Goal: Information Seeking & Learning: Learn about a topic

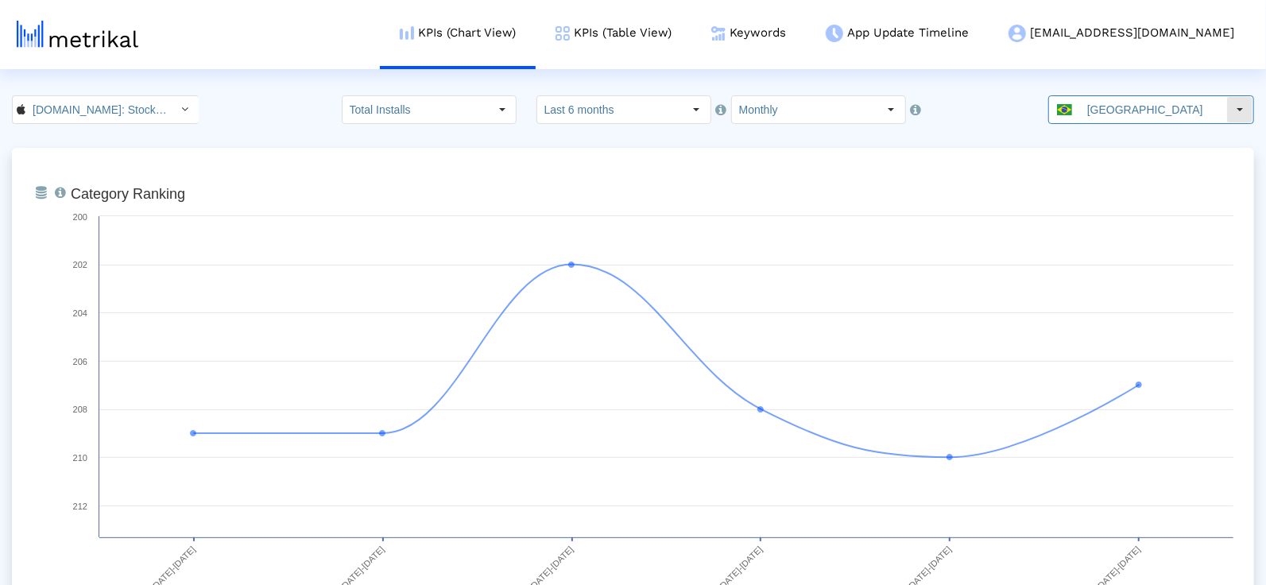
click at [1113, 112] on input "[GEOGRAPHIC_DATA]" at bounding box center [1153, 109] width 146 height 27
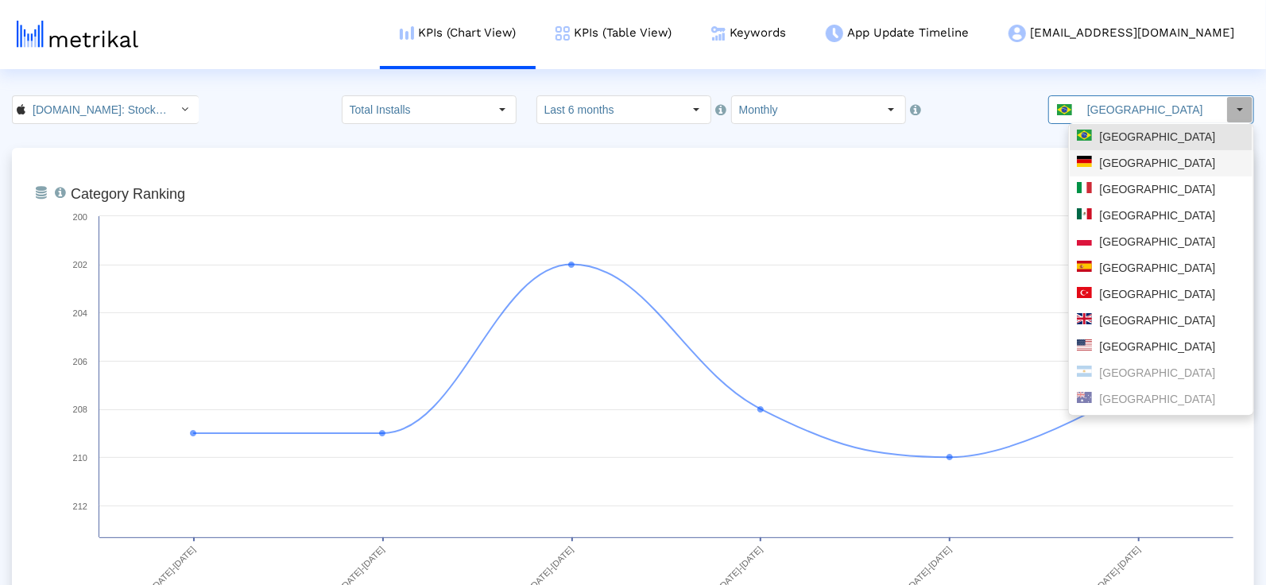
click at [1117, 165] on div "[GEOGRAPHIC_DATA]" at bounding box center [1161, 163] width 169 height 15
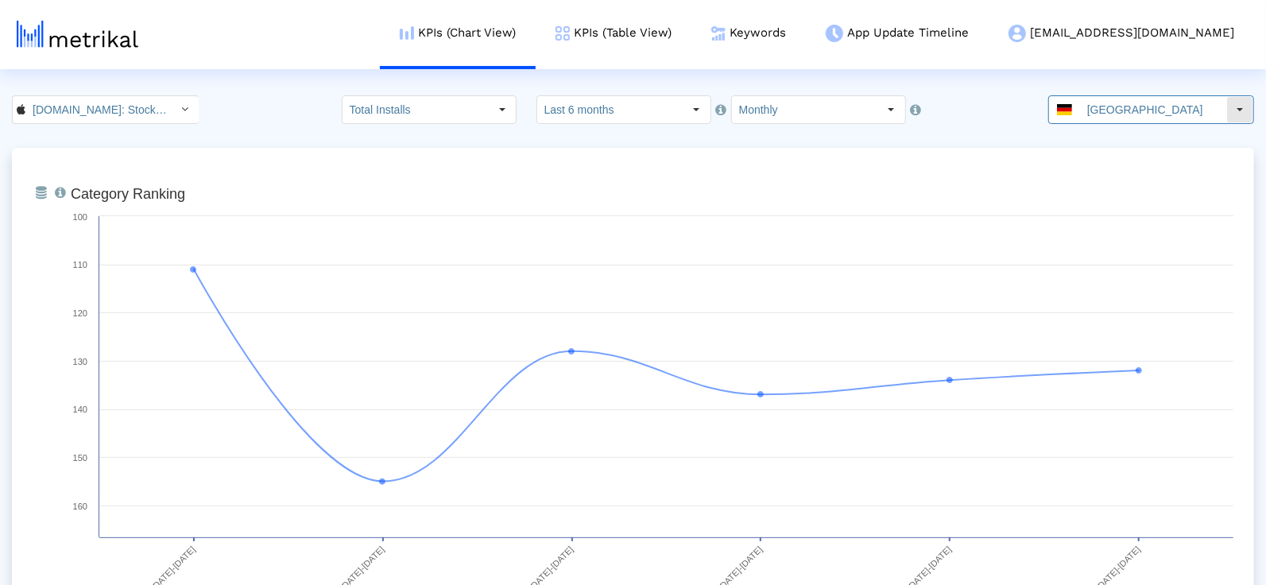
click at [1134, 113] on input "[GEOGRAPHIC_DATA]" at bounding box center [1153, 109] width 146 height 27
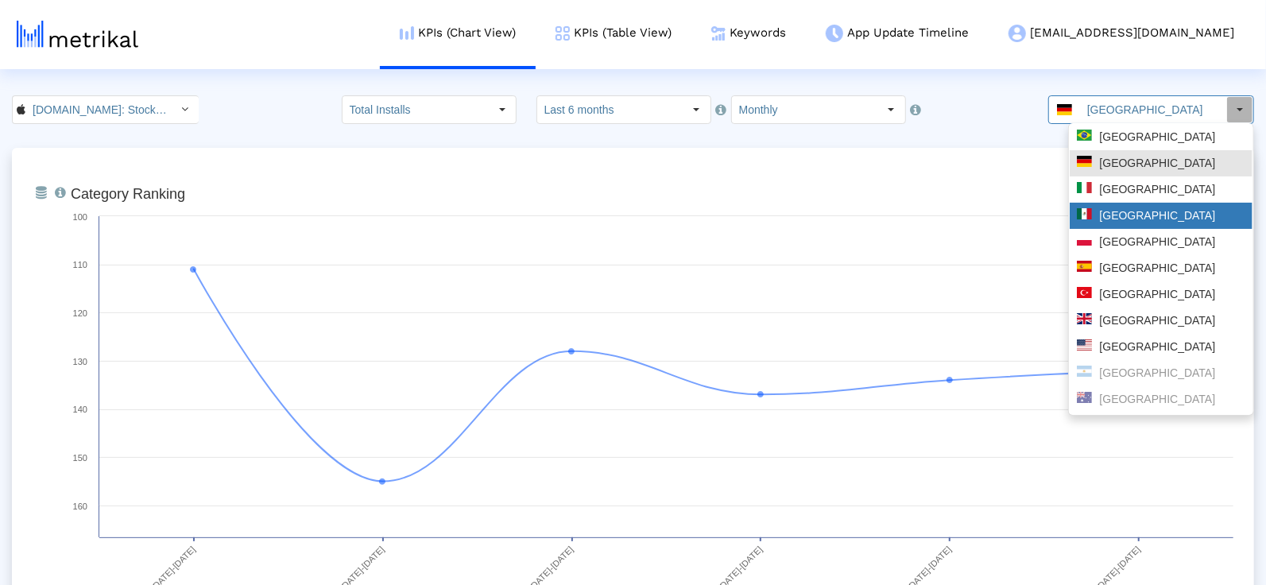
click at [1123, 215] on div "Mexico" at bounding box center [1161, 215] width 169 height 15
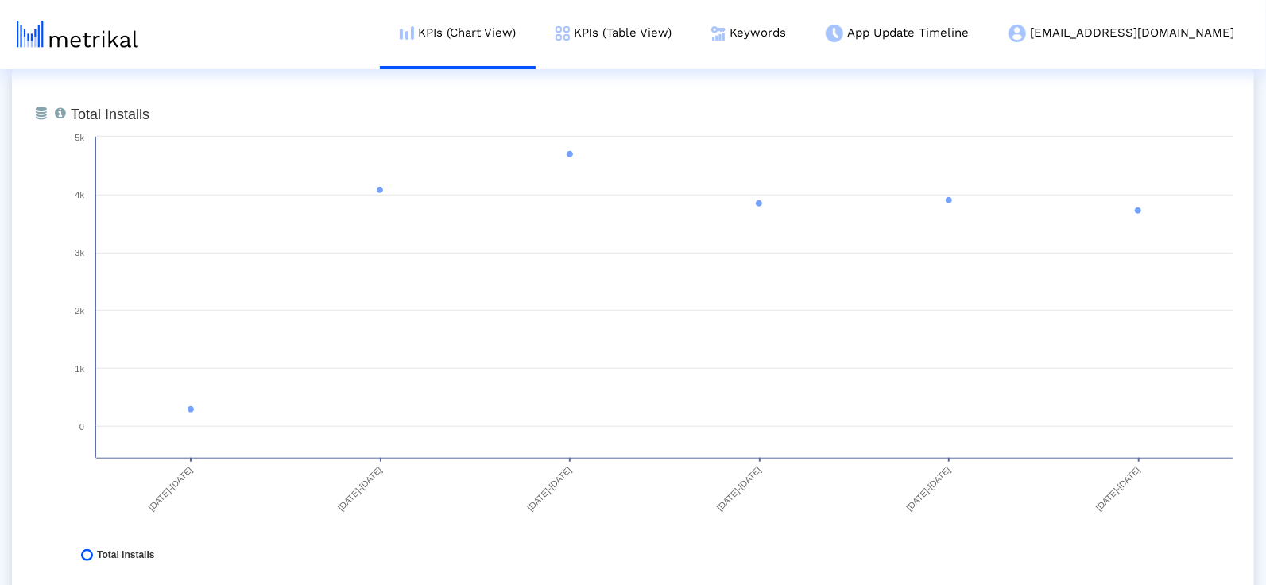
scroll to position [660, 0]
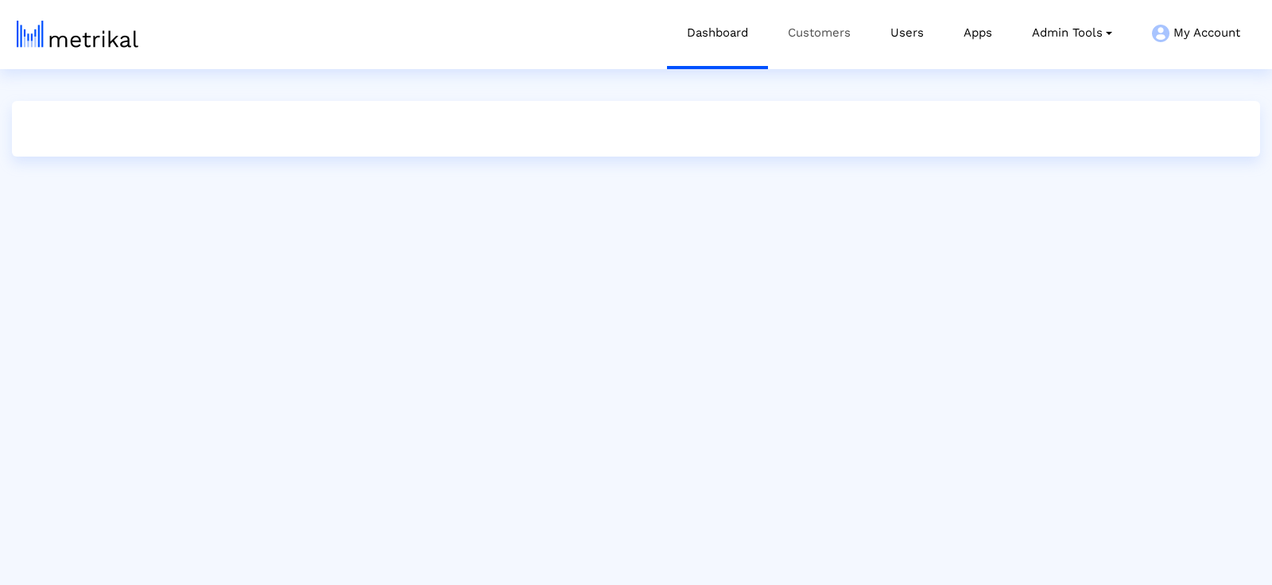
click at [824, 39] on link "Customers" at bounding box center [819, 33] width 103 height 66
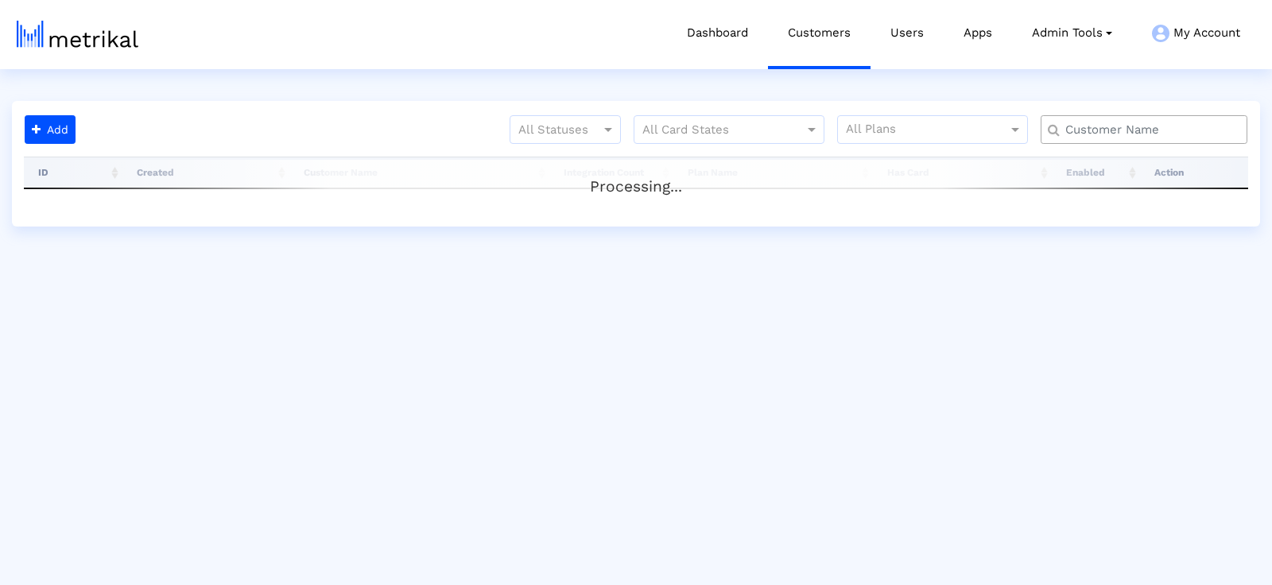
click at [1105, 122] on input "text" at bounding box center [1147, 130] width 187 height 17
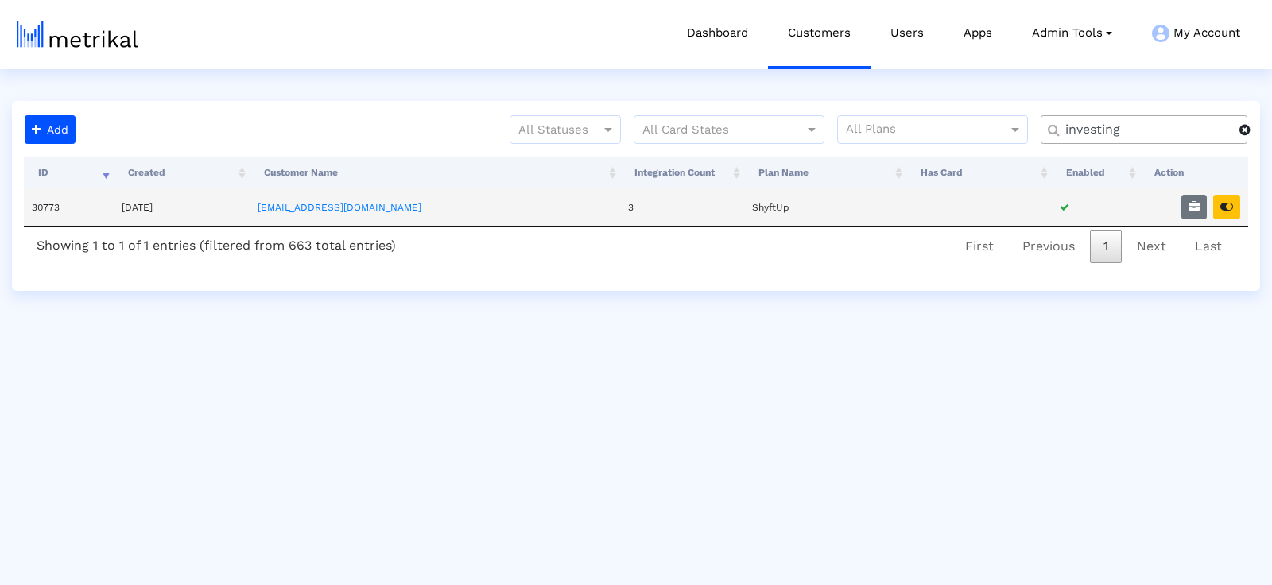
type input "investing"
click at [1179, 211] on td at bounding box center [1194, 206] width 108 height 37
click at [1197, 211] on icon "button" at bounding box center [1193, 206] width 11 height 11
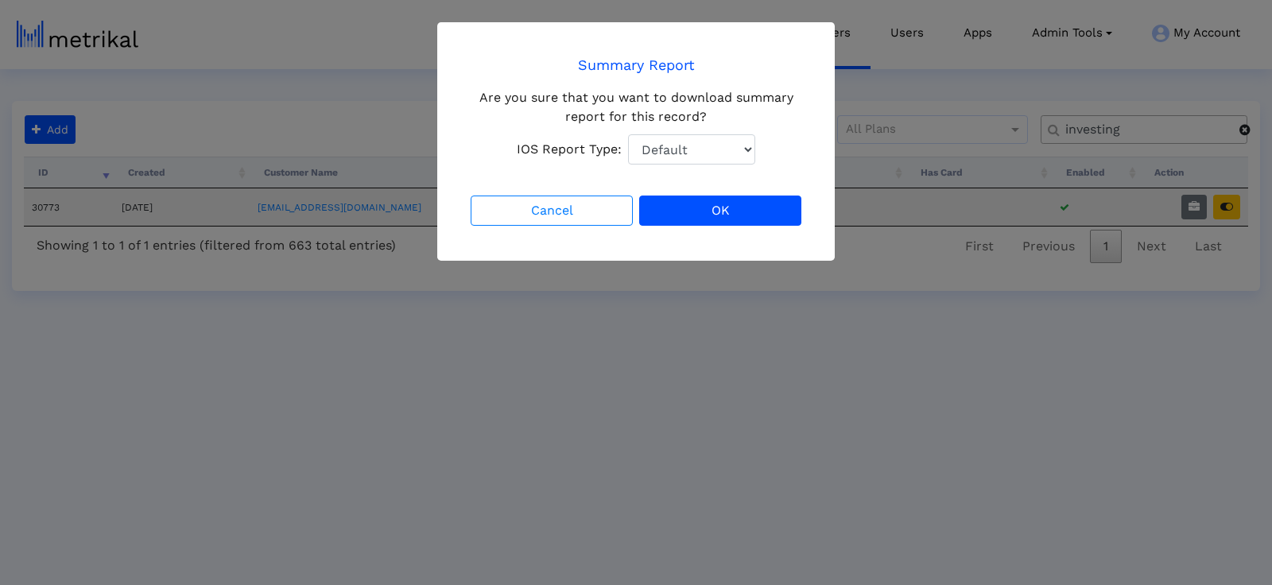
click at [732, 154] on select "Default Total Downloads New Downloads Redownloads" at bounding box center [691, 149] width 127 height 30
select select "1: 1"
click at [773, 219] on button "OK" at bounding box center [720, 211] width 162 height 30
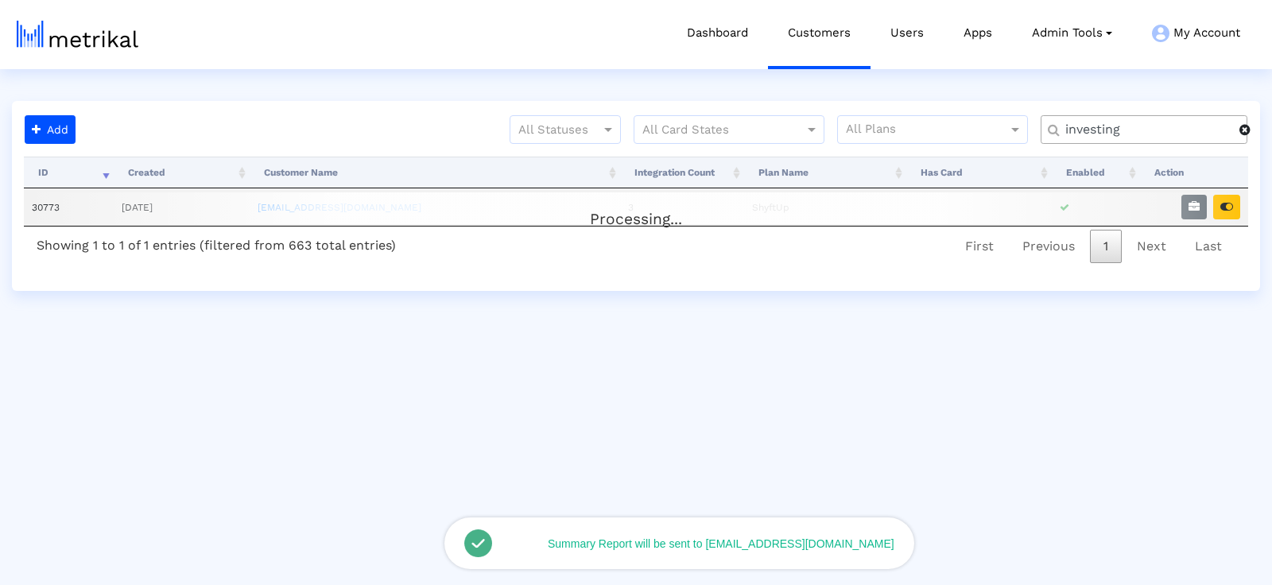
click at [1226, 213] on div "Processing..." at bounding box center [636, 208] width 1224 height 32
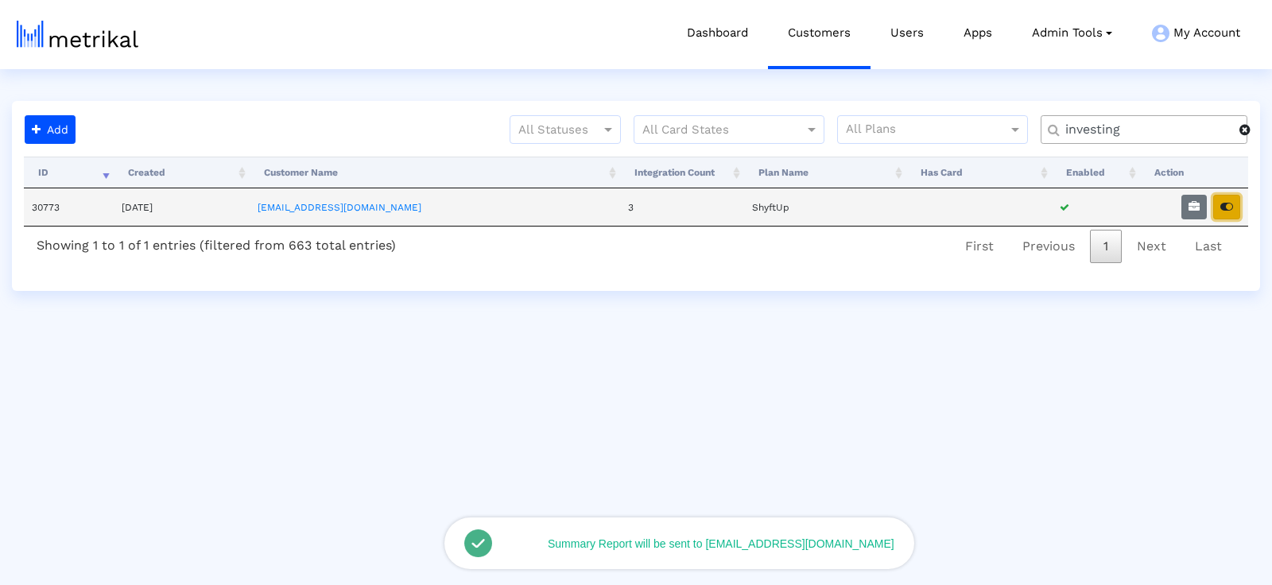
click at [1231, 208] on icon "button" at bounding box center [1226, 206] width 13 height 11
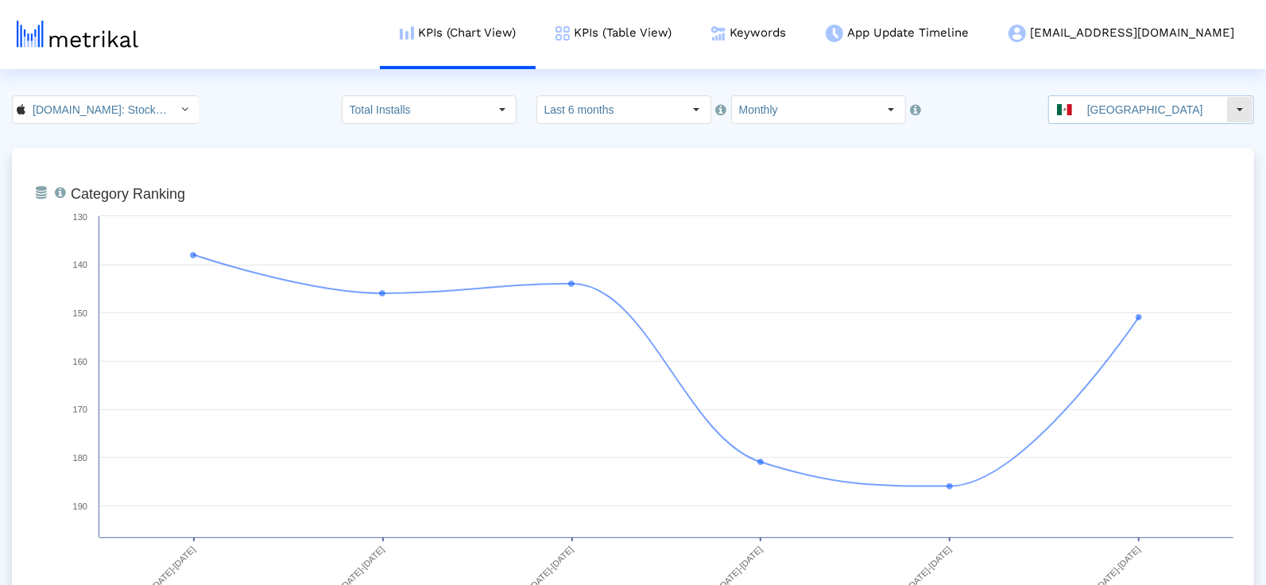
click at [1141, 115] on input "[GEOGRAPHIC_DATA]" at bounding box center [1153, 109] width 146 height 27
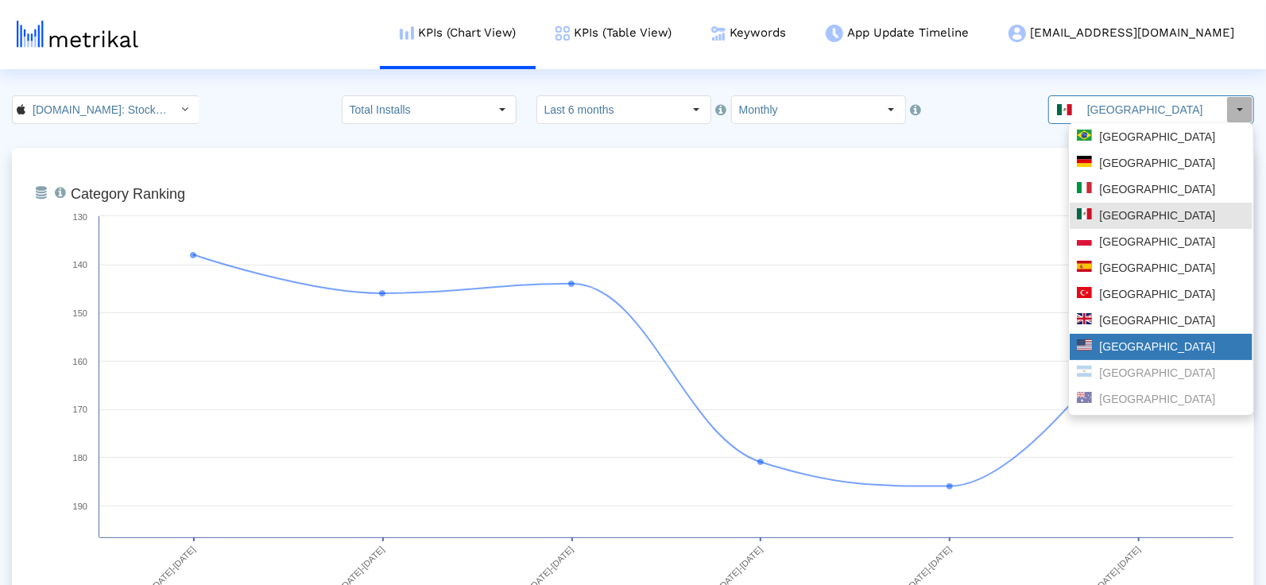
click at [1123, 345] on div "[GEOGRAPHIC_DATA]" at bounding box center [1161, 346] width 169 height 15
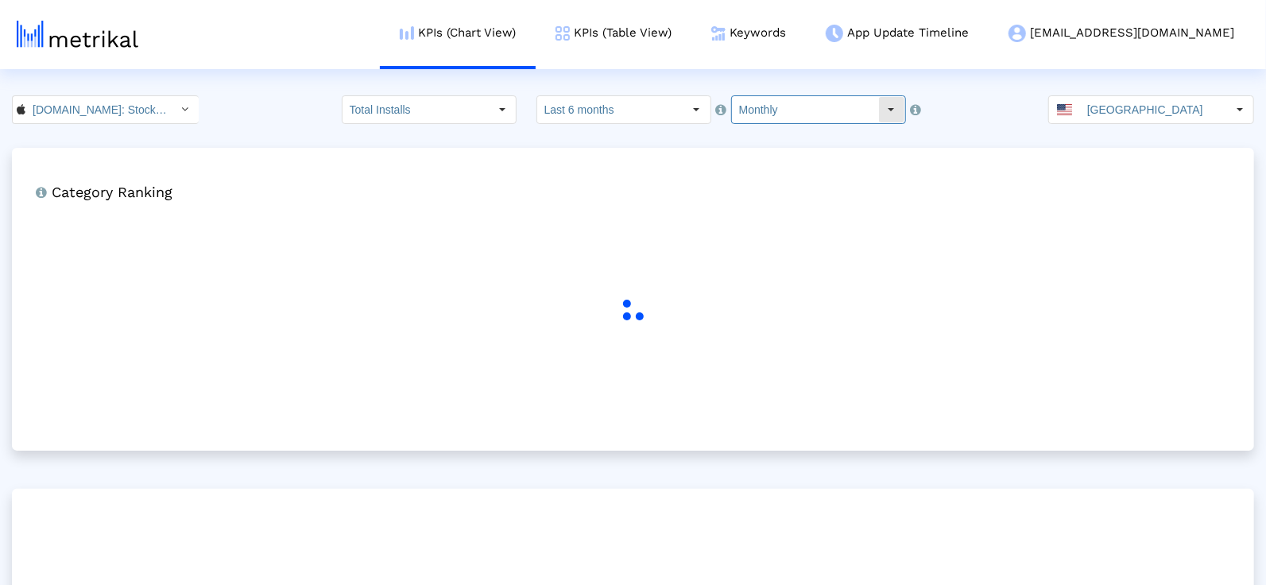
click at [773, 107] on input "Monthly" at bounding box center [805, 109] width 146 height 27
click at [640, 95] on html "KPIs (Chart View) KPIs (Table View) Keywords App Update Timeline investing@shyf…" at bounding box center [633, 404] width 1266 height 808
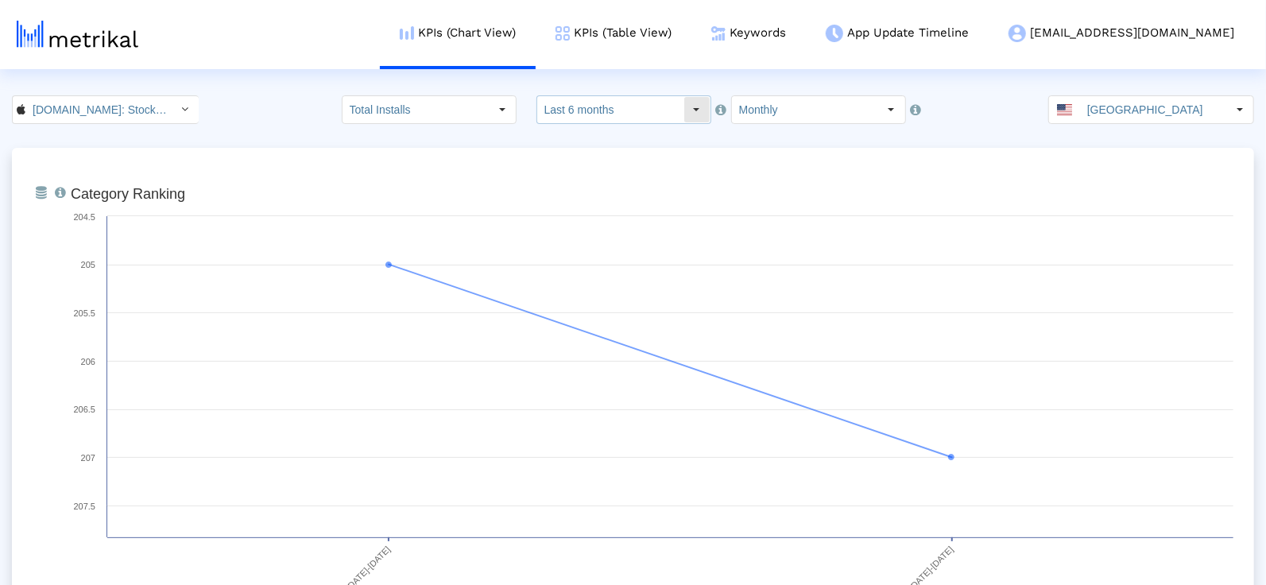
click at [640, 114] on input "Last 6 months" at bounding box center [610, 109] width 146 height 27
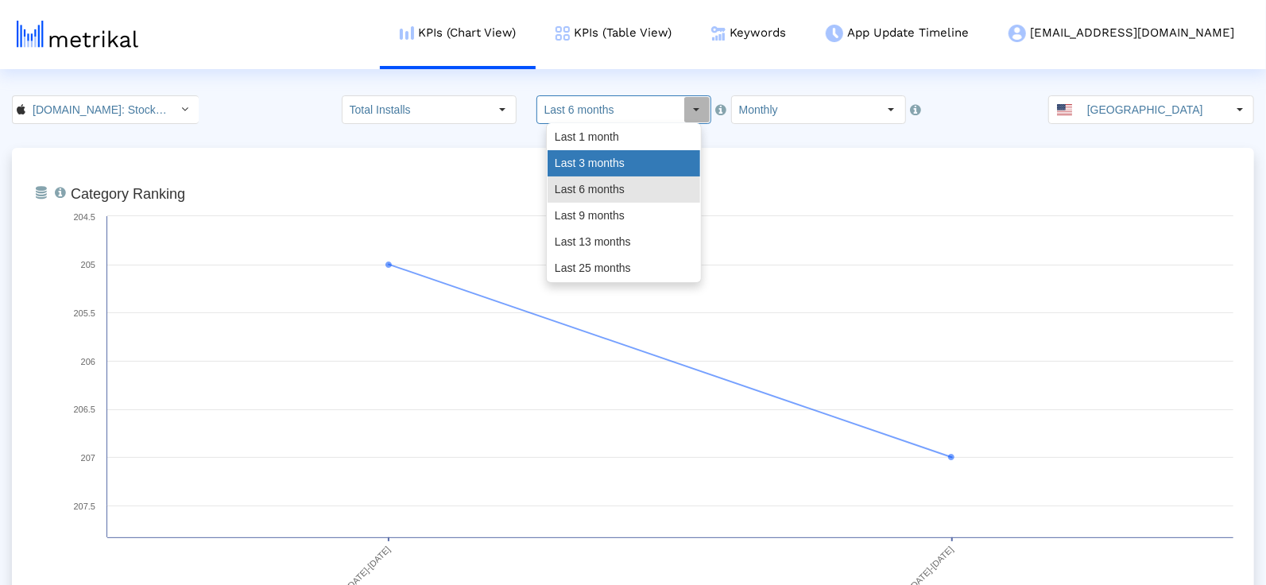
click at [638, 164] on div "Last 3 months" at bounding box center [624, 163] width 153 height 26
type input "Last 3 months"
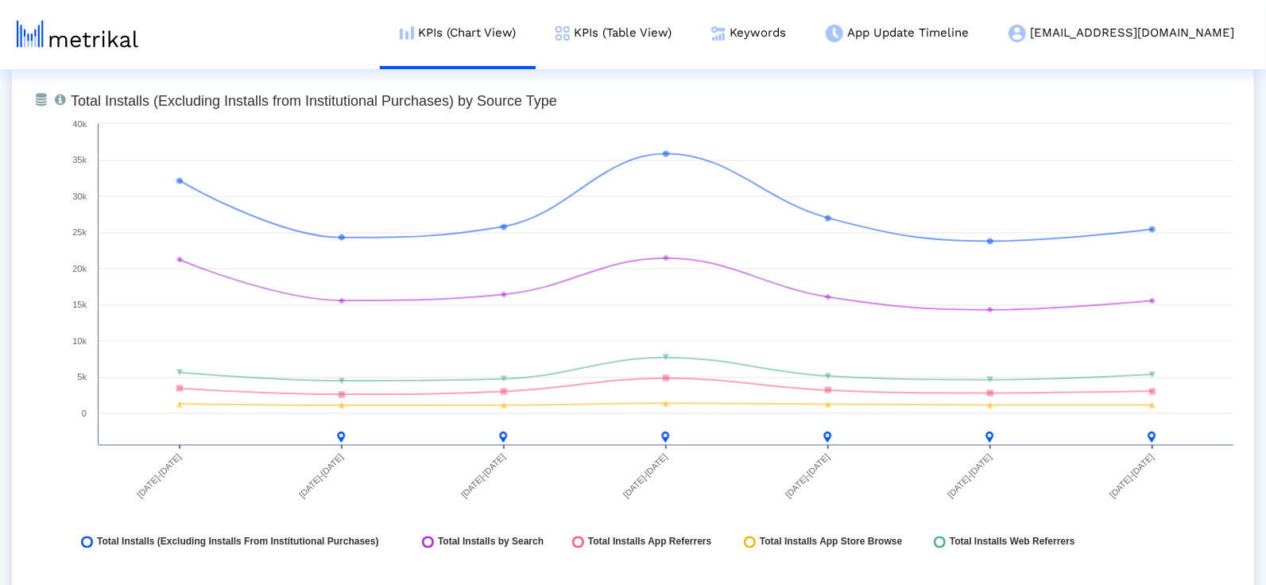
scroll to position [1833, 0]
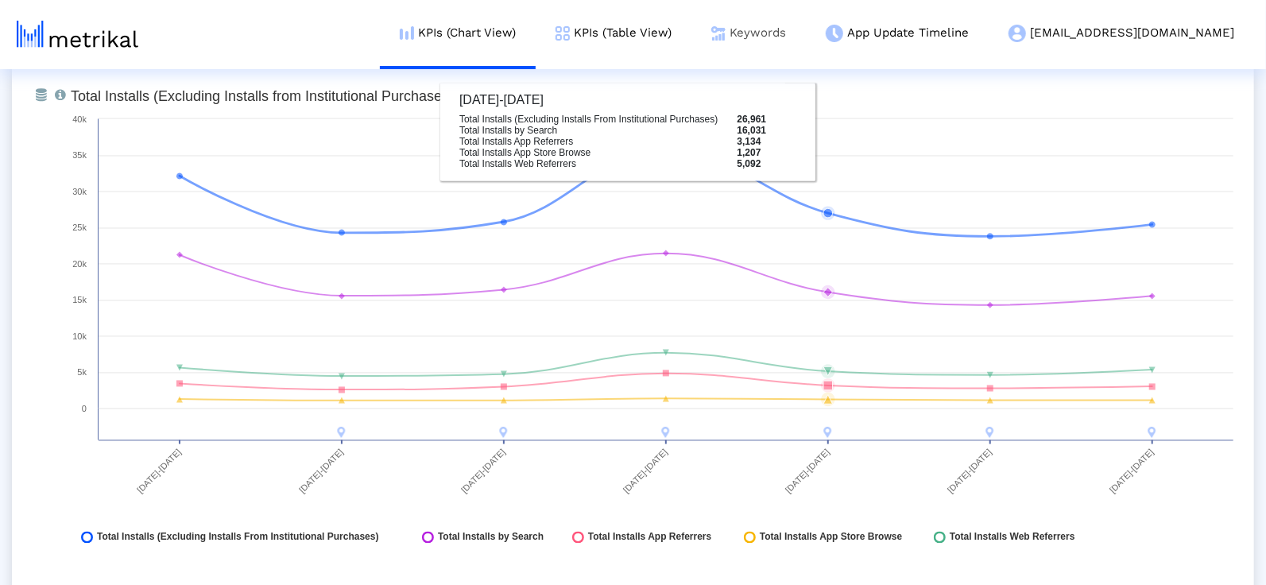
click at [806, 37] on link "Keywords" at bounding box center [749, 33] width 114 height 66
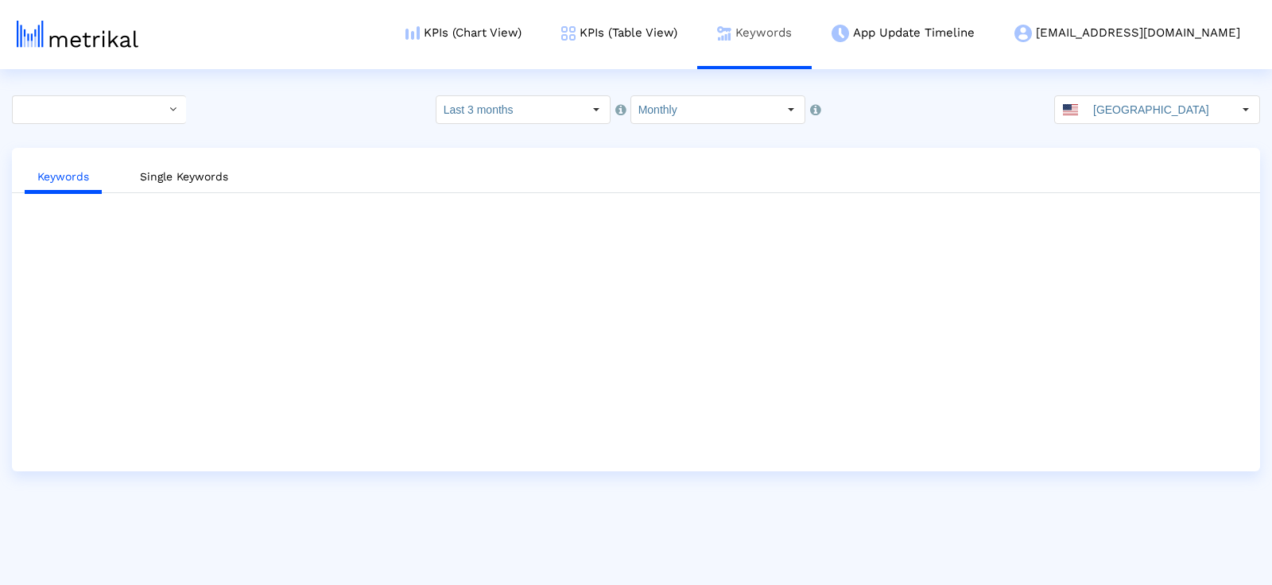
click at [812, 36] on link "Keywords" at bounding box center [754, 33] width 114 height 66
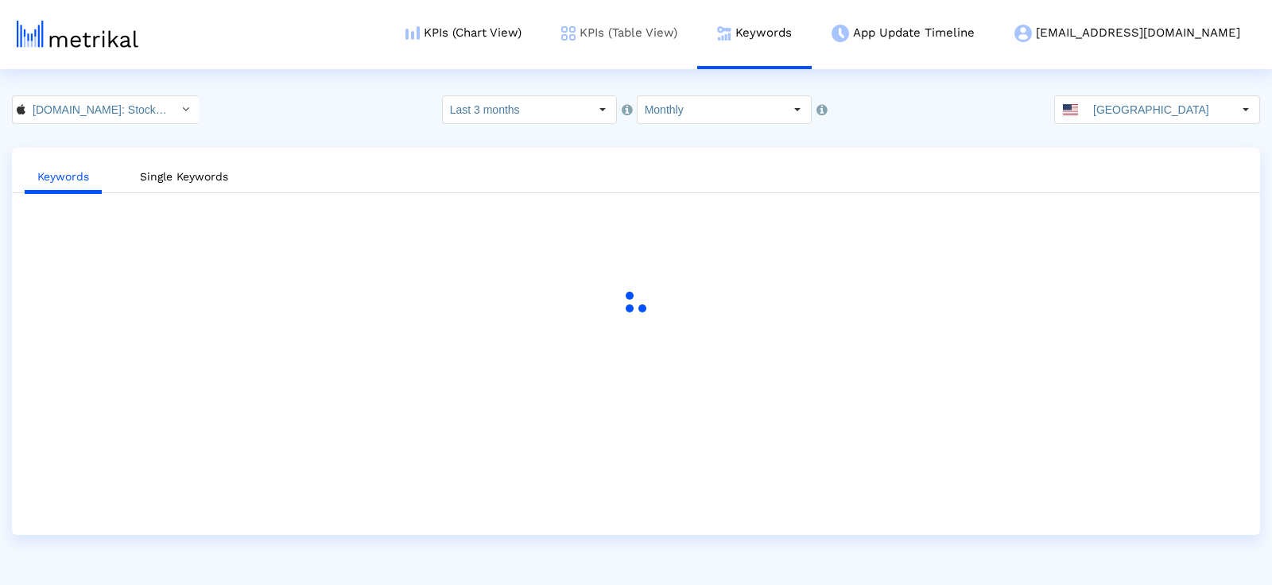
click at [697, 39] on link "KPIs (Table View)" at bounding box center [619, 33] width 156 height 66
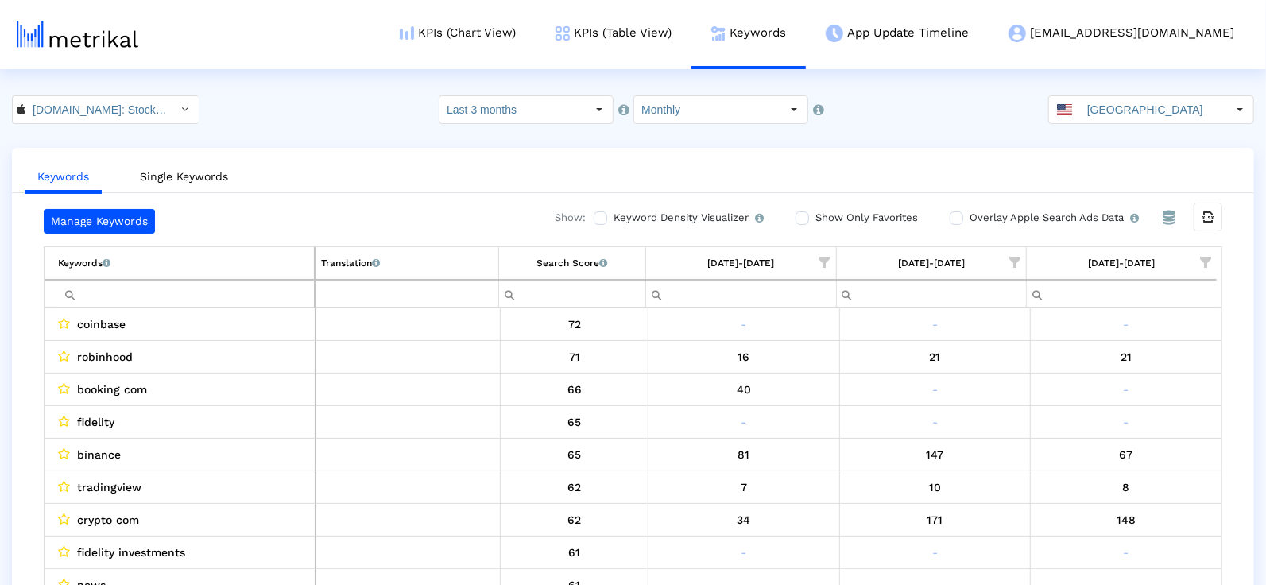
click at [1207, 258] on span "Show filter options for column '07/01/25-07/31/25'" at bounding box center [1205, 262] width 11 height 11
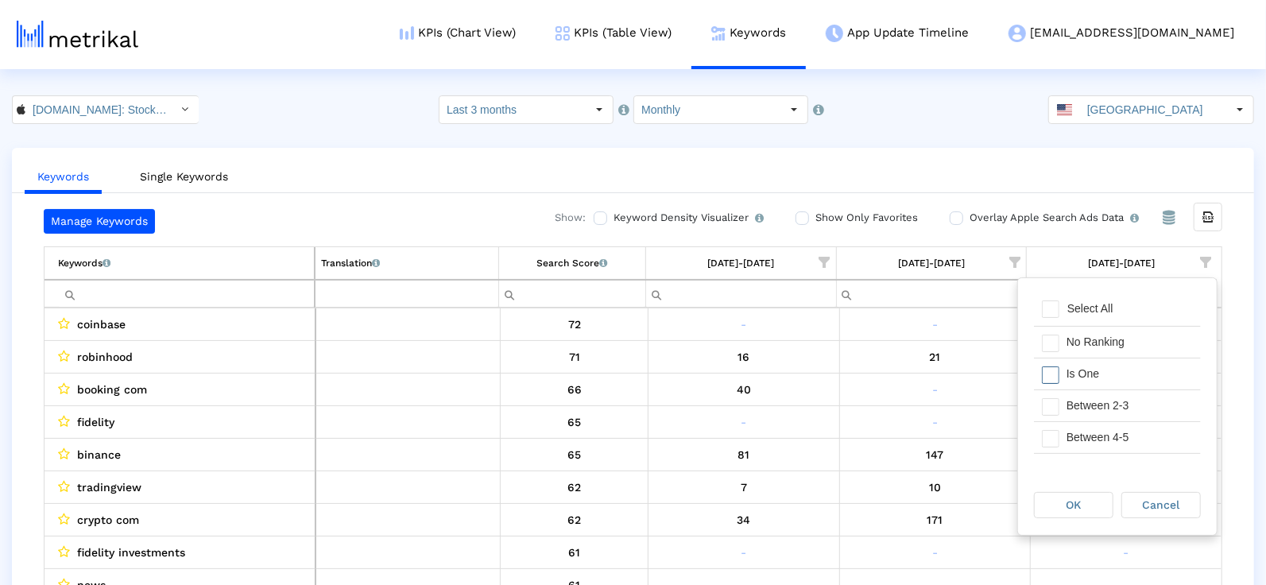
click at [1127, 366] on div "Is One" at bounding box center [1130, 374] width 142 height 31
click at [1124, 404] on div "Between 2-3" at bounding box center [1130, 405] width 142 height 31
click at [1116, 443] on div "Between 4-5" at bounding box center [1130, 437] width 142 height 31
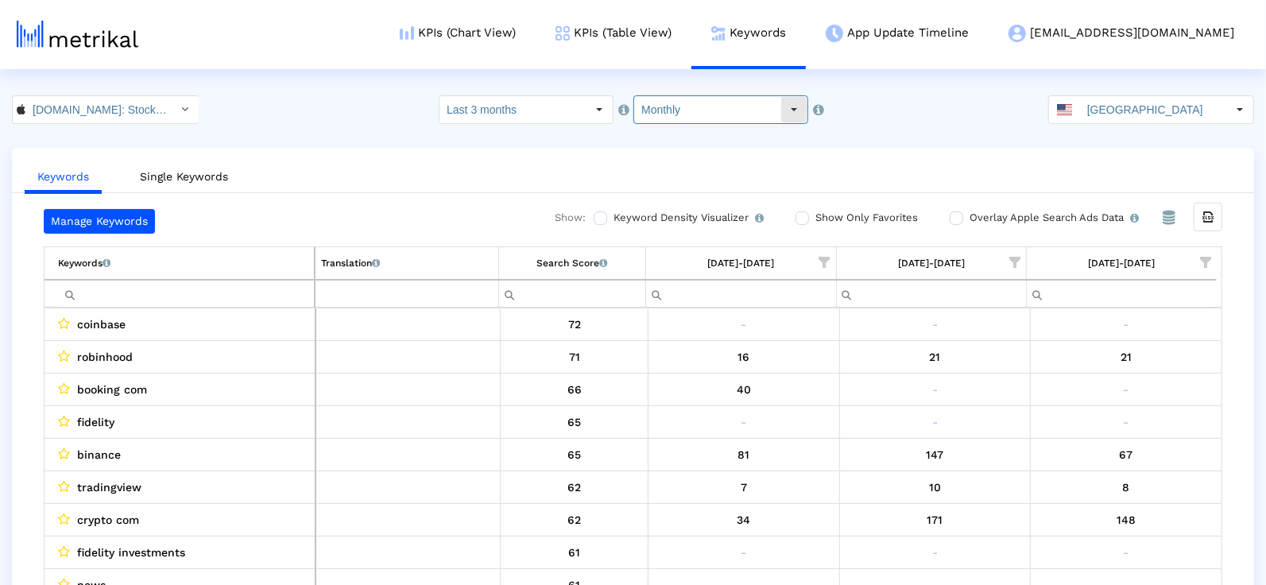
click at [687, 122] on input "Monthly" at bounding box center [707, 109] width 146 height 27
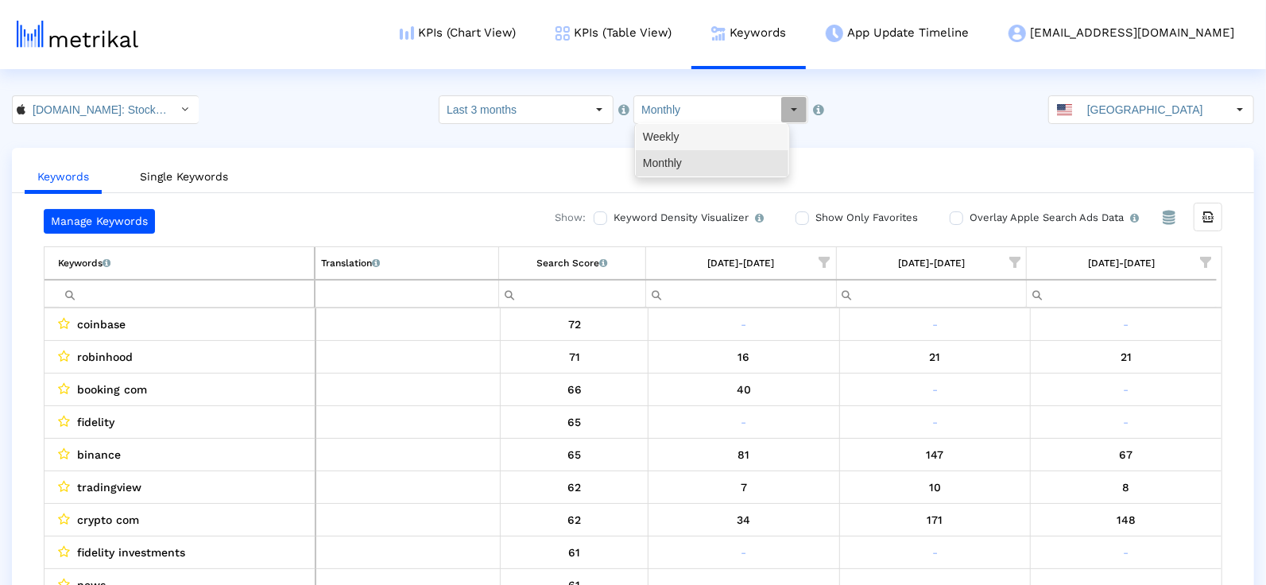
click at [687, 134] on div "Weekly" at bounding box center [712, 137] width 153 height 26
type input "Weekly"
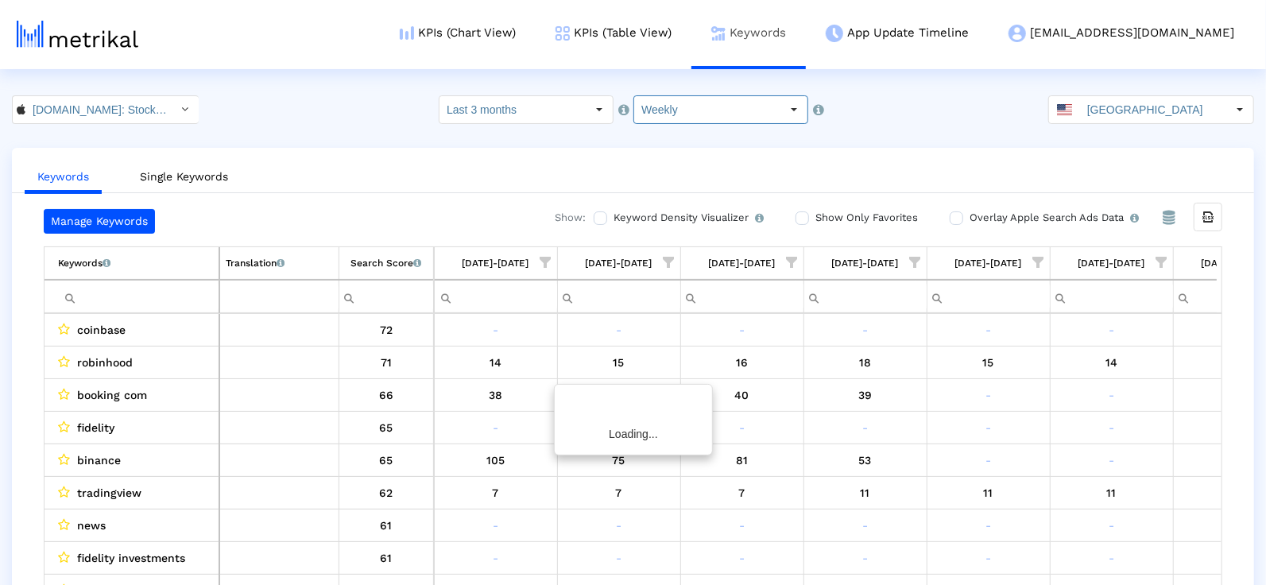
scroll to position [0, 817]
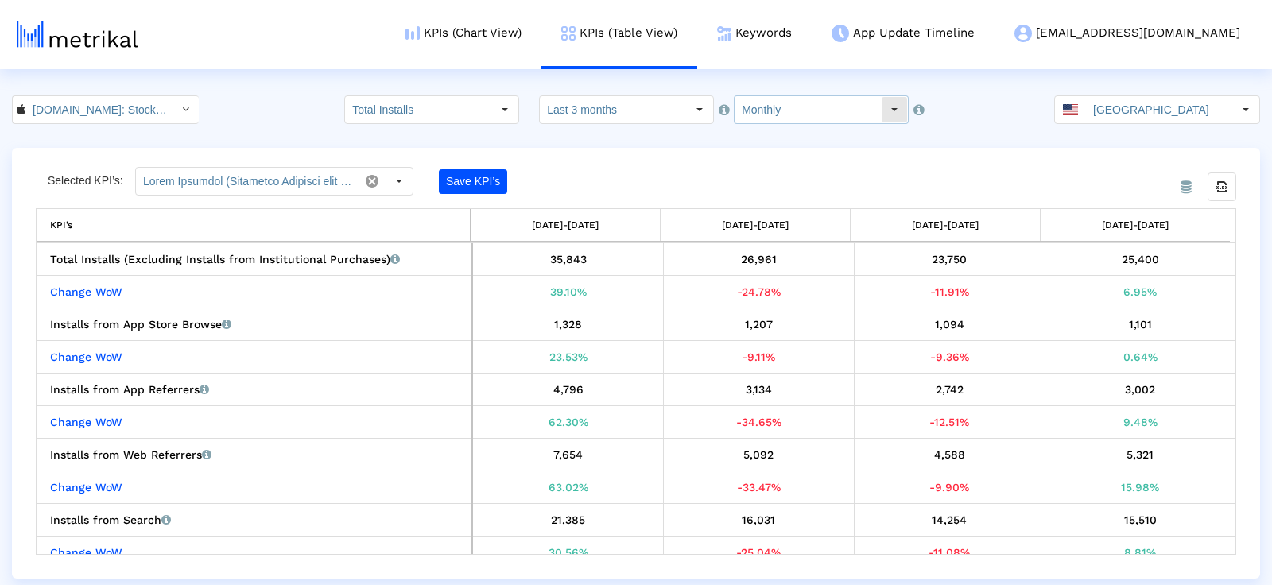
click at [781, 115] on input "Monthly" at bounding box center [808, 109] width 146 height 27
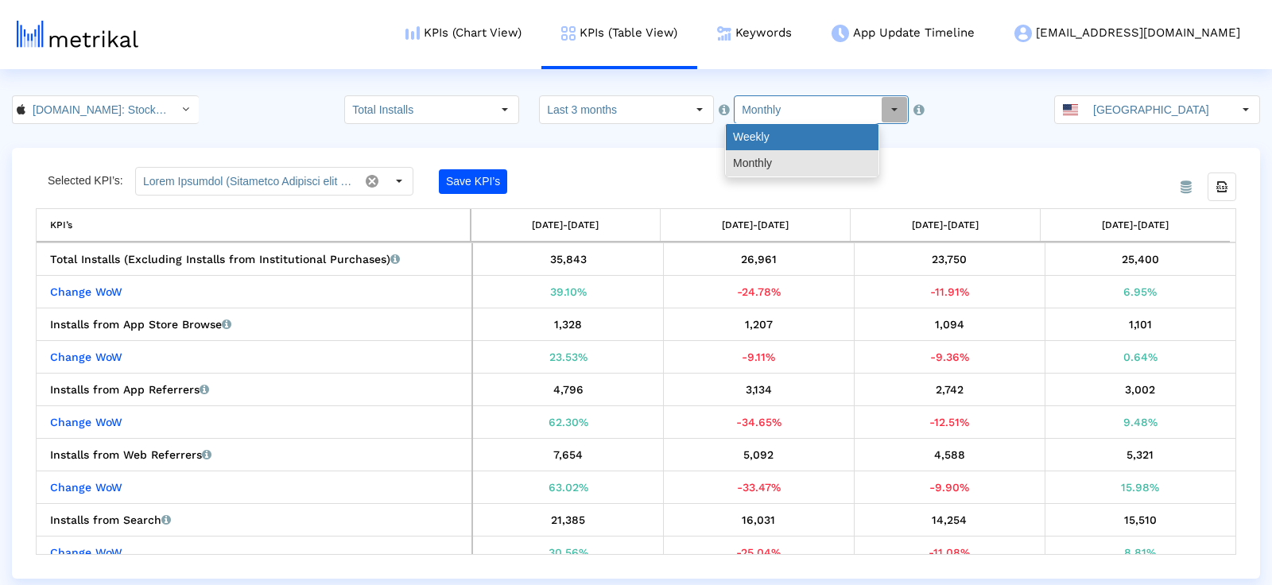
click at [785, 136] on div "Weekly" at bounding box center [802, 137] width 153 height 26
type input "Weekly"
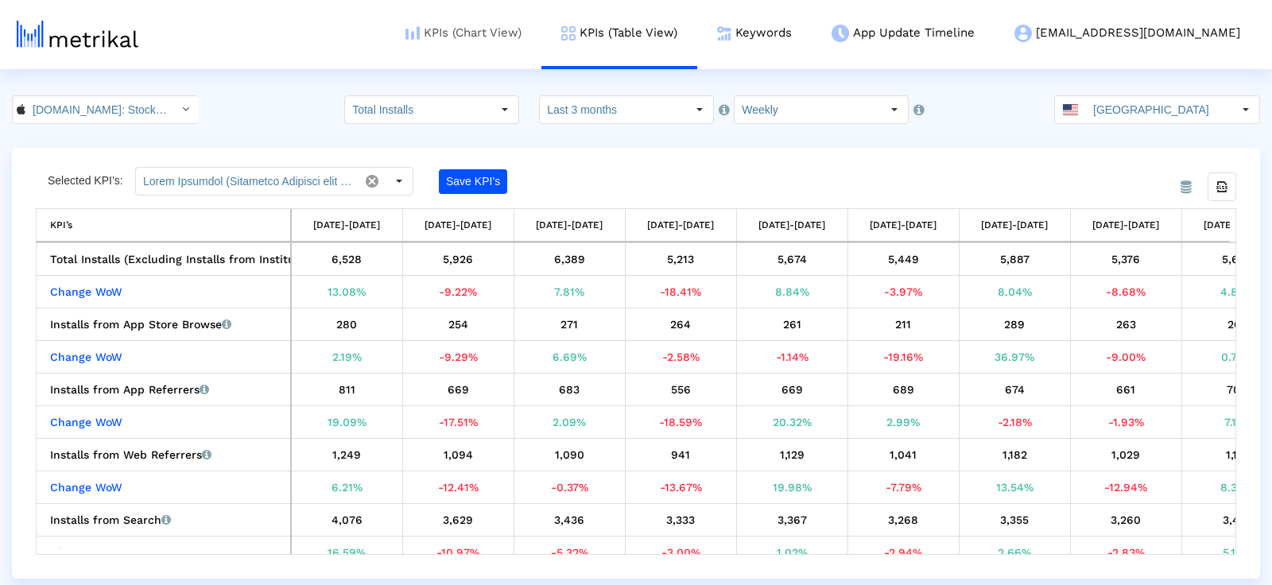
click at [496, 24] on link "KPIs (Chart View)" at bounding box center [464, 33] width 156 height 66
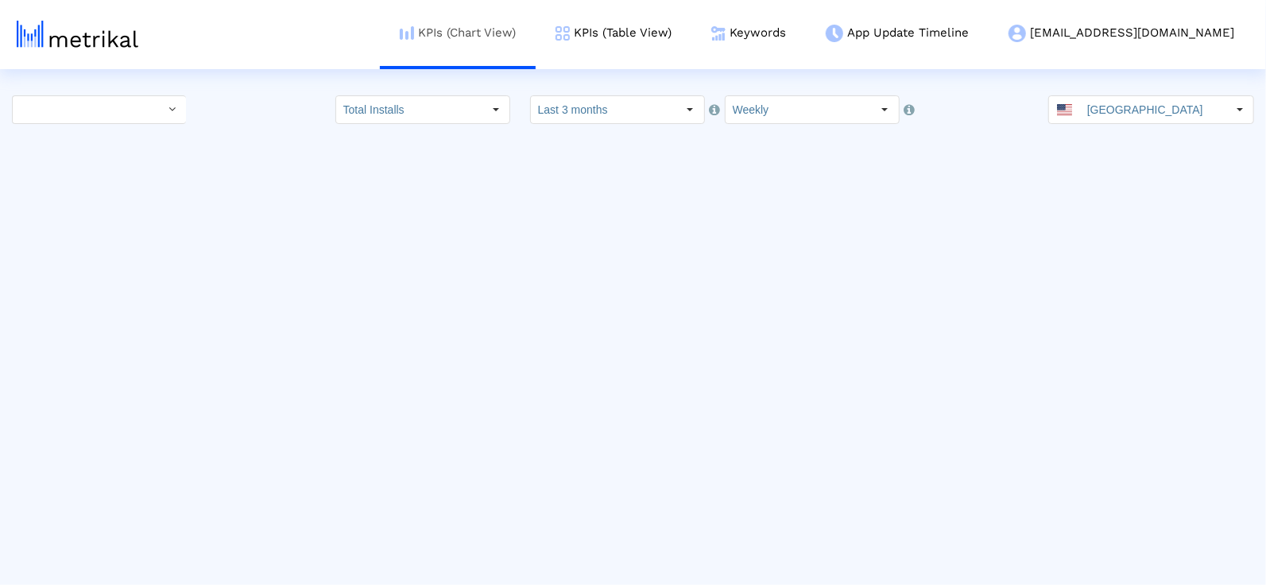
click at [496, 24] on link "KPIs (Chart View)" at bounding box center [458, 33] width 156 height 66
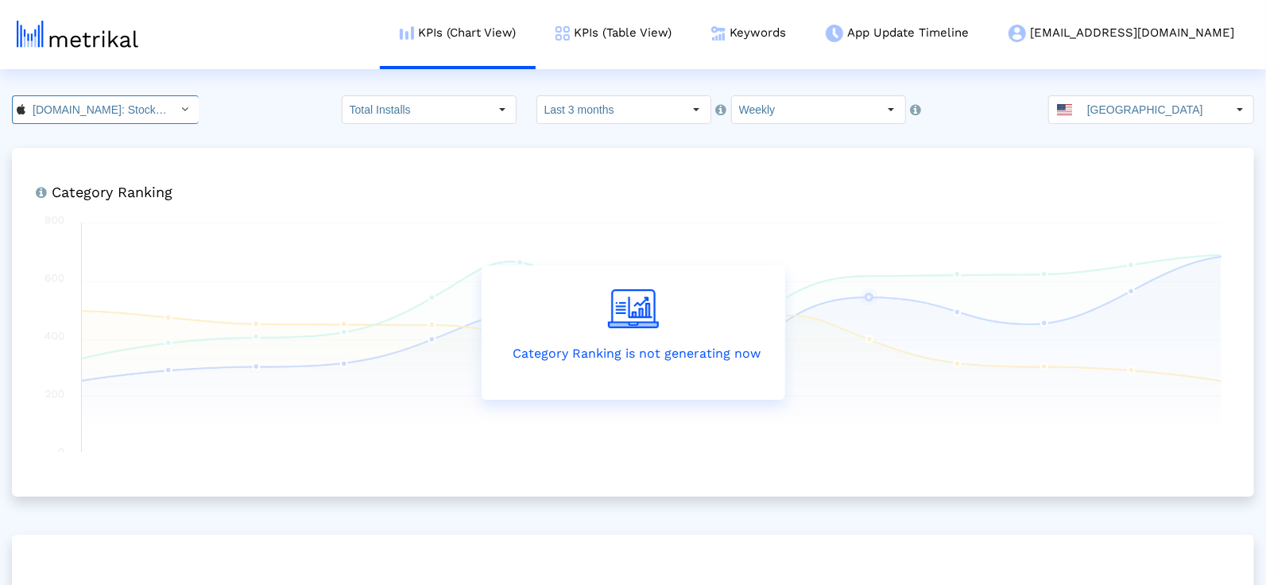
click at [58, 116] on input "[DOMAIN_NAME]: Stock Market < 909998122 >" at bounding box center [96, 109] width 143 height 27
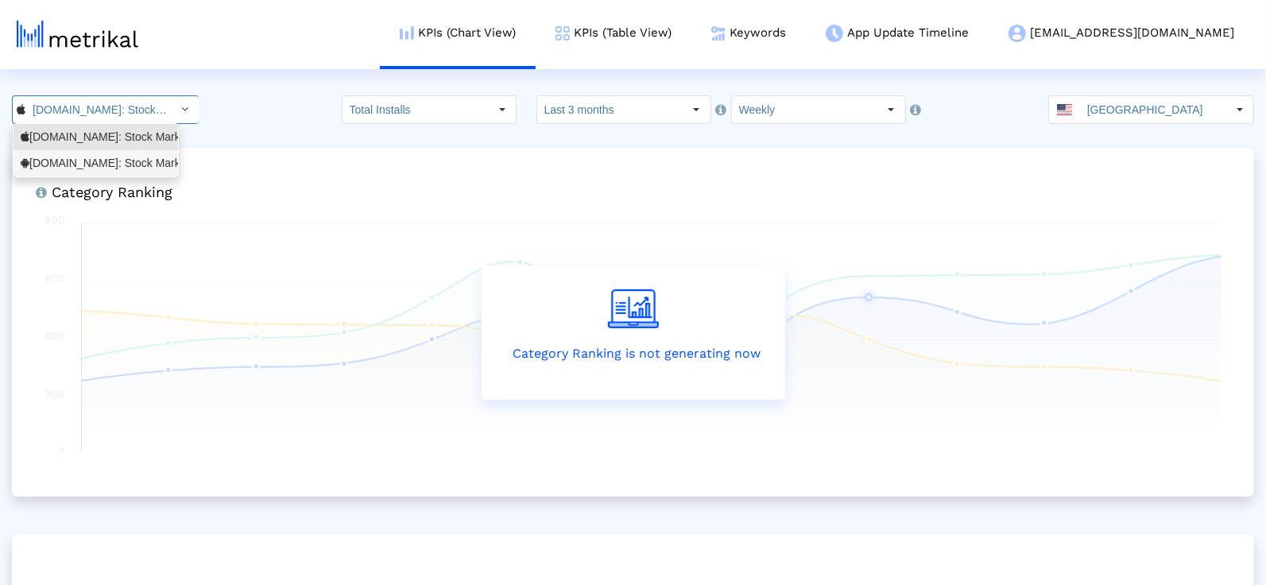
click at [85, 166] on div "Investing.com: Stock Market <com.fusionmedia.investing>" at bounding box center [96, 163] width 150 height 15
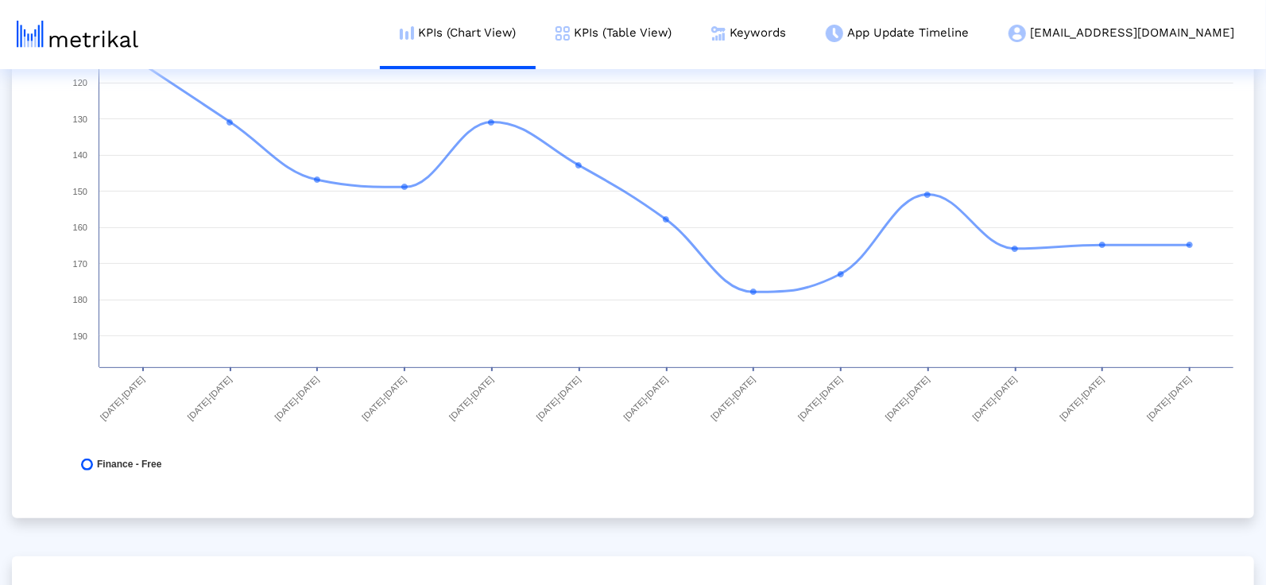
scroll to position [141, 0]
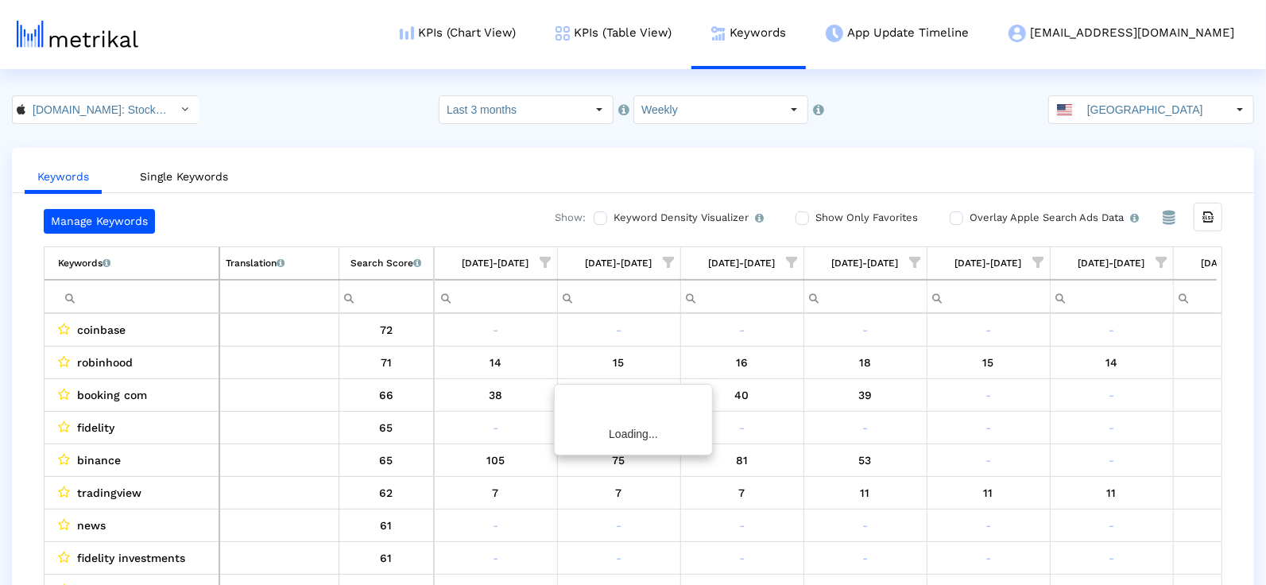
scroll to position [0, 817]
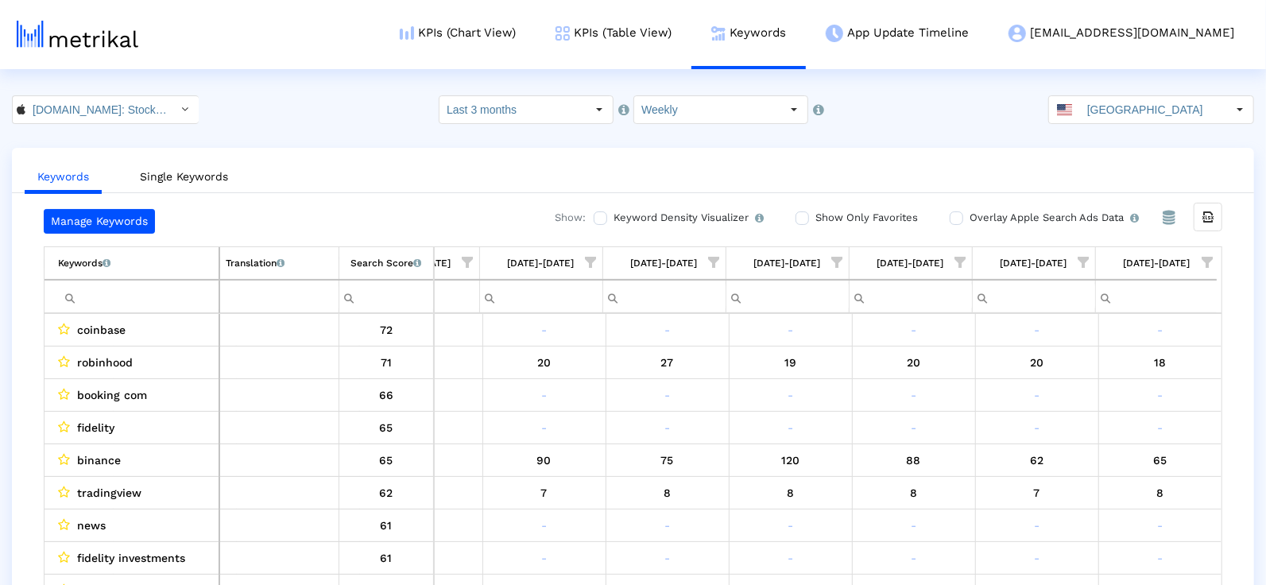
click at [1213, 258] on span "Show filter options for column '08/03/25-08/09/25'" at bounding box center [1207, 262] width 11 height 11
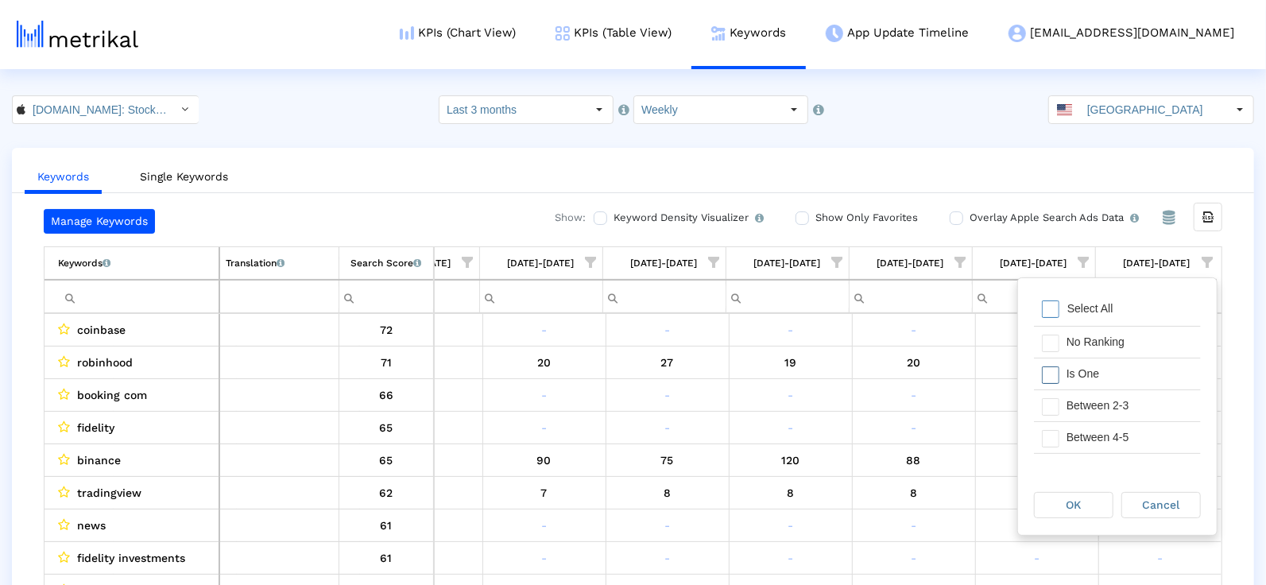
click at [1071, 370] on div "Is One" at bounding box center [1130, 374] width 142 height 31
click at [1071, 405] on div "Between 2-3" at bounding box center [1130, 405] width 142 height 31
click at [1068, 426] on div "Between 4-5" at bounding box center [1130, 437] width 142 height 31
click at [1069, 438] on div "Between 6-10" at bounding box center [1130, 429] width 142 height 31
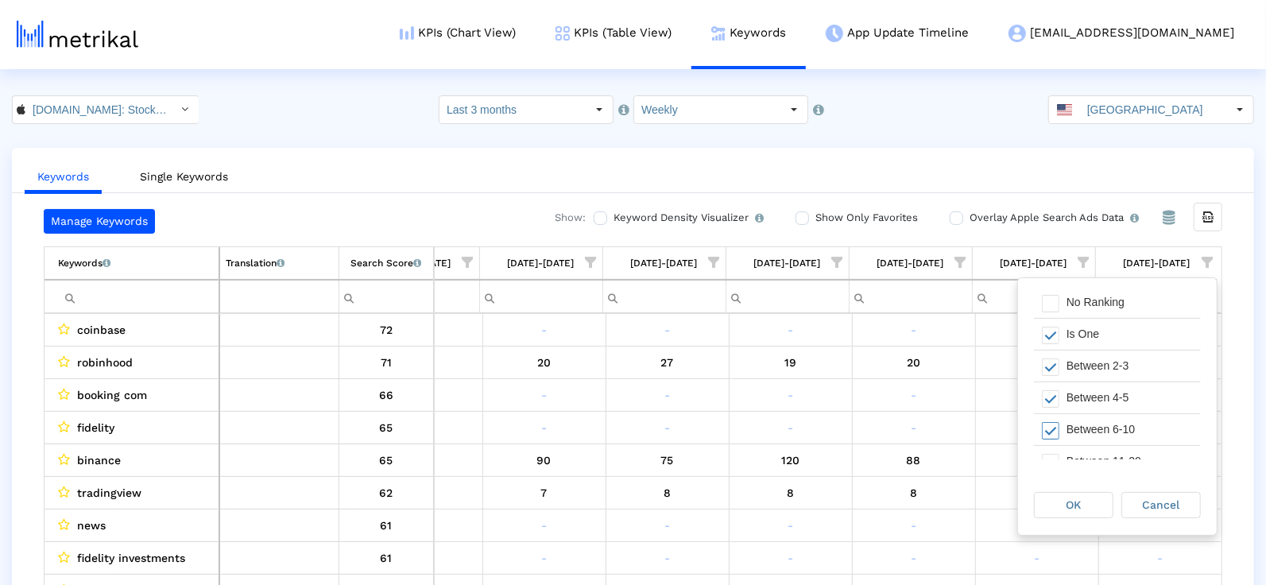
click at [1070, 483] on div "OK Cancel" at bounding box center [1117, 505] width 199 height 60
click at [1072, 499] on span "OK" at bounding box center [1074, 504] width 15 height 13
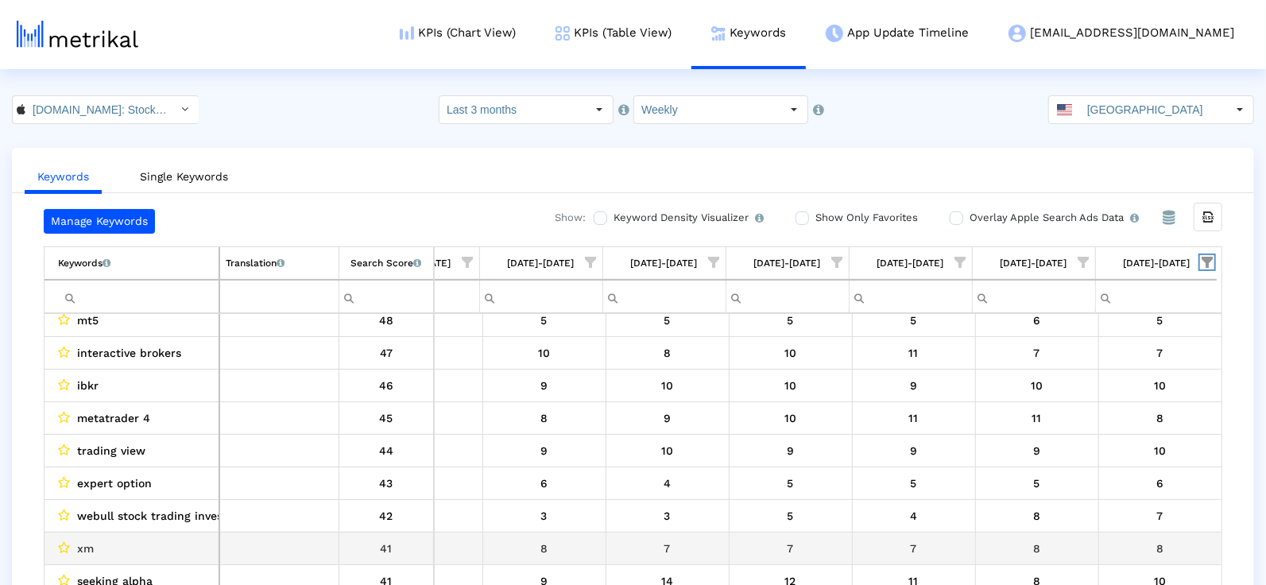
scroll to position [0, 0]
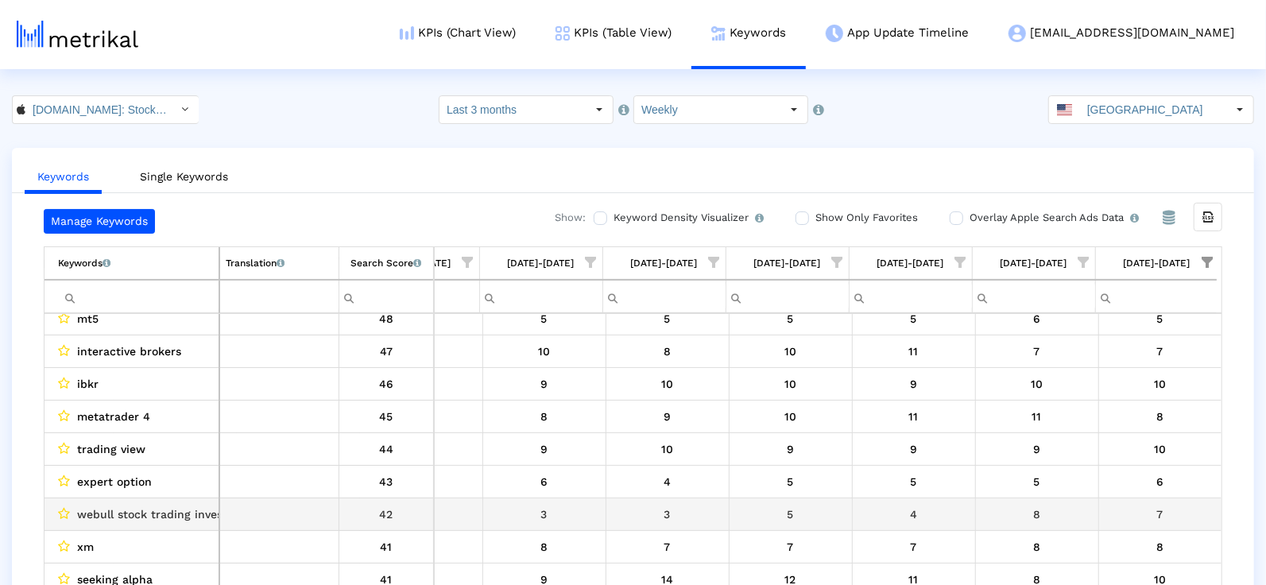
click at [149, 506] on span "webull stock trading invest" at bounding box center [152, 514] width 150 height 21
copy span "webull stock trading invest"
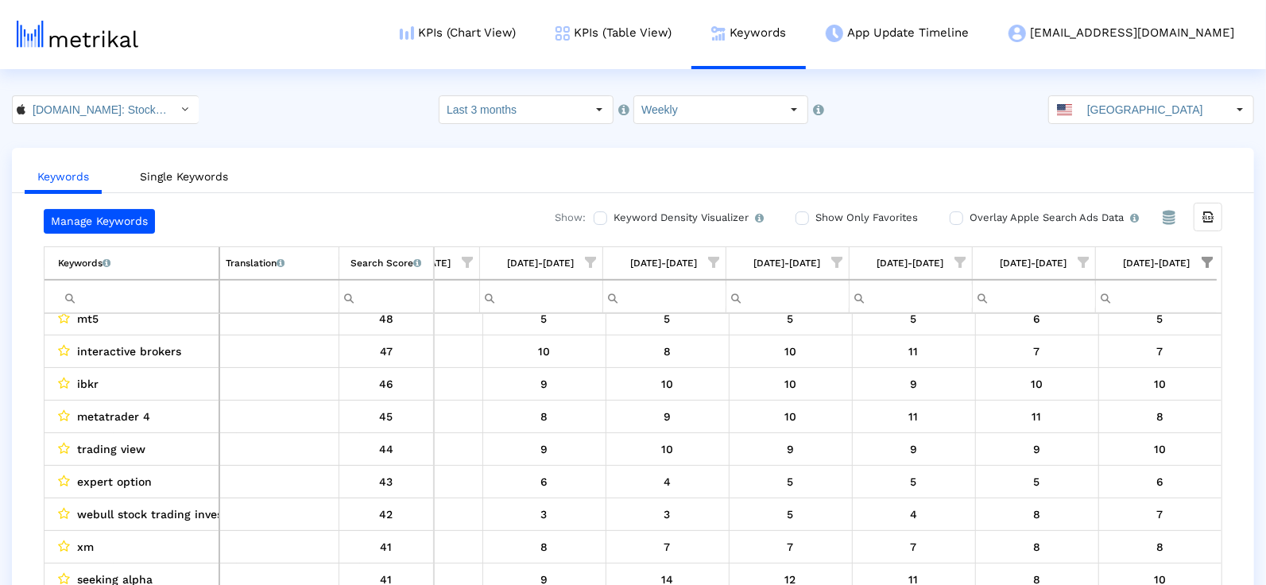
click at [172, 111] on div "Select" at bounding box center [184, 109] width 25 height 25
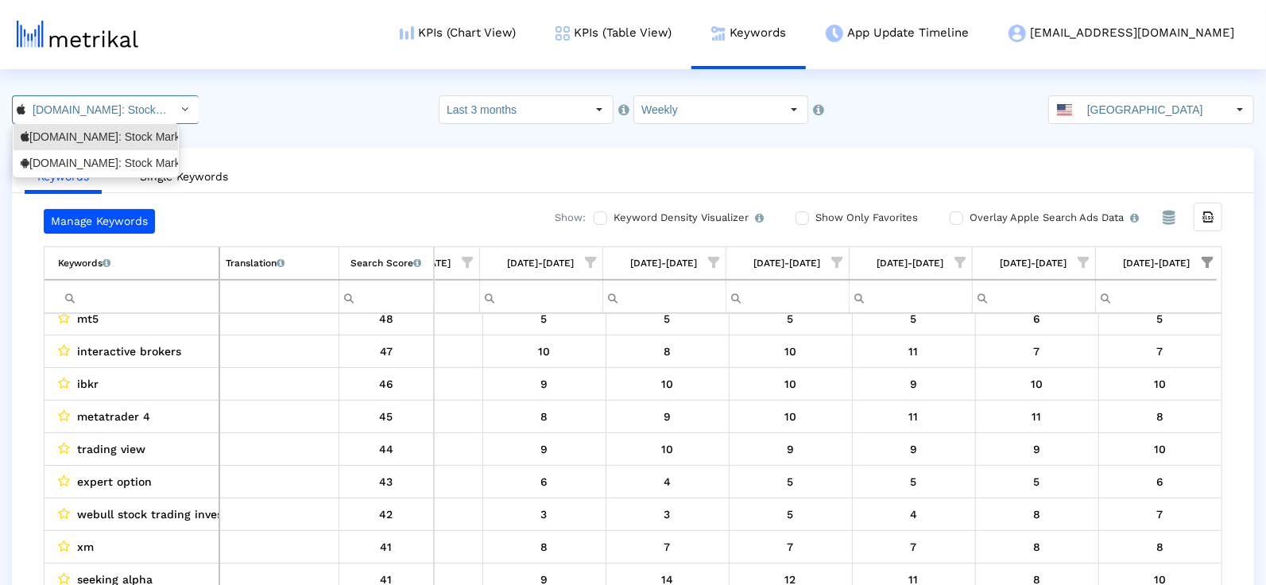
scroll to position [0, 104]
click at [132, 165] on div "[DOMAIN_NAME]: Stock Market <com.fusionmedia.investing>" at bounding box center [96, 163] width 150 height 15
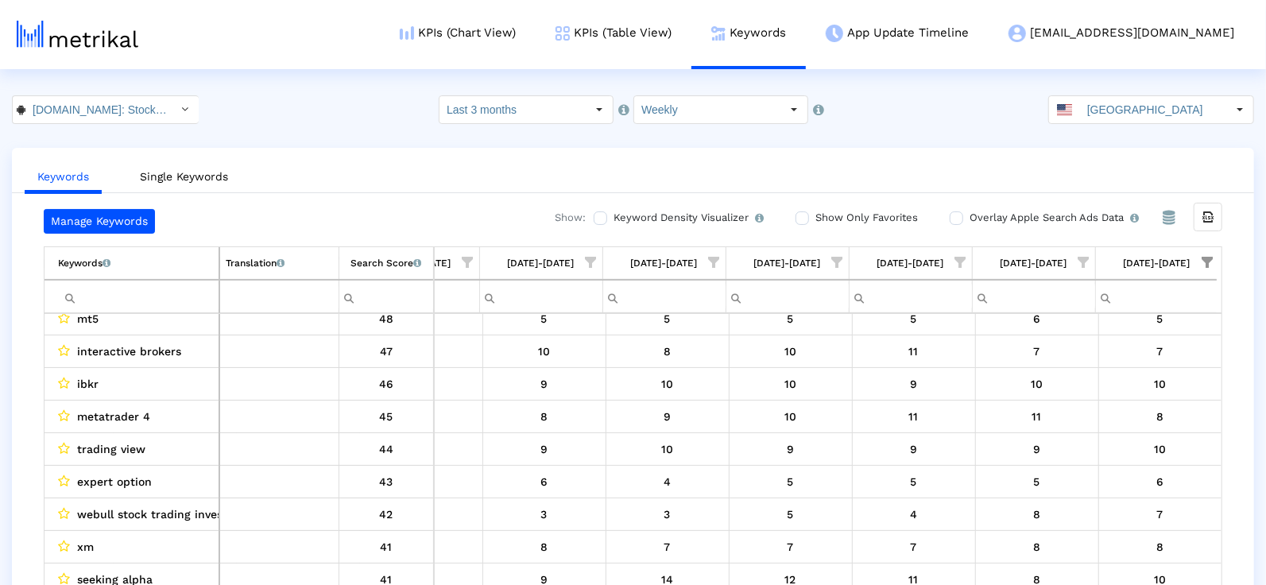
click at [911, 224] on label "Show Only Favorites" at bounding box center [865, 217] width 107 height 17
click at [806, 223] on input "Show Only Favorites" at bounding box center [801, 218] width 10 height 10
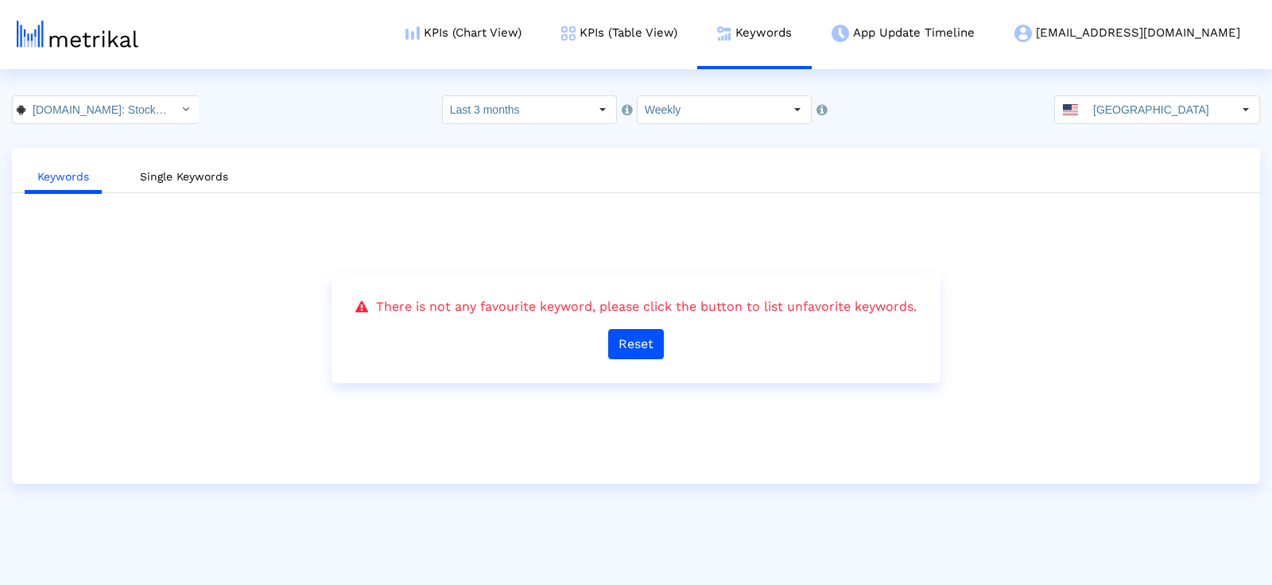
click at [634, 360] on div "There is not any favourite keyword, please click the button to list unfavorite …" at bounding box center [635, 328] width 609 height 110
click at [636, 347] on button "Reset" at bounding box center [636, 344] width 56 height 30
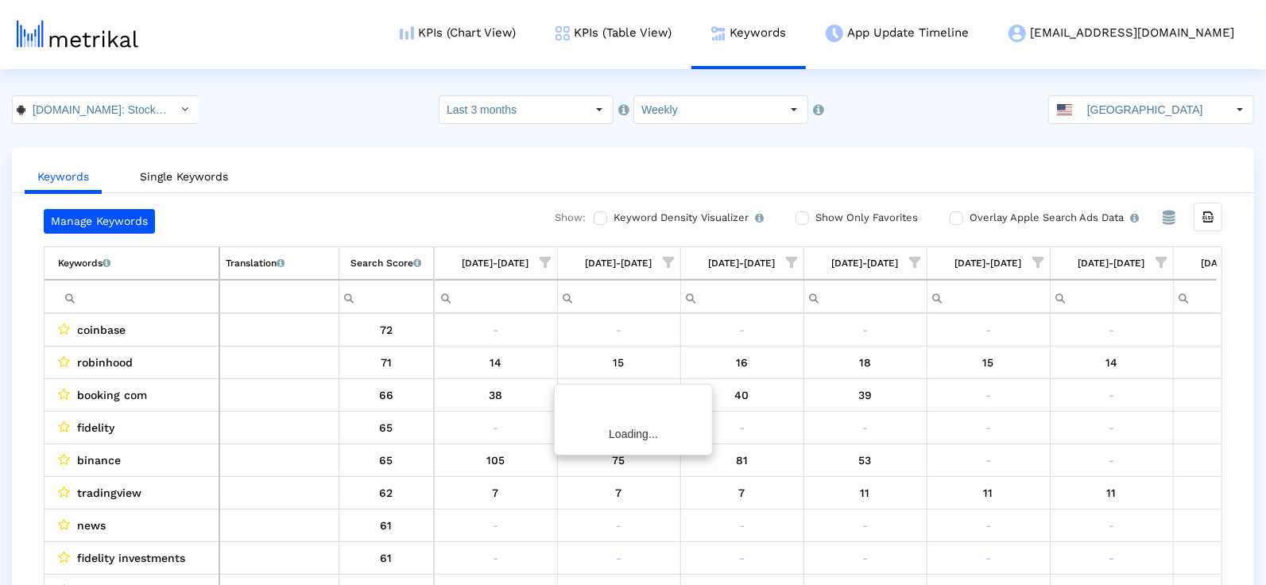
scroll to position [0, 817]
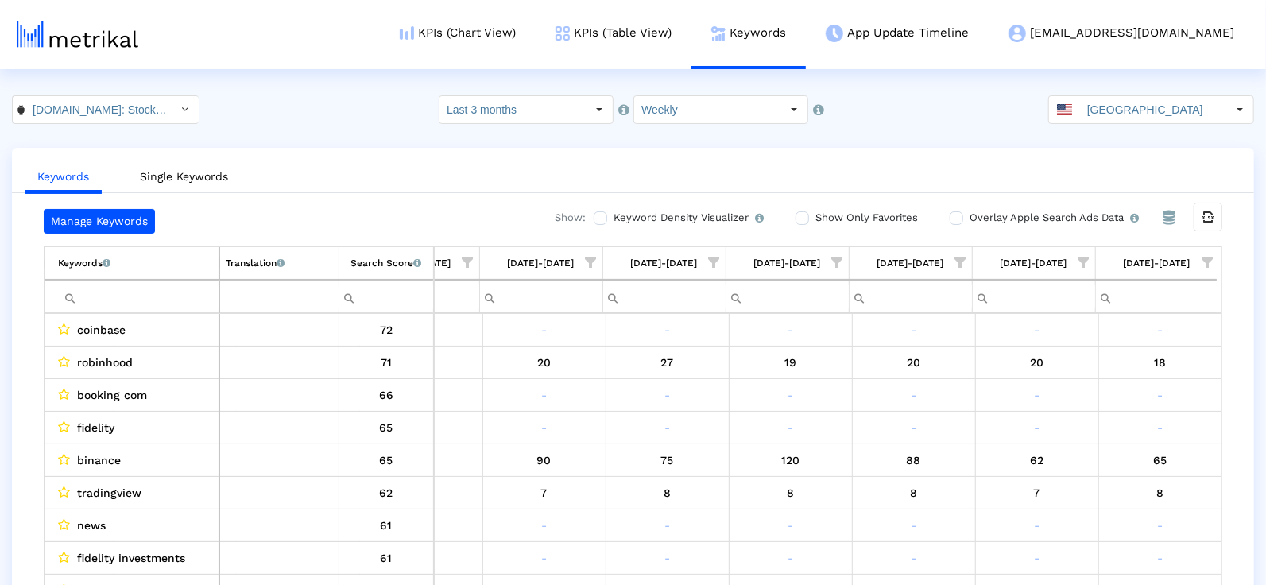
click at [1202, 260] on span "Show filter options for column '08/03/25-08/09/25'" at bounding box center [1207, 262] width 11 height 11
click at [1082, 370] on div "Is One" at bounding box center [1130, 374] width 142 height 31
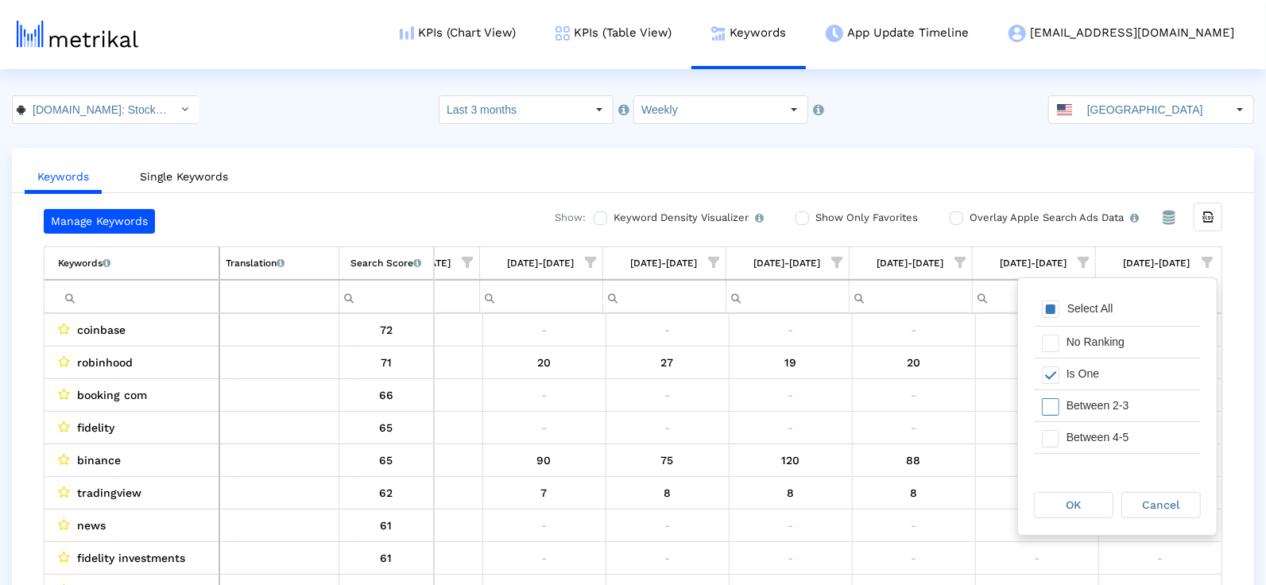
click at [1082, 390] on div "Between 2-3" at bounding box center [1130, 405] width 142 height 31
click at [1082, 424] on div "Between 4-5" at bounding box center [1130, 437] width 142 height 31
click at [1083, 440] on div "Between 6-10" at bounding box center [1130, 443] width 142 height 31
click at [1079, 516] on div "OK" at bounding box center [1074, 505] width 78 height 25
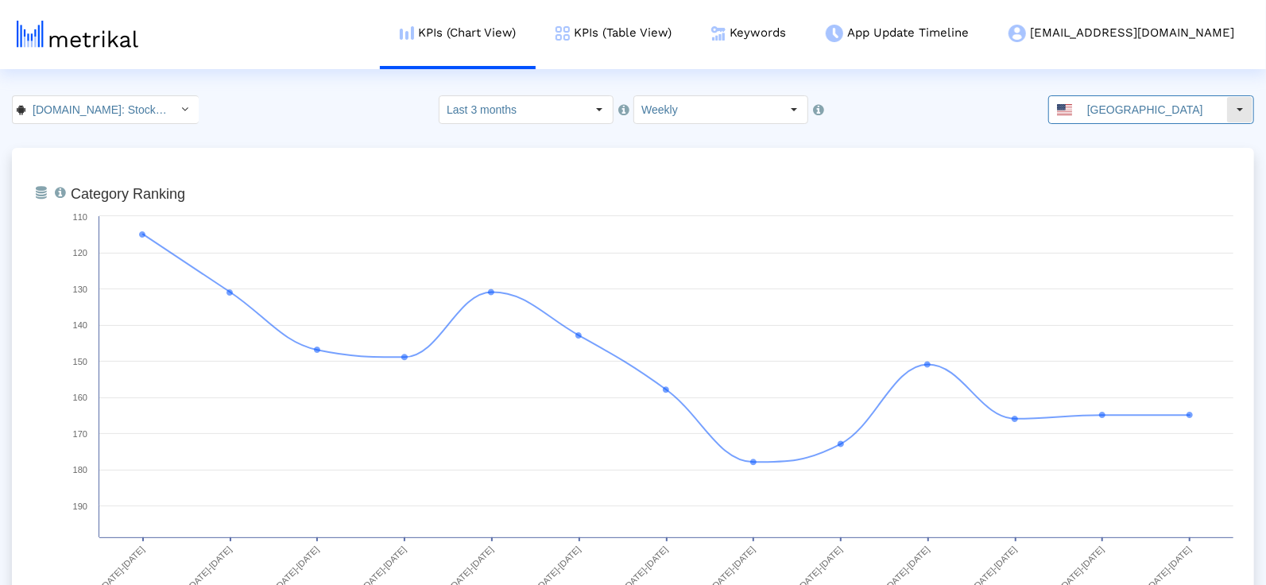
click at [1111, 100] on input "[GEOGRAPHIC_DATA]" at bounding box center [1153, 109] width 146 height 27
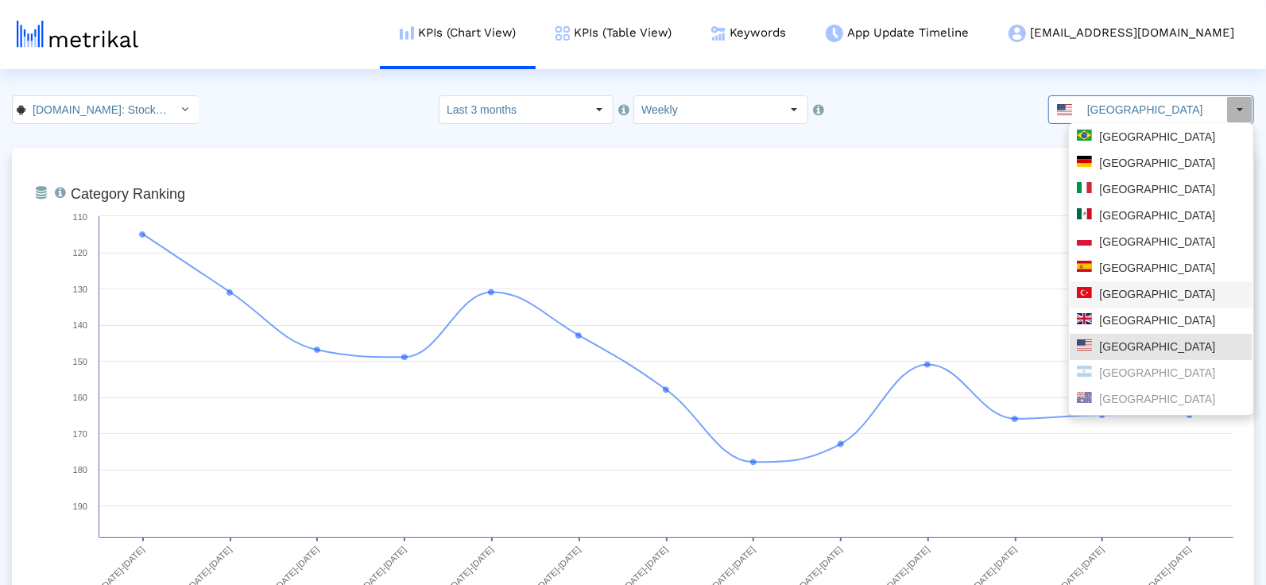
click at [1116, 291] on div "[GEOGRAPHIC_DATA]" at bounding box center [1161, 294] width 169 height 15
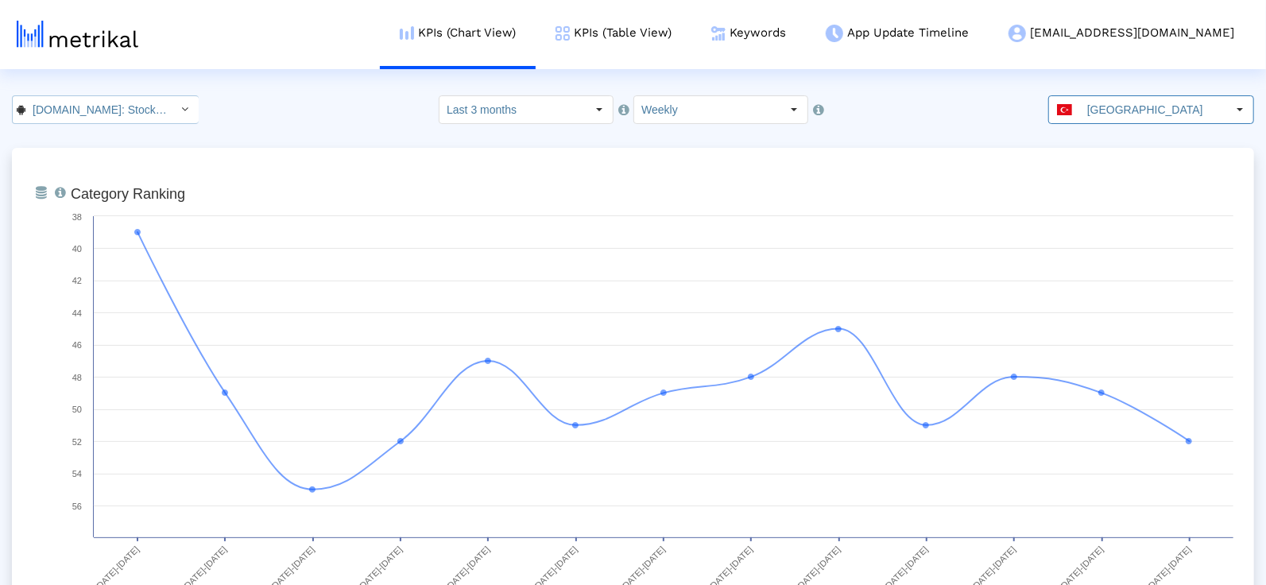
click at [42, 107] on input "[DOMAIN_NAME]: Stock Market < com.fusionmedia.investing >" at bounding box center [96, 109] width 143 height 27
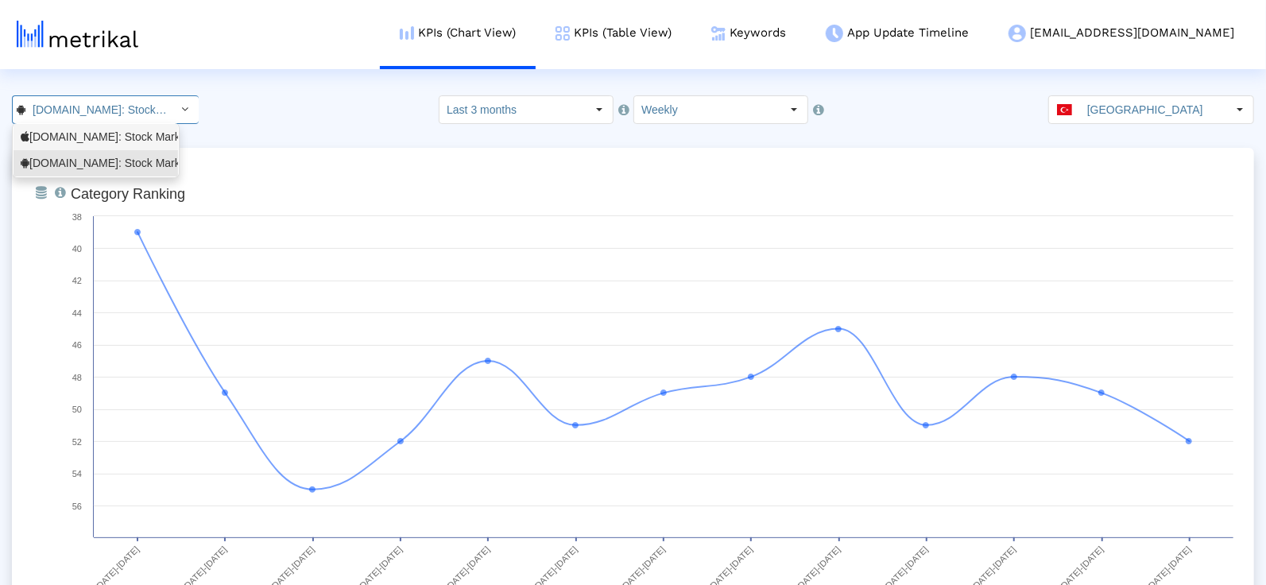
click at [73, 143] on div "[DOMAIN_NAME]: Stock Market <909998122>" at bounding box center [96, 137] width 150 height 15
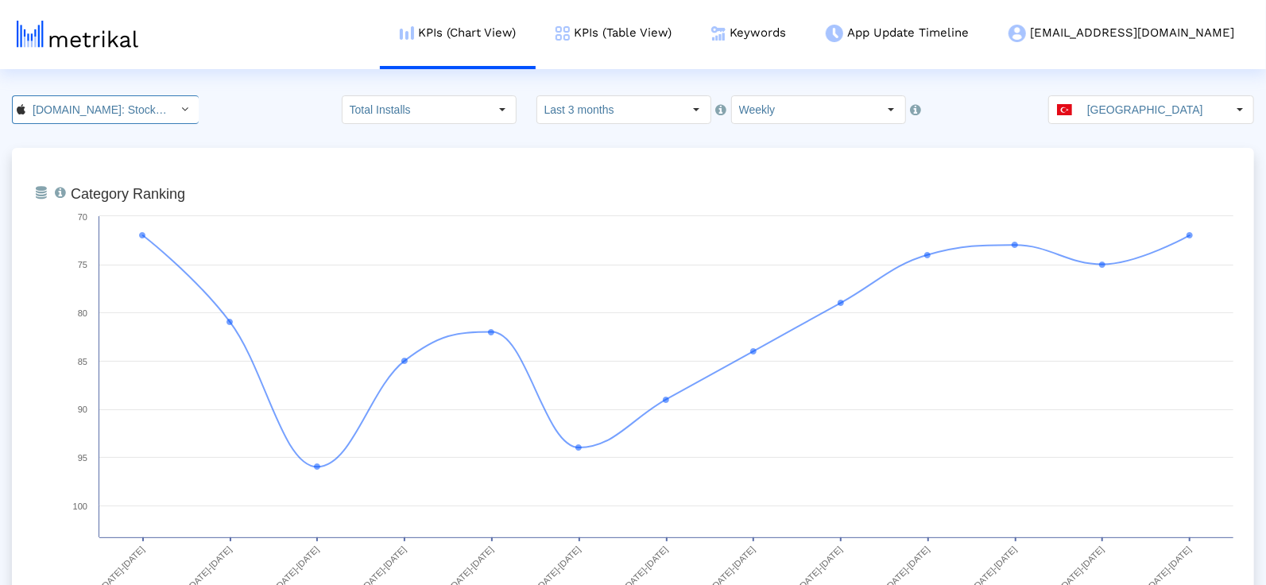
scroll to position [0, 104]
click at [1210, 114] on input "[GEOGRAPHIC_DATA]" at bounding box center [1153, 109] width 146 height 27
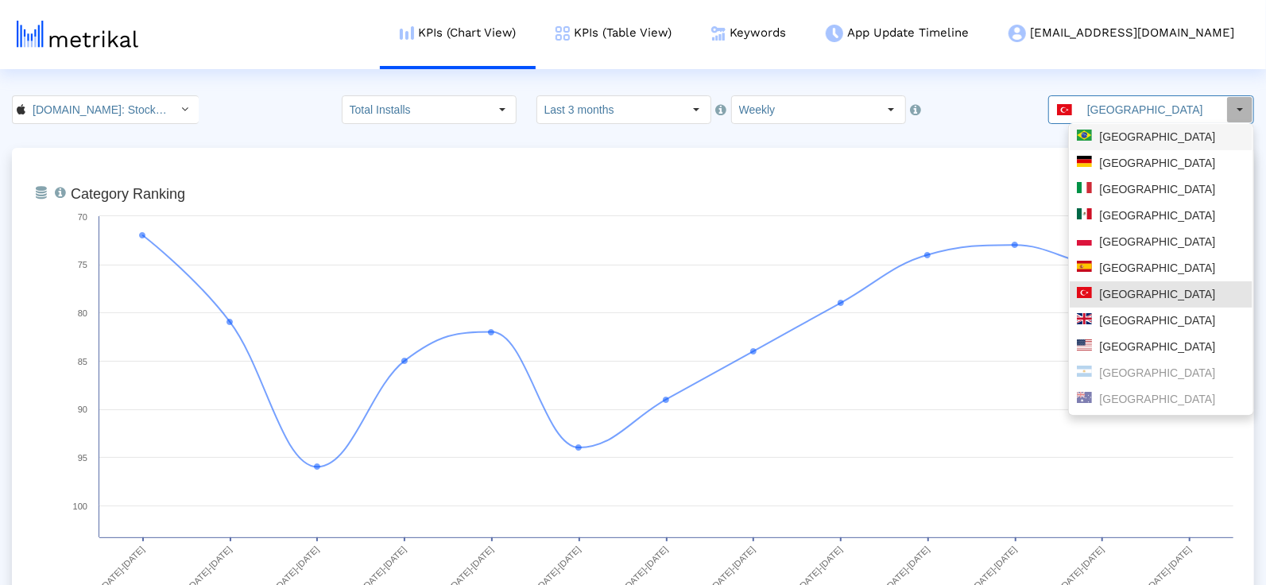
click at [1171, 134] on div "[GEOGRAPHIC_DATA]" at bounding box center [1161, 137] width 169 height 15
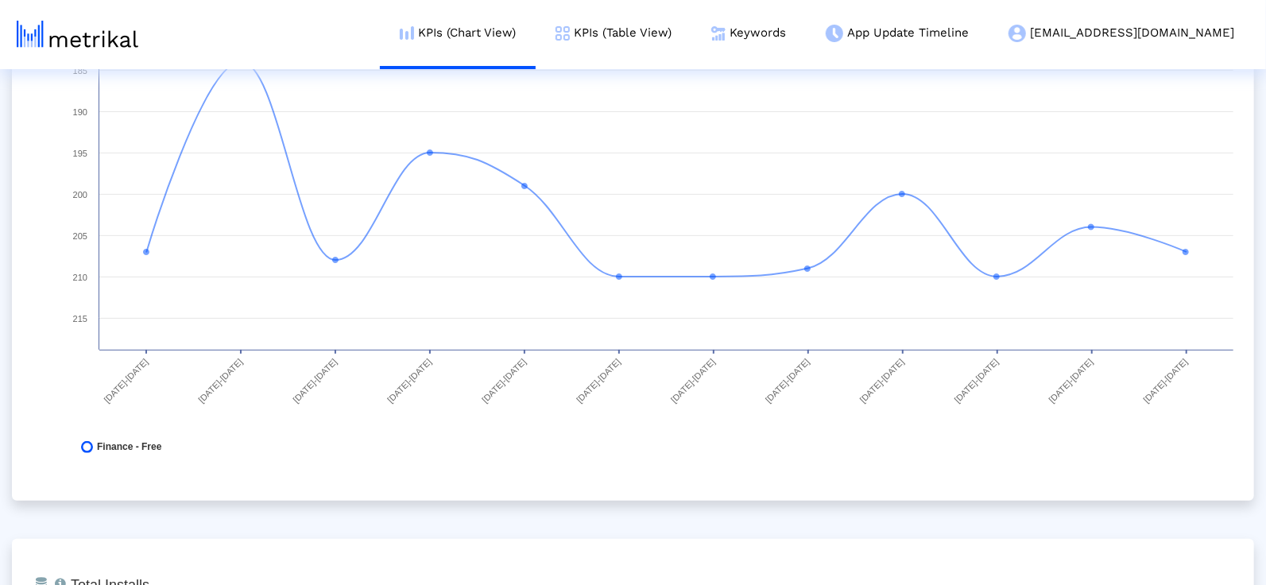
scroll to position [0, 0]
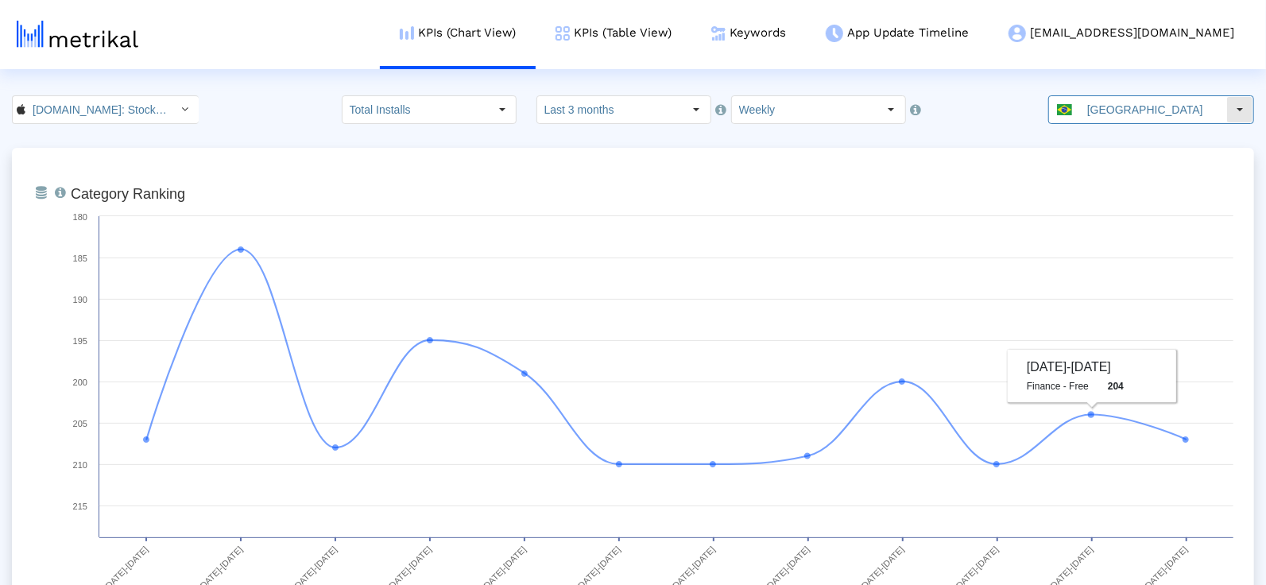
click at [1152, 109] on input "[GEOGRAPHIC_DATA]" at bounding box center [1153, 109] width 146 height 27
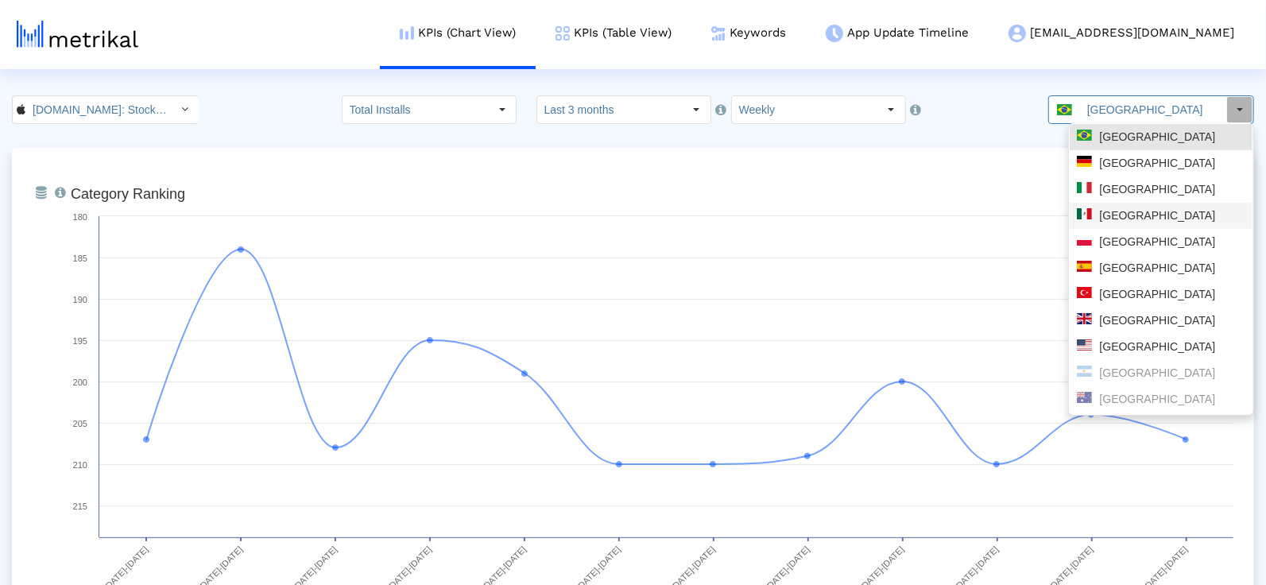
click at [1124, 221] on div "[GEOGRAPHIC_DATA]" at bounding box center [1161, 215] width 169 height 15
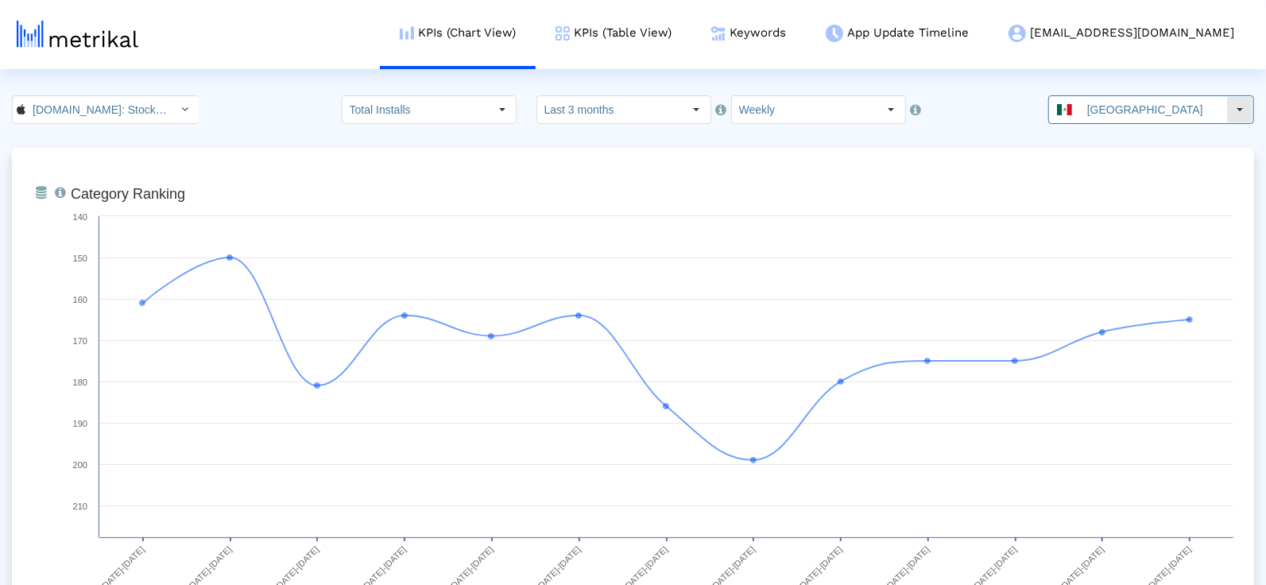
click at [1100, 113] on input "[GEOGRAPHIC_DATA]" at bounding box center [1153, 109] width 146 height 27
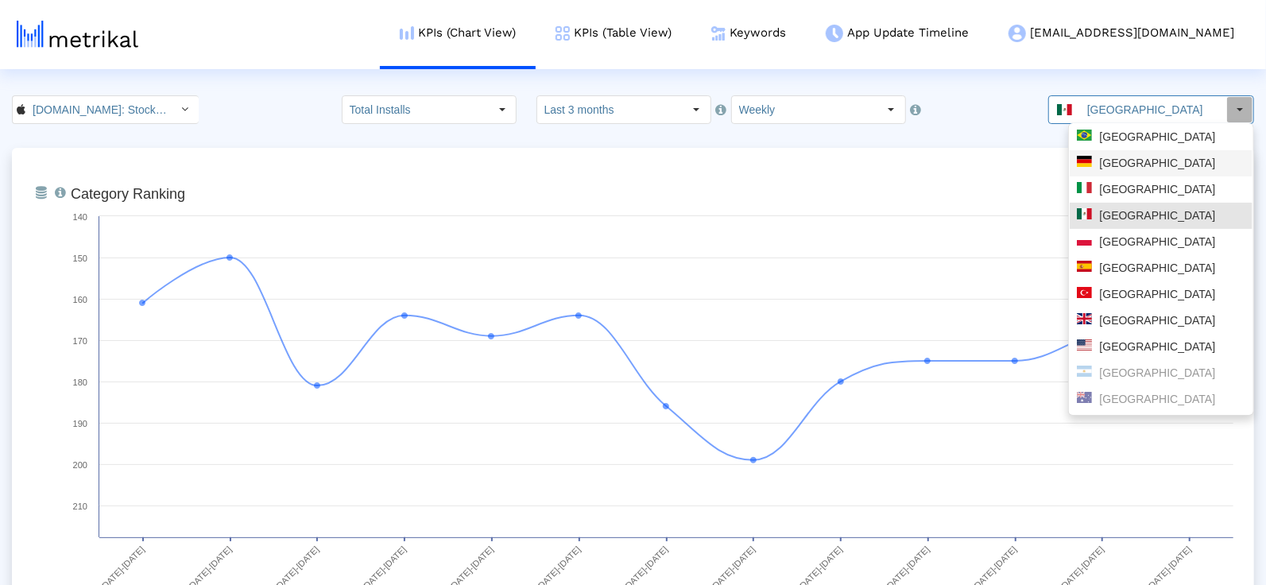
click at [1111, 169] on div "[GEOGRAPHIC_DATA]" at bounding box center [1161, 163] width 169 height 15
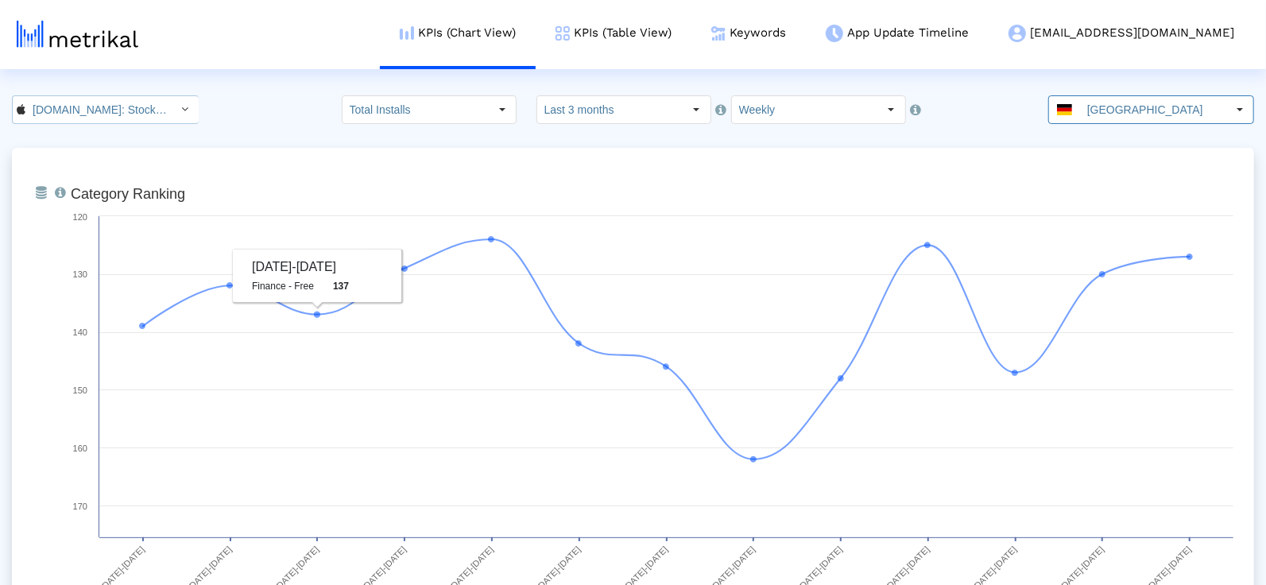
click at [122, 122] on input "[DOMAIN_NAME]: Stock Market < 909998122 >" at bounding box center [96, 109] width 143 height 27
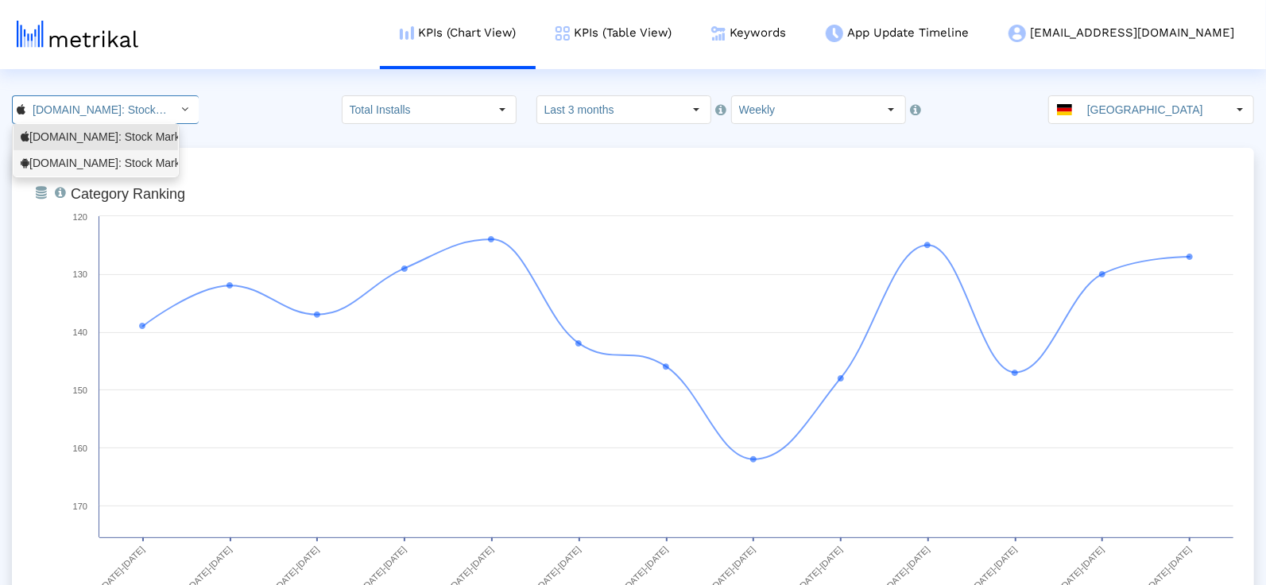
click at [115, 158] on div "[DOMAIN_NAME]: Stock Market <com.fusionmedia.investing>" at bounding box center [96, 163] width 150 height 15
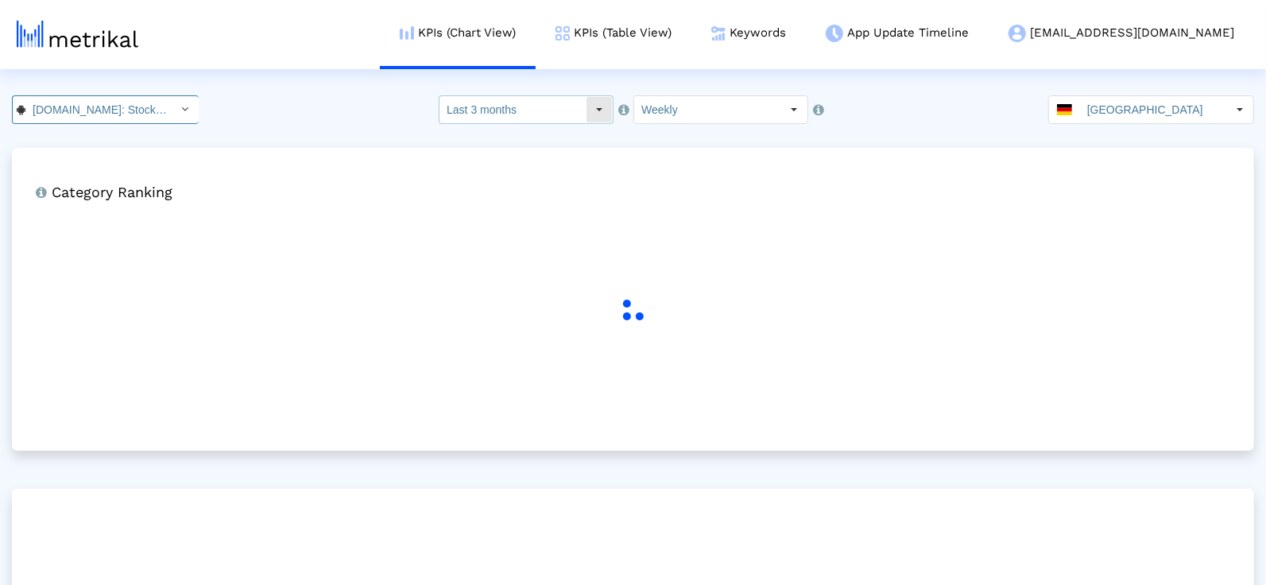
scroll to position [0, 181]
click at [1126, 110] on input "[GEOGRAPHIC_DATA]" at bounding box center [1153, 109] width 146 height 27
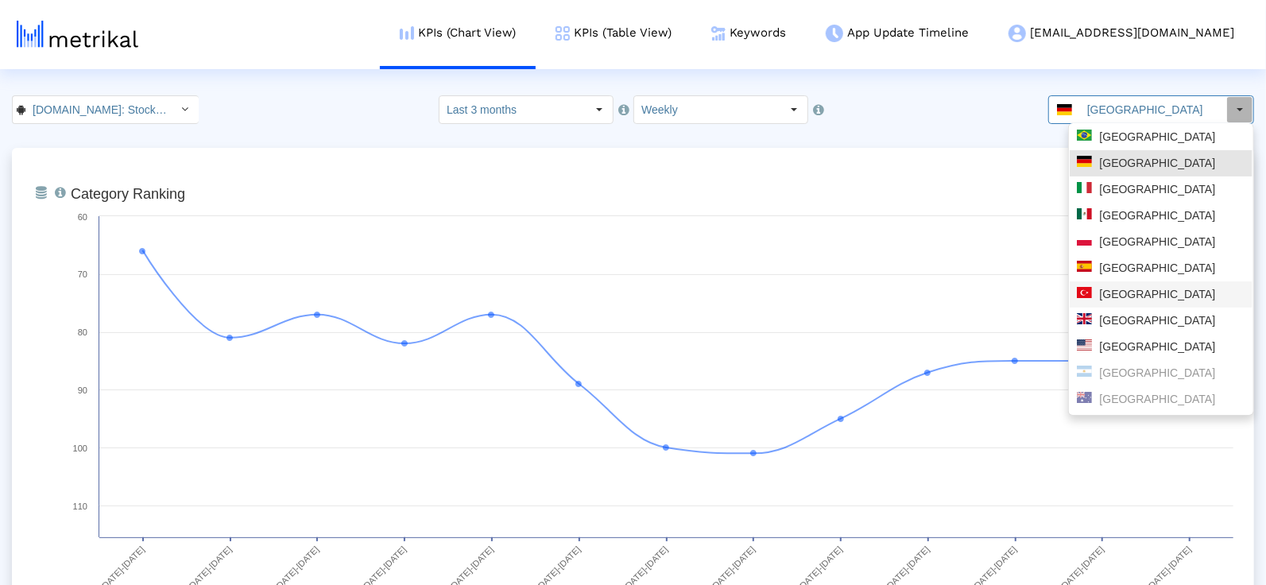
click at [1104, 299] on div "[GEOGRAPHIC_DATA]" at bounding box center [1161, 294] width 169 height 15
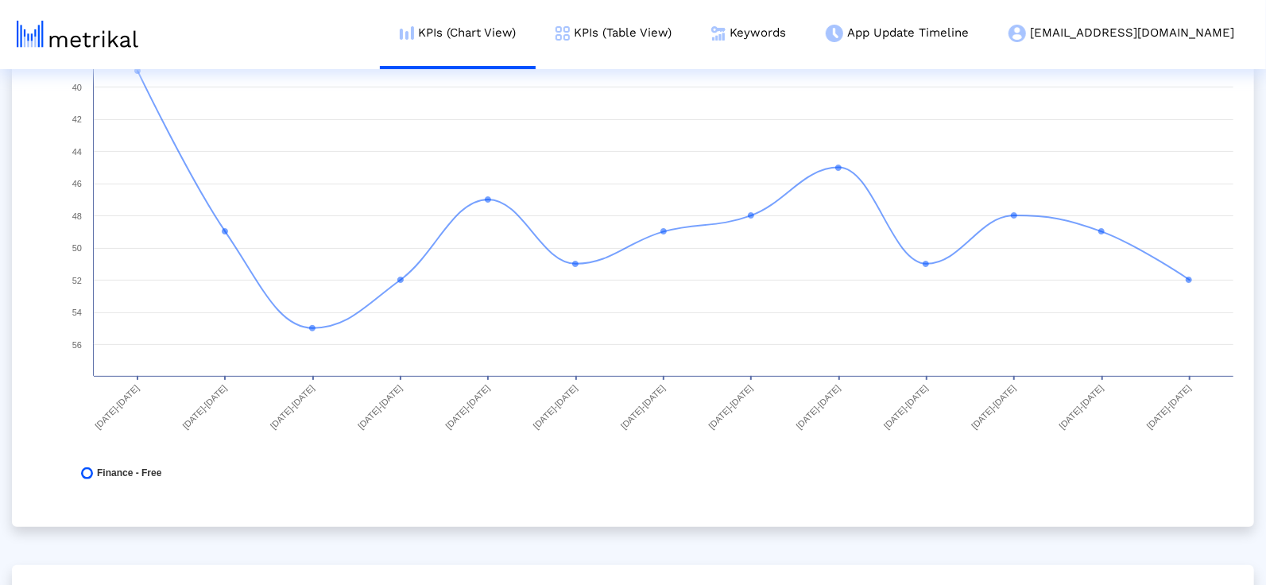
scroll to position [0, 0]
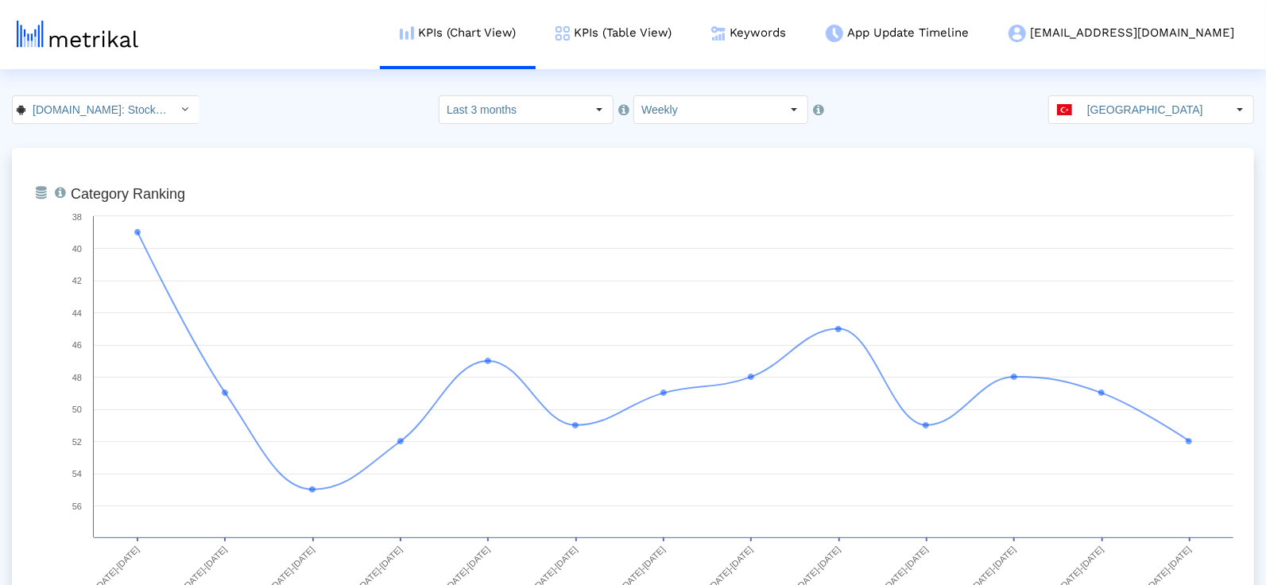
click at [1185, 114] on input "[GEOGRAPHIC_DATA]" at bounding box center [1153, 109] width 146 height 27
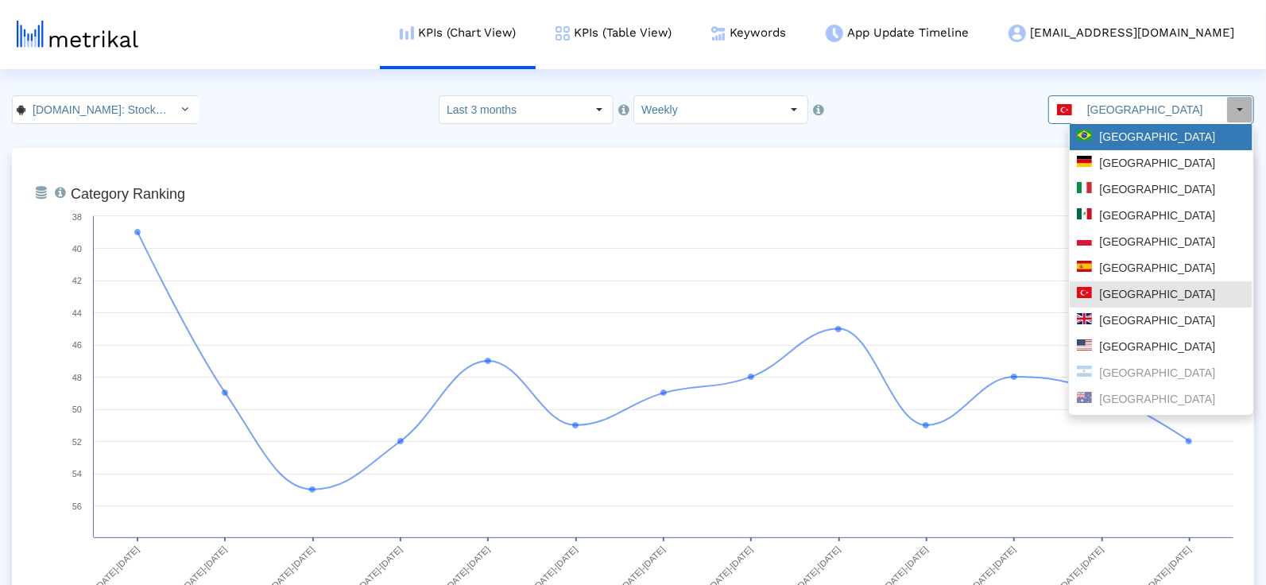
click at [1152, 142] on div "[GEOGRAPHIC_DATA]" at bounding box center [1161, 137] width 169 height 15
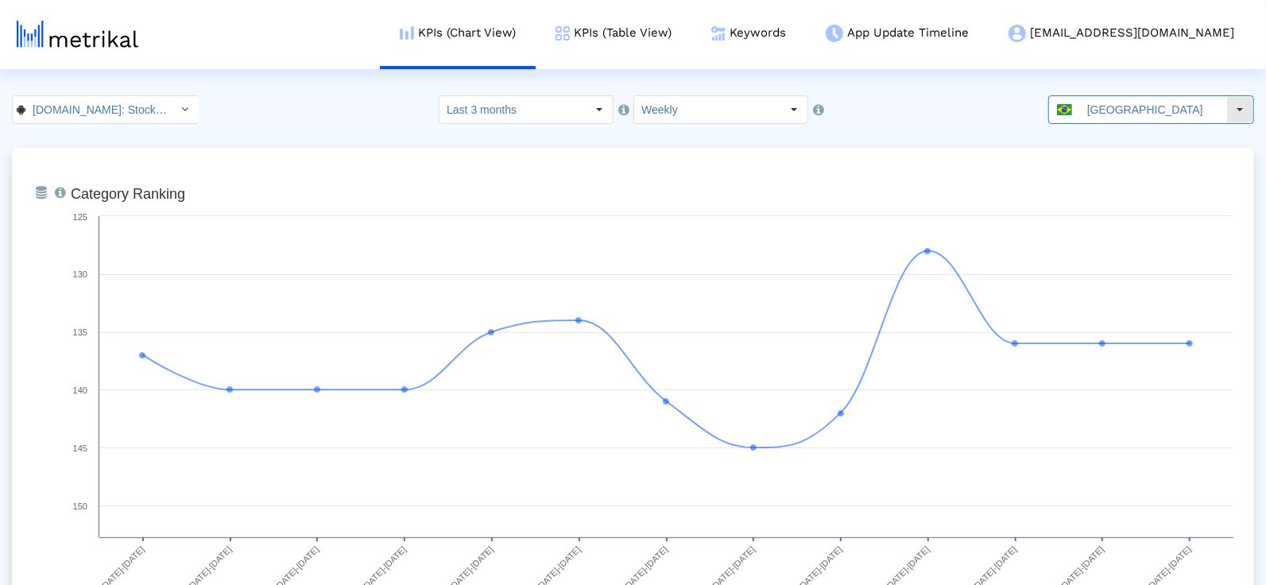
click at [1118, 117] on input "[GEOGRAPHIC_DATA]" at bounding box center [1153, 109] width 146 height 27
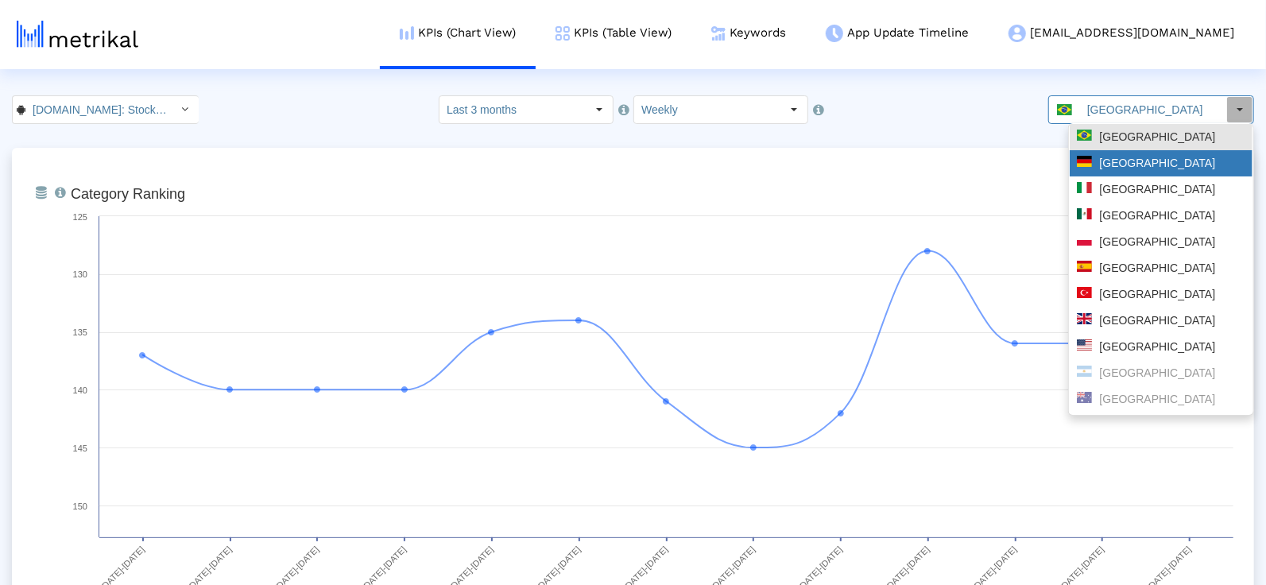
click at [1112, 163] on div "[GEOGRAPHIC_DATA]" at bounding box center [1161, 163] width 169 height 15
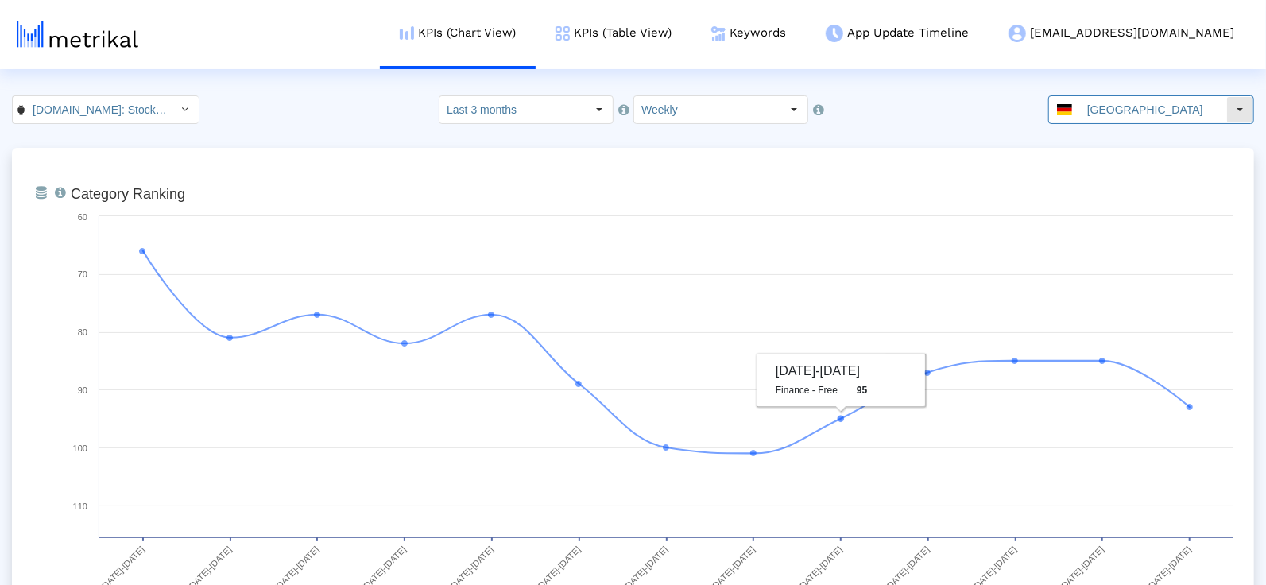
click at [1124, 99] on input "[GEOGRAPHIC_DATA]" at bounding box center [1153, 109] width 146 height 27
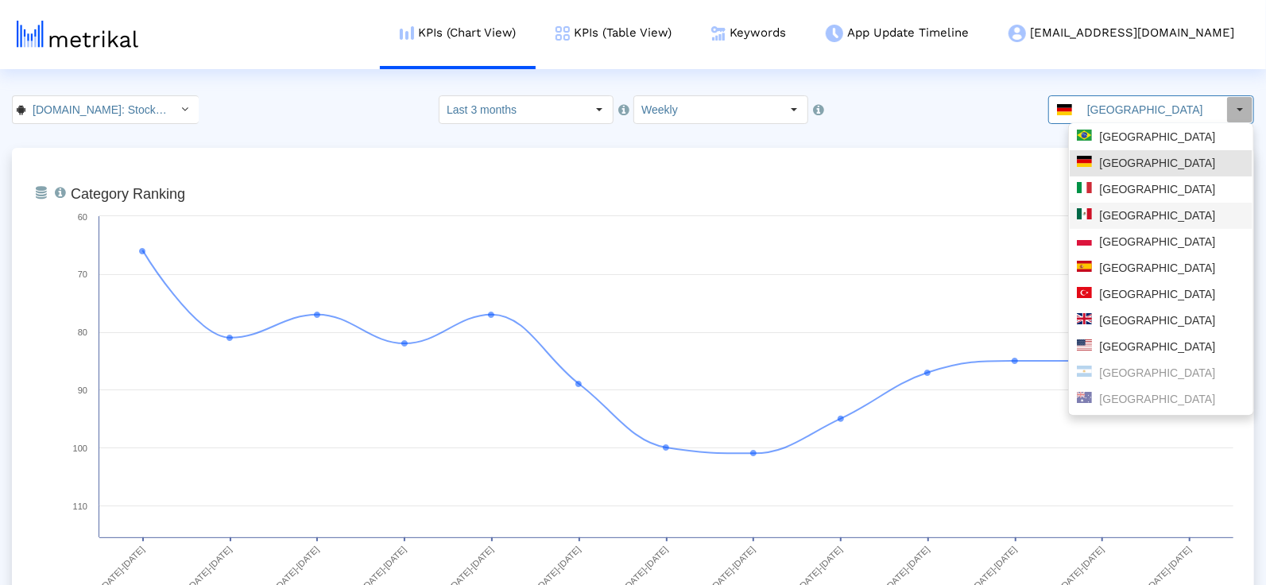
click at [1122, 210] on div "[GEOGRAPHIC_DATA]" at bounding box center [1161, 215] width 169 height 15
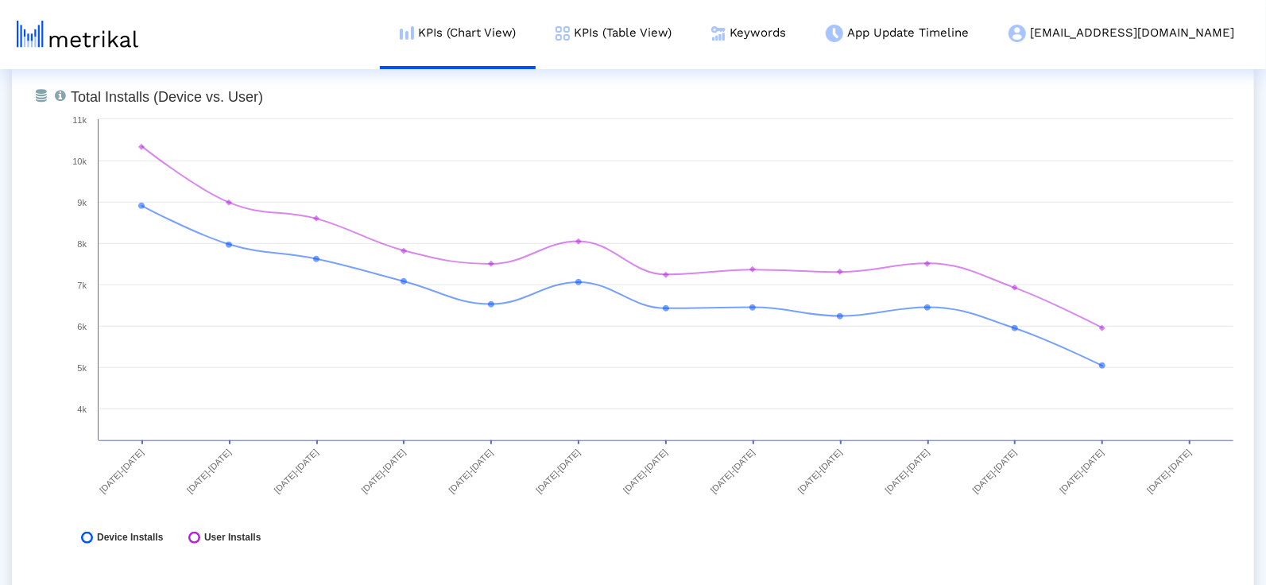
scroll to position [678, 0]
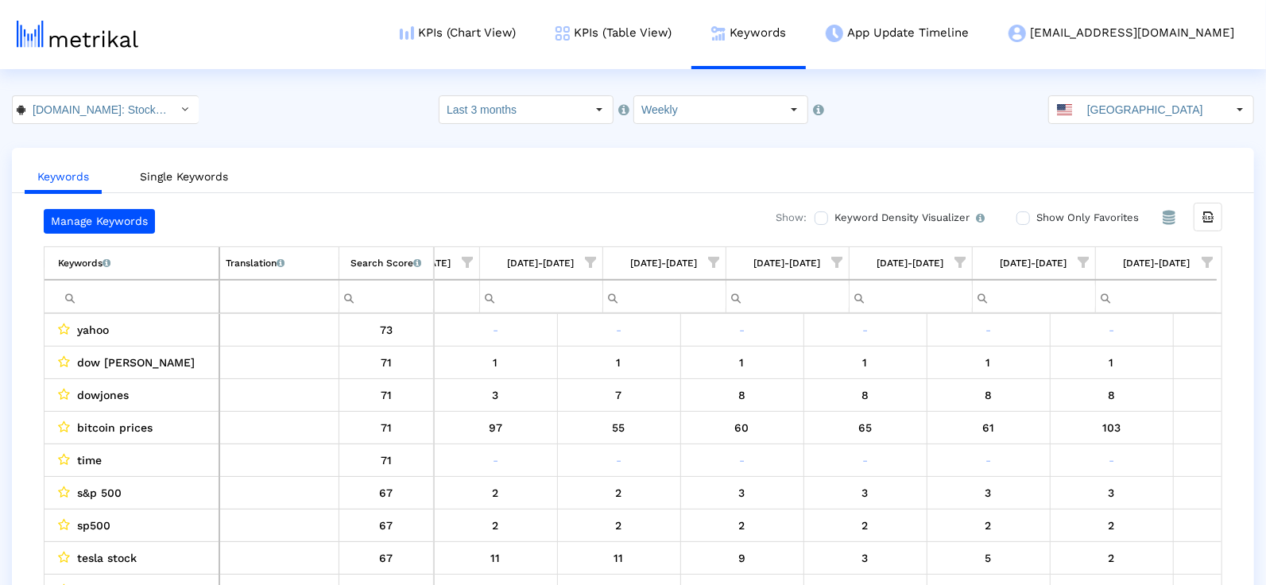
scroll to position [0, 817]
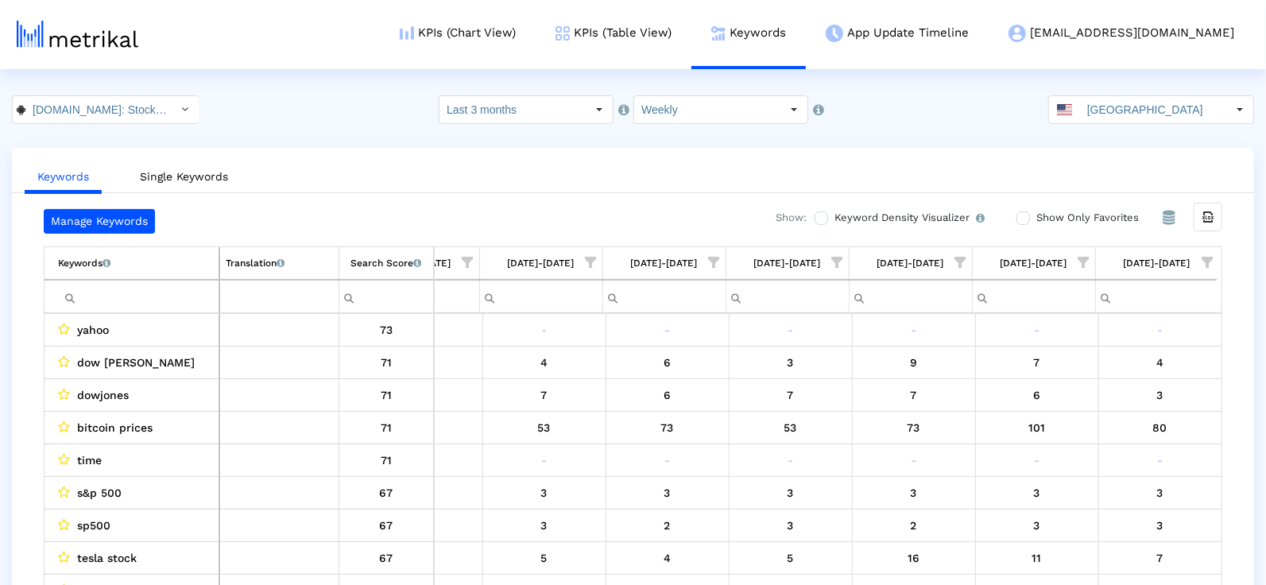
click at [1205, 257] on span "Show filter options for column '08/03/25-08/09/25'" at bounding box center [1207, 262] width 11 height 11
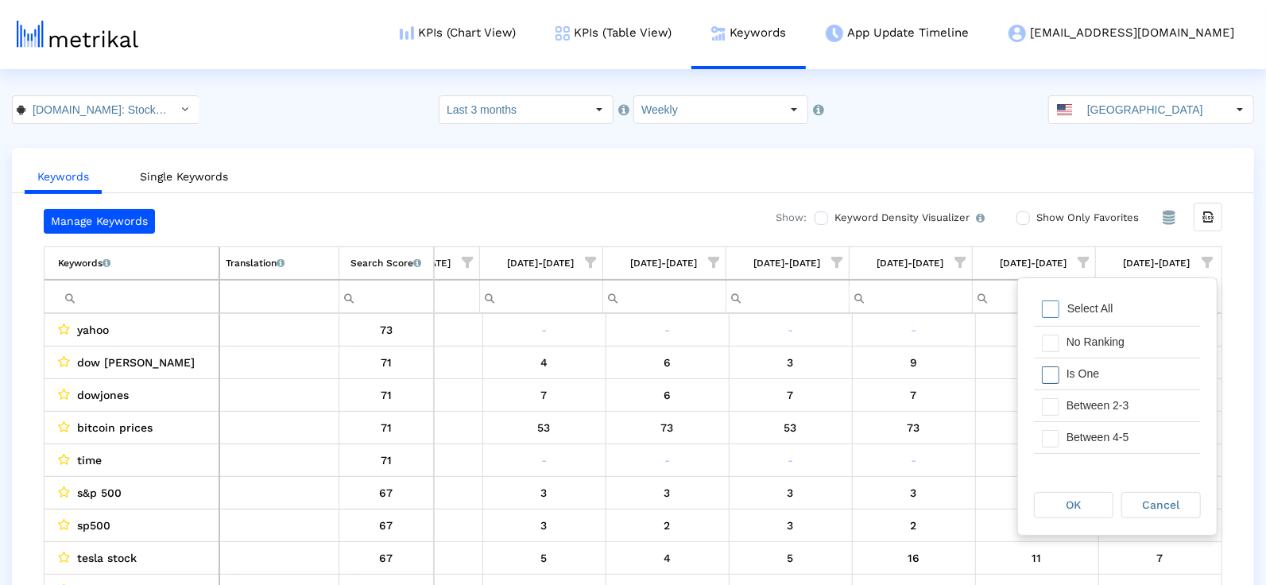
click at [1104, 379] on div "Is One" at bounding box center [1130, 374] width 142 height 31
click at [1104, 412] on div "Between 2-3" at bounding box center [1130, 405] width 142 height 31
click at [1104, 436] on div "Between 4-5" at bounding box center [1130, 437] width 142 height 31
click at [1100, 449] on div "Between 6-10" at bounding box center [1130, 455] width 142 height 31
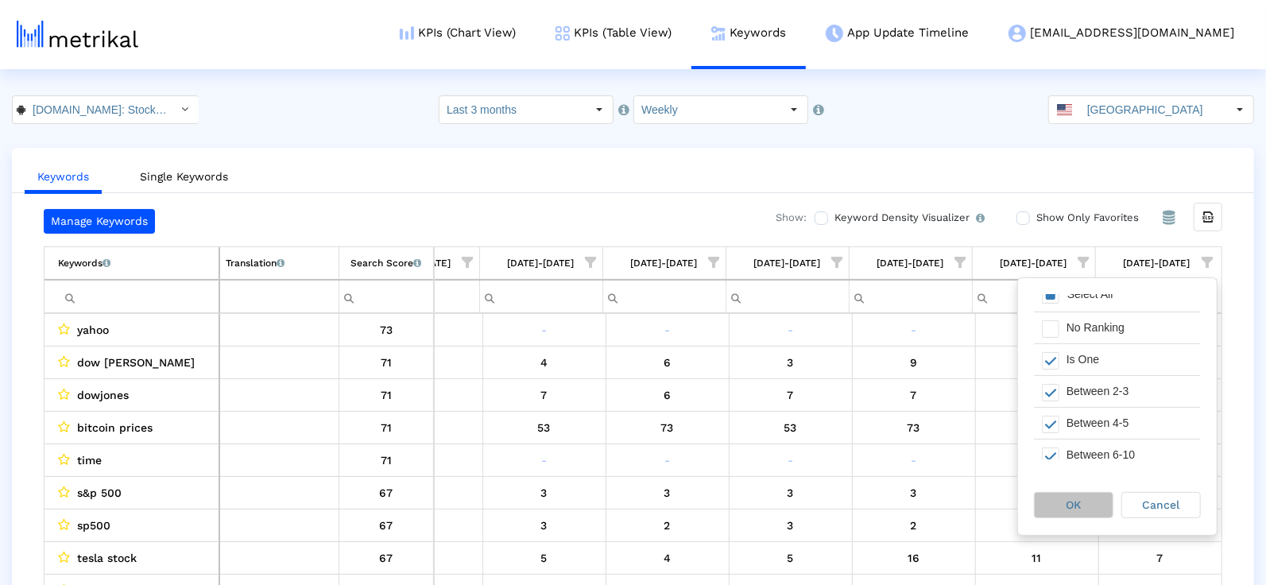
click at [1073, 514] on div "OK" at bounding box center [1074, 505] width 78 height 25
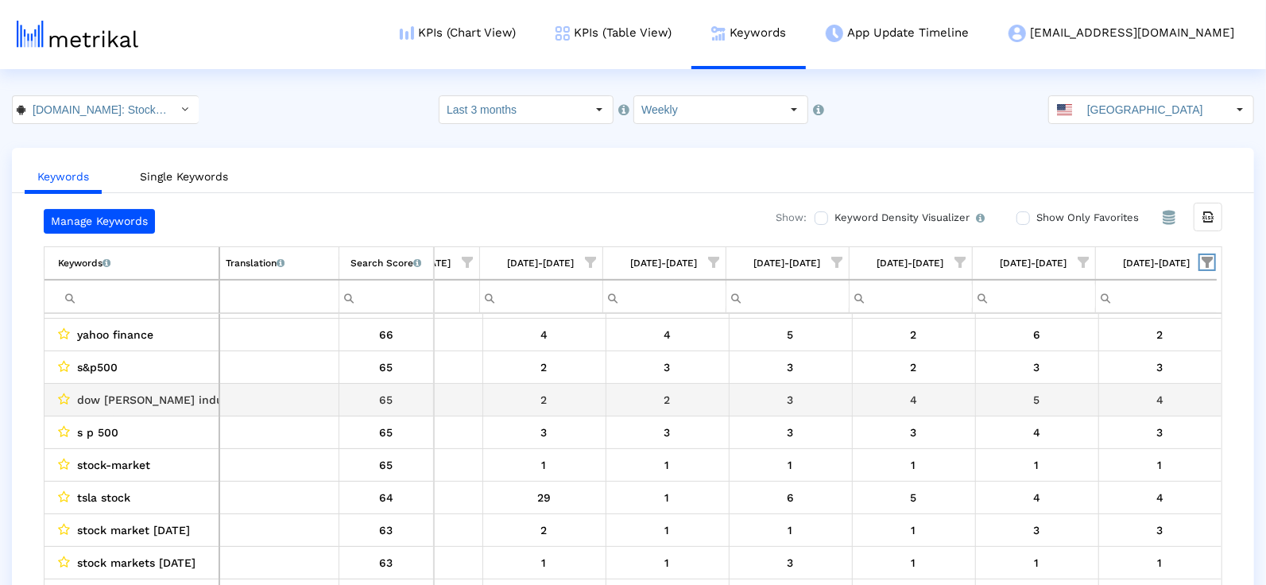
scroll to position [240, 0]
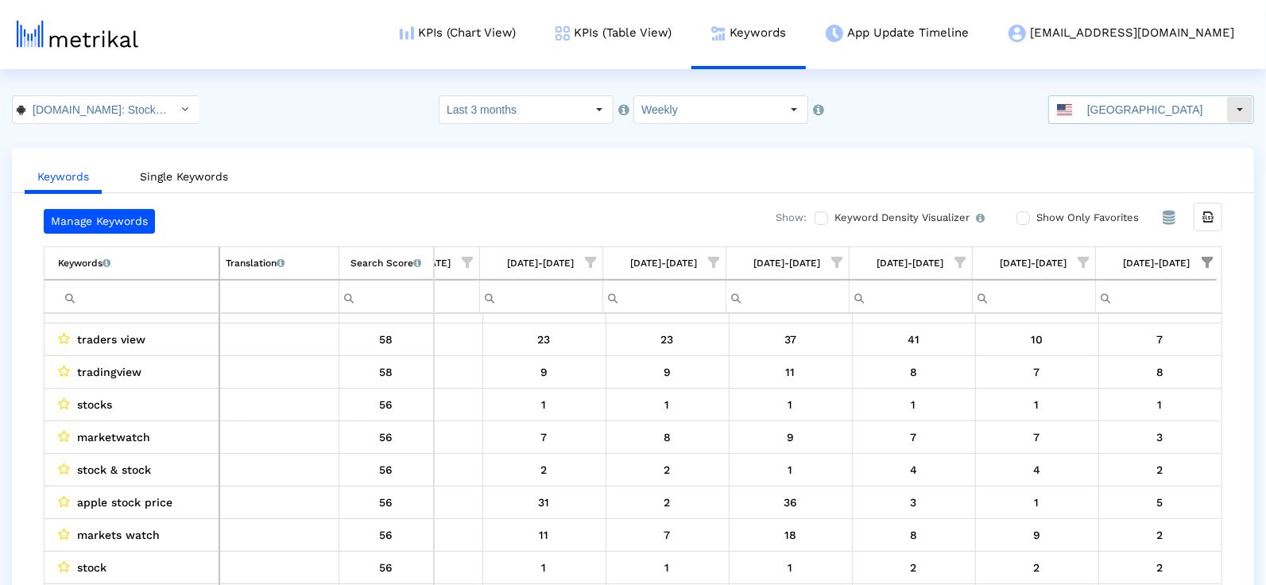
drag, startPoint x: 1109, startPoint y: 101, endPoint x: 1095, endPoint y: 118, distance: 22.1
click at [1109, 101] on input "[GEOGRAPHIC_DATA]" at bounding box center [1153, 109] width 146 height 27
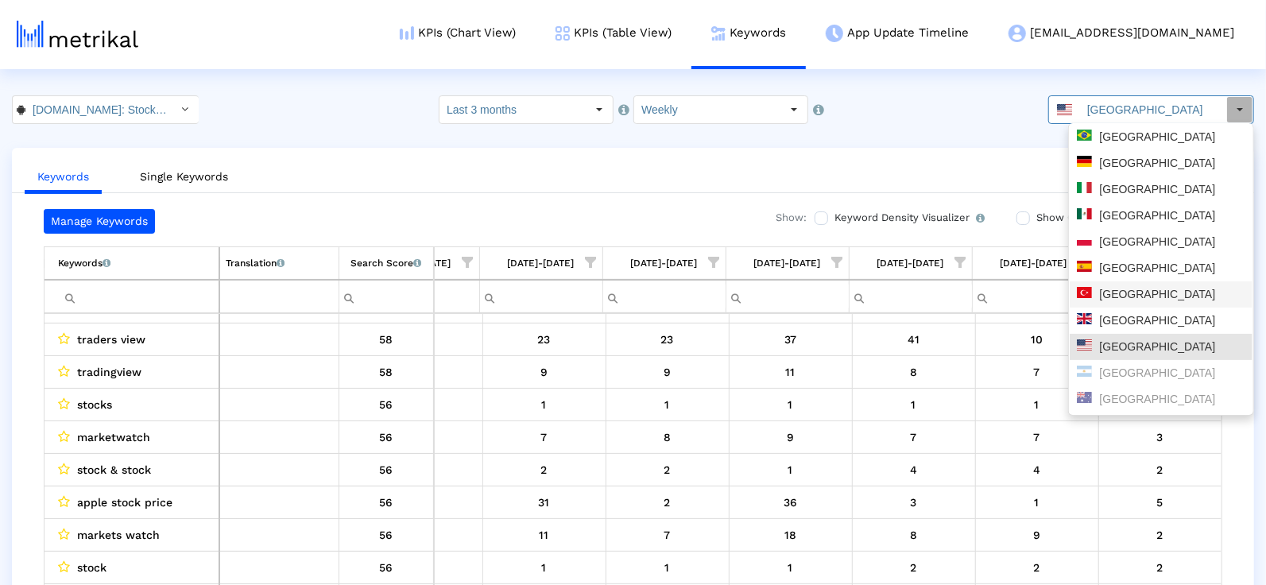
click at [1113, 285] on div "[GEOGRAPHIC_DATA]" at bounding box center [1161, 294] width 183 height 26
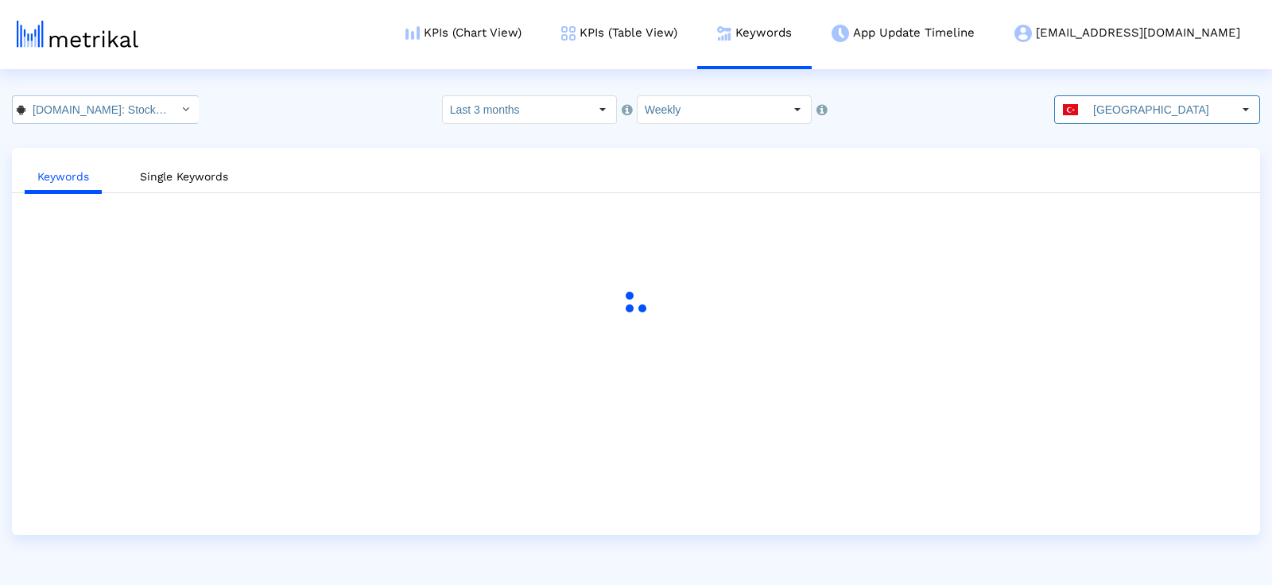
click at [111, 113] on input "[DOMAIN_NAME]: Stock Market < com.fusionmedia.investing >" at bounding box center [96, 109] width 143 height 27
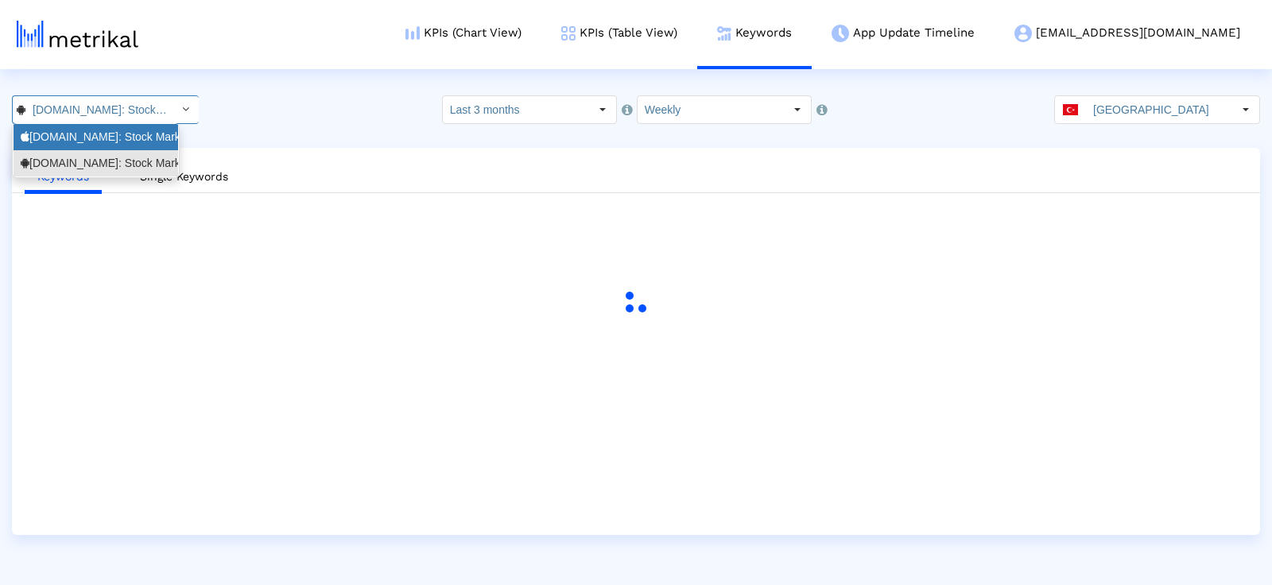
click at [110, 138] on div "Investing.com: Stock Market <909998122>" at bounding box center [96, 137] width 150 height 15
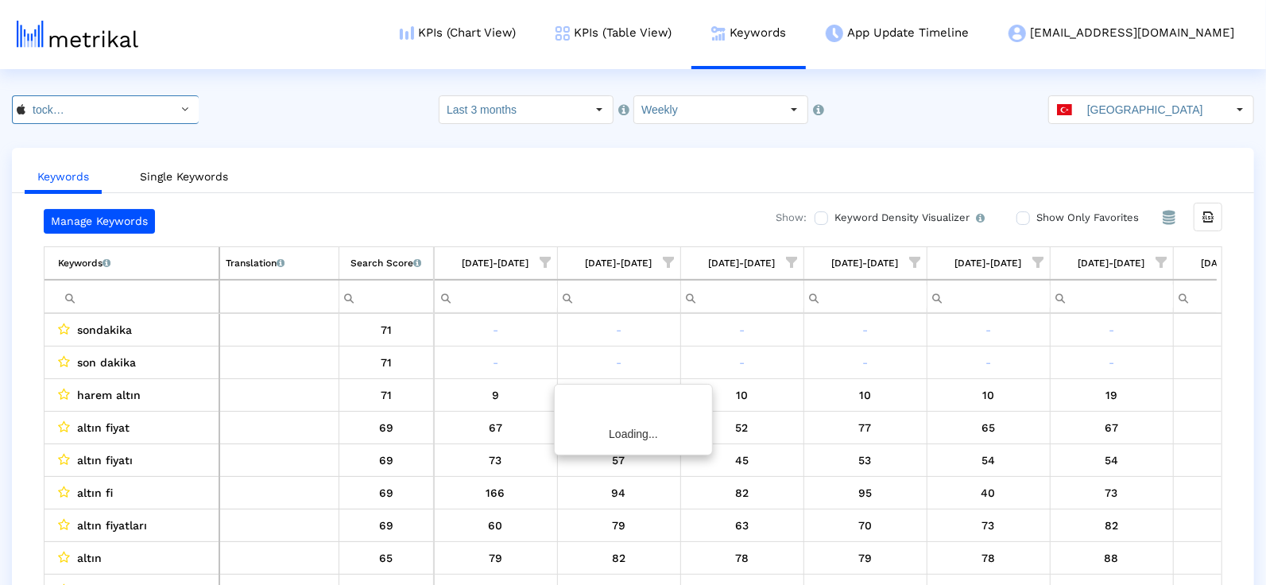
scroll to position [0, 817]
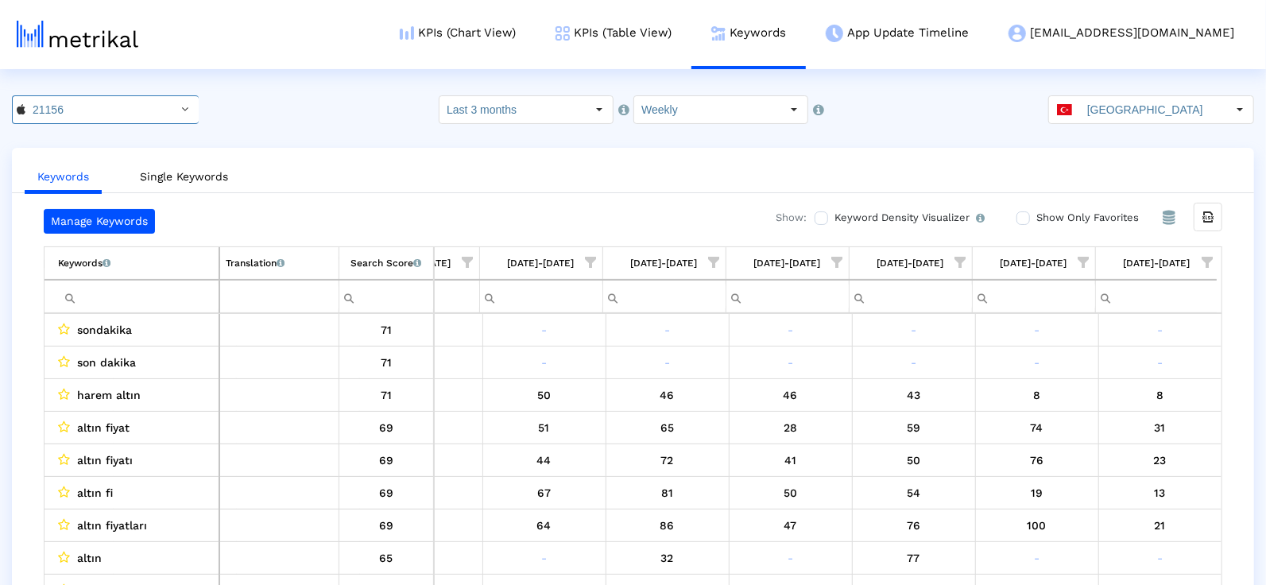
click at [1208, 260] on span "Show filter options for column '08/03/25-08/09/25'" at bounding box center [1207, 262] width 11 height 11
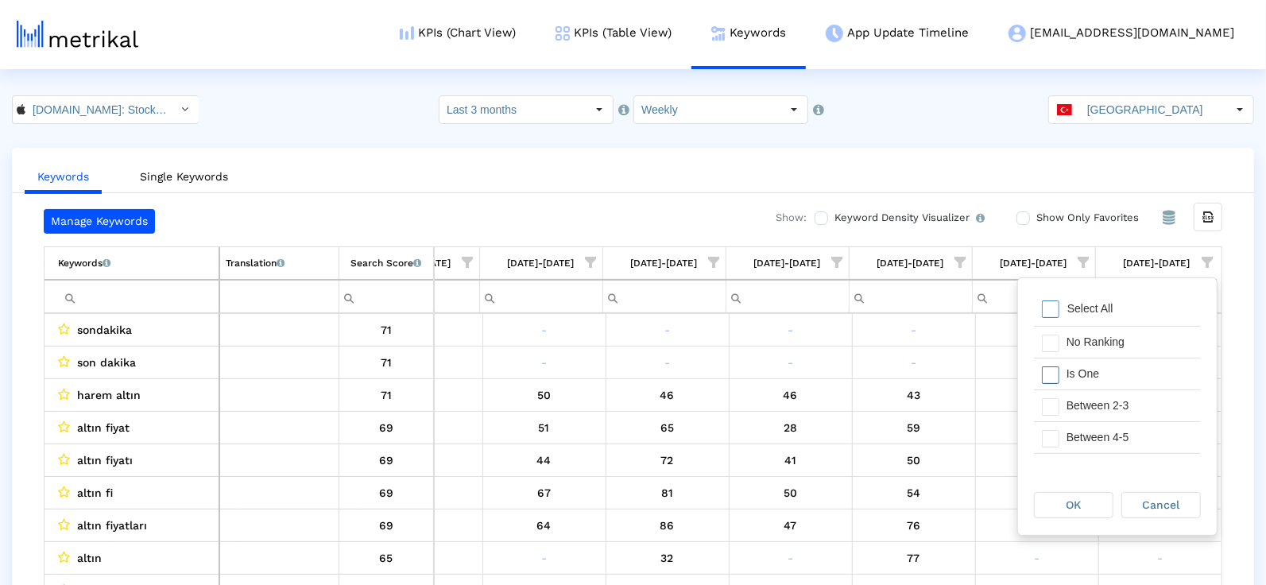
click at [1072, 374] on div "Is One" at bounding box center [1130, 374] width 142 height 31
click at [1072, 402] on div "Between 2-3" at bounding box center [1130, 405] width 142 height 31
click at [1072, 436] on div "Between 4-5" at bounding box center [1130, 437] width 142 height 31
click at [1069, 426] on div "Between 6-10" at bounding box center [1130, 427] width 142 height 31
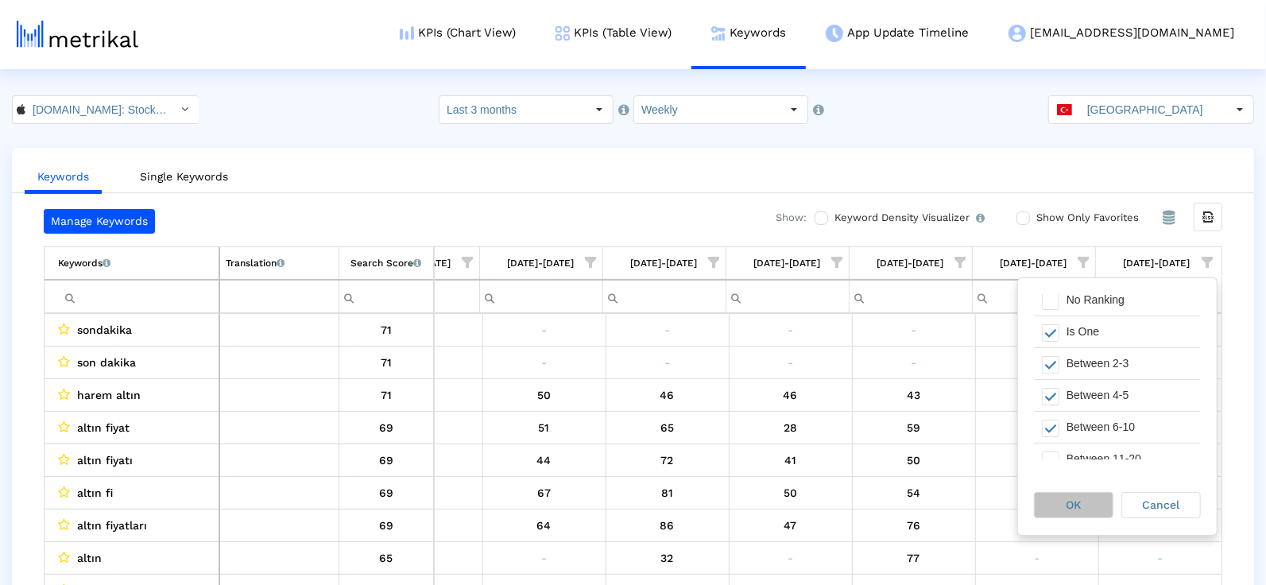
click at [1069, 498] on span "OK" at bounding box center [1074, 504] width 15 height 13
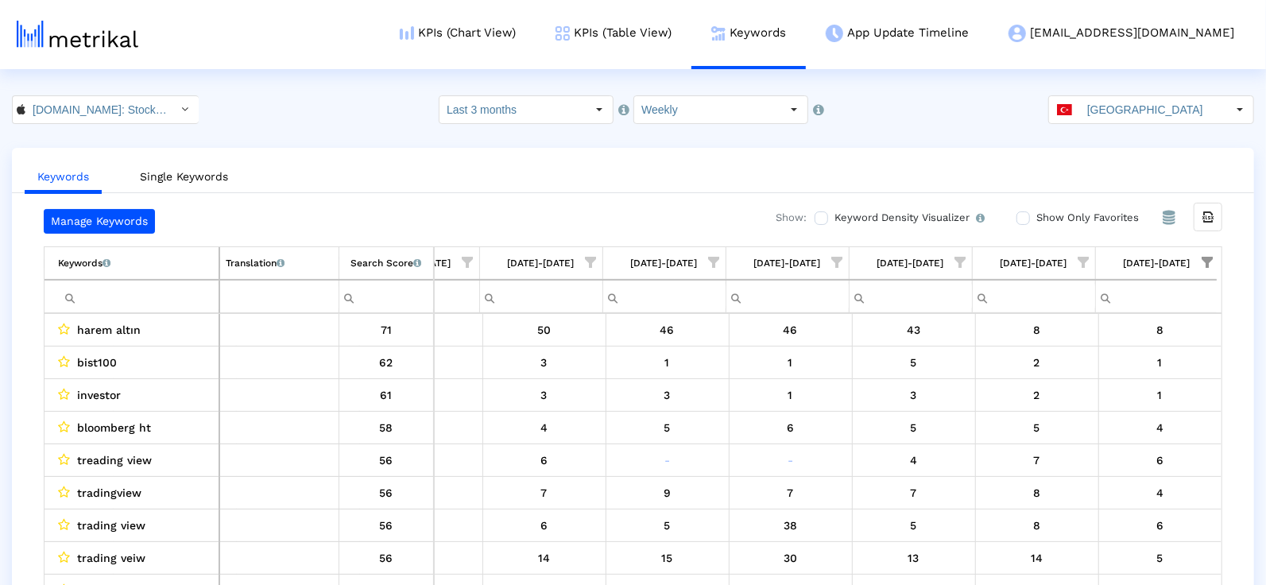
click at [1144, 107] on input "[GEOGRAPHIC_DATA]" at bounding box center [1153, 109] width 146 height 27
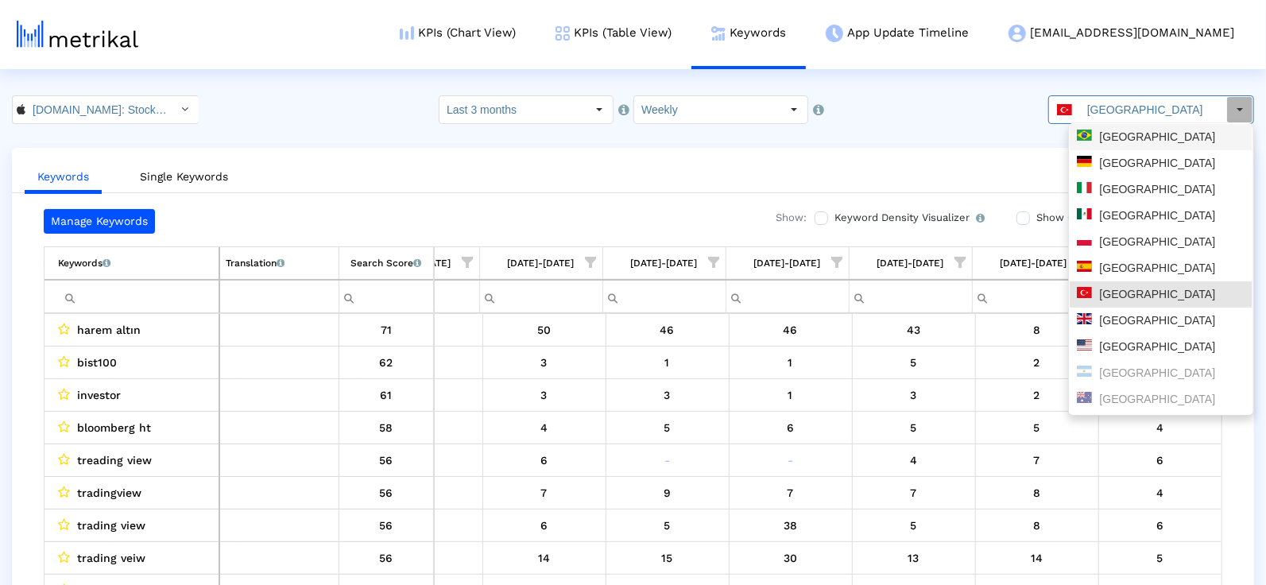
click at [1126, 141] on div "[GEOGRAPHIC_DATA]" at bounding box center [1161, 137] width 169 height 15
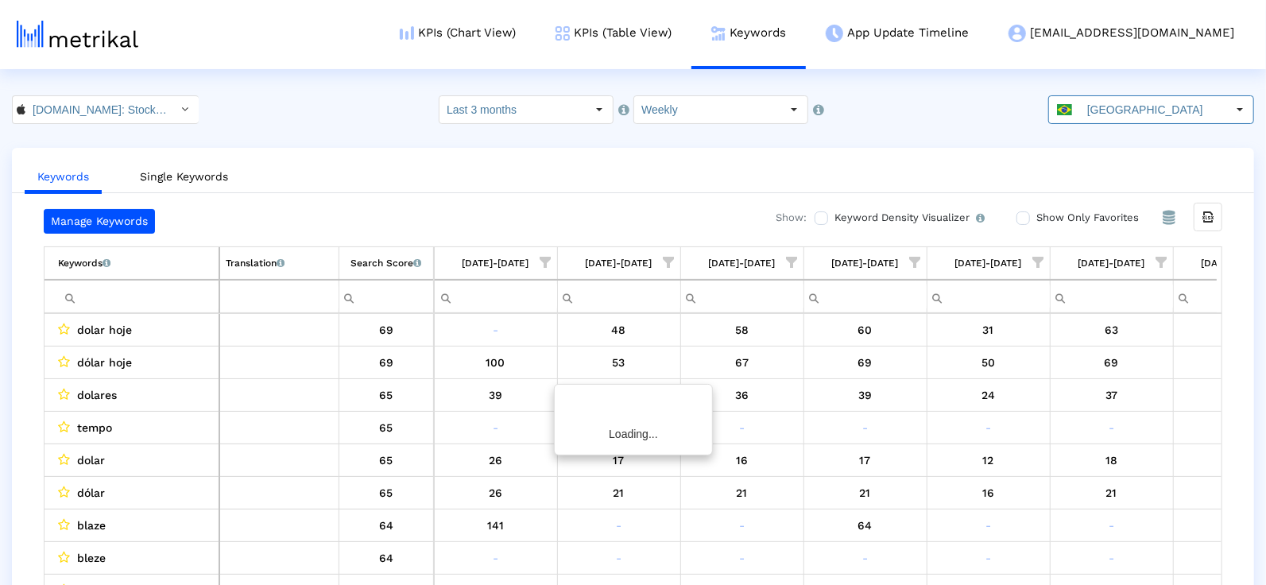
scroll to position [0, 817]
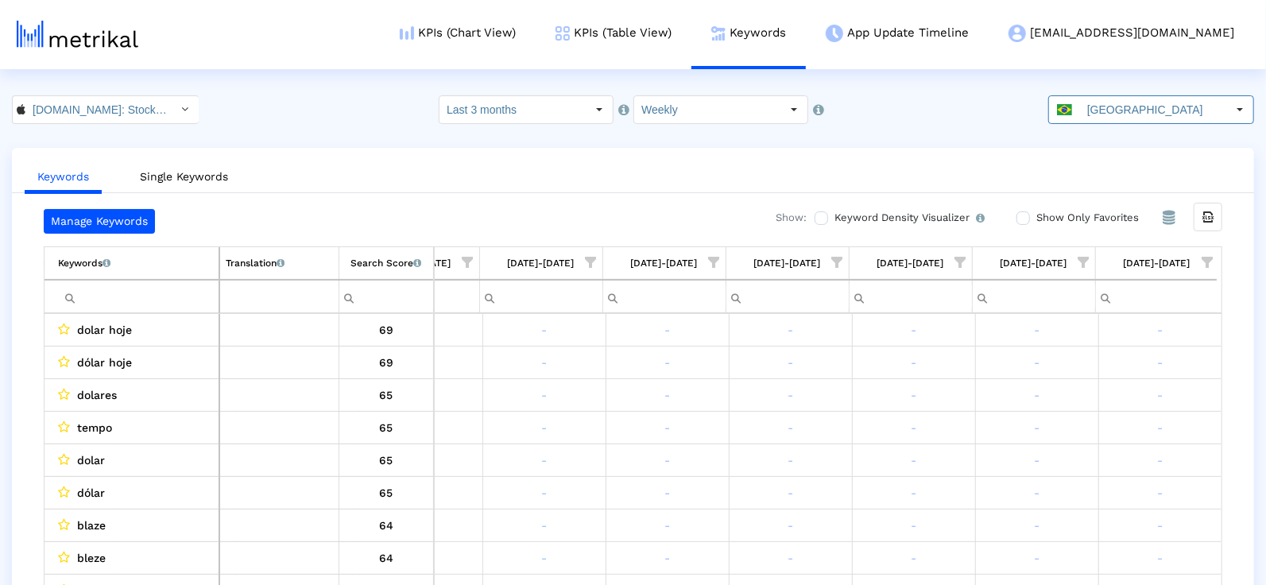
click at [1209, 264] on span "Show filter options for column '08/03/25-08/09/25'" at bounding box center [1207, 262] width 11 height 11
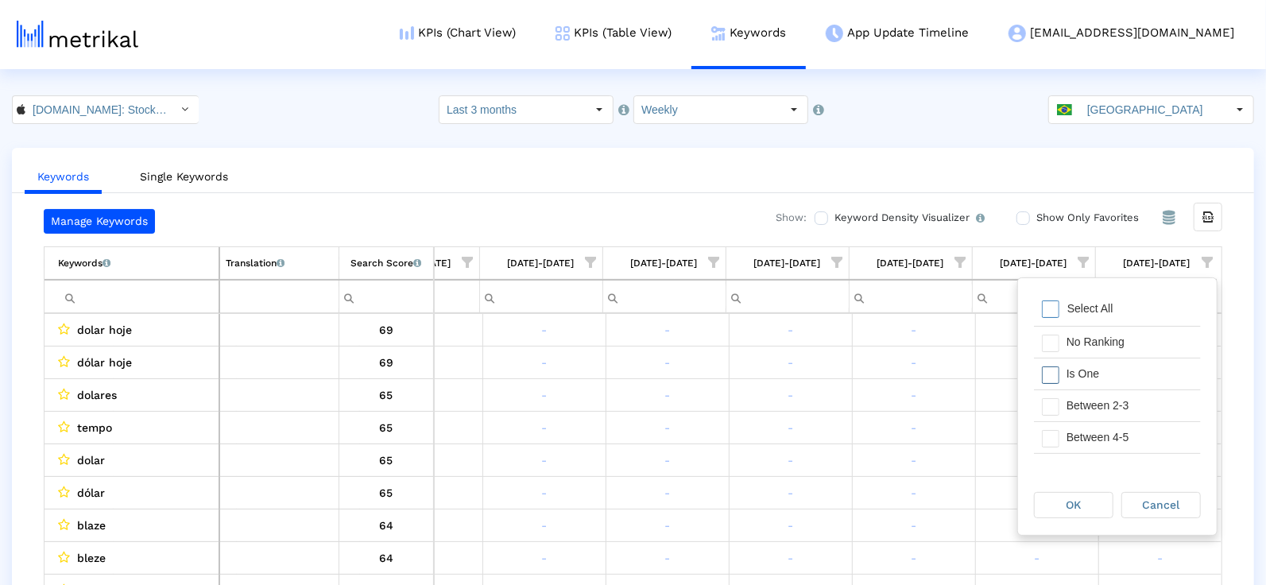
click at [1121, 369] on div "Is One" at bounding box center [1130, 374] width 142 height 31
click at [1121, 403] on div "Between 2-3" at bounding box center [1130, 405] width 142 height 31
click at [1121, 432] on div "Between 4-5" at bounding box center [1130, 437] width 142 height 31
click at [1121, 444] on div "Between 6-10" at bounding box center [1130, 443] width 142 height 31
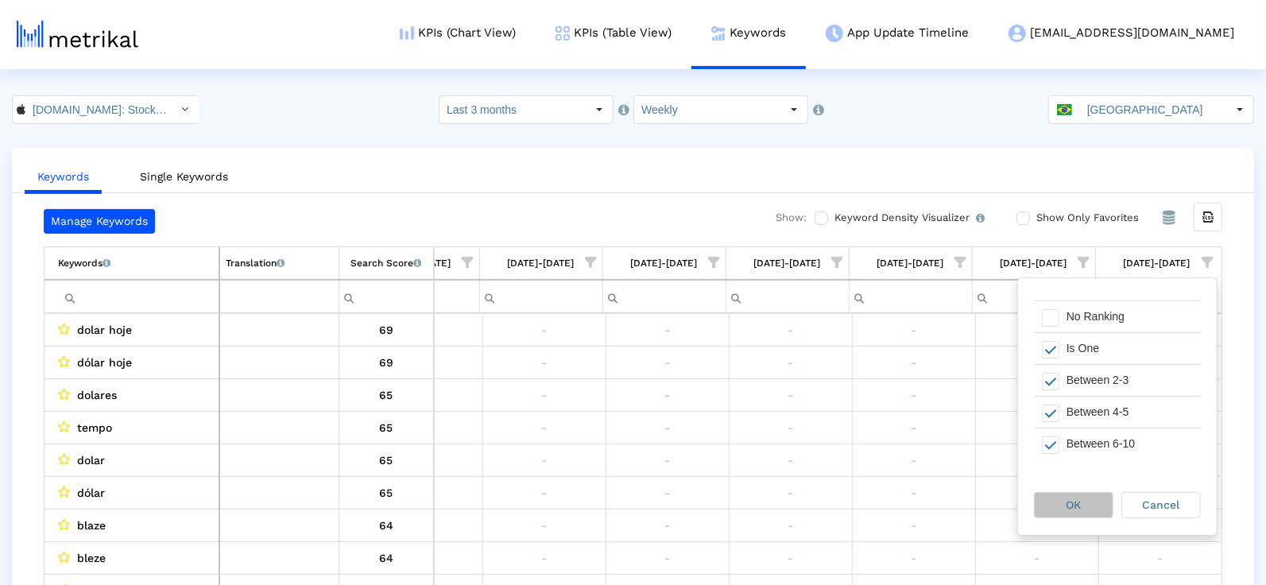
click at [1099, 498] on div "OK" at bounding box center [1074, 505] width 78 height 25
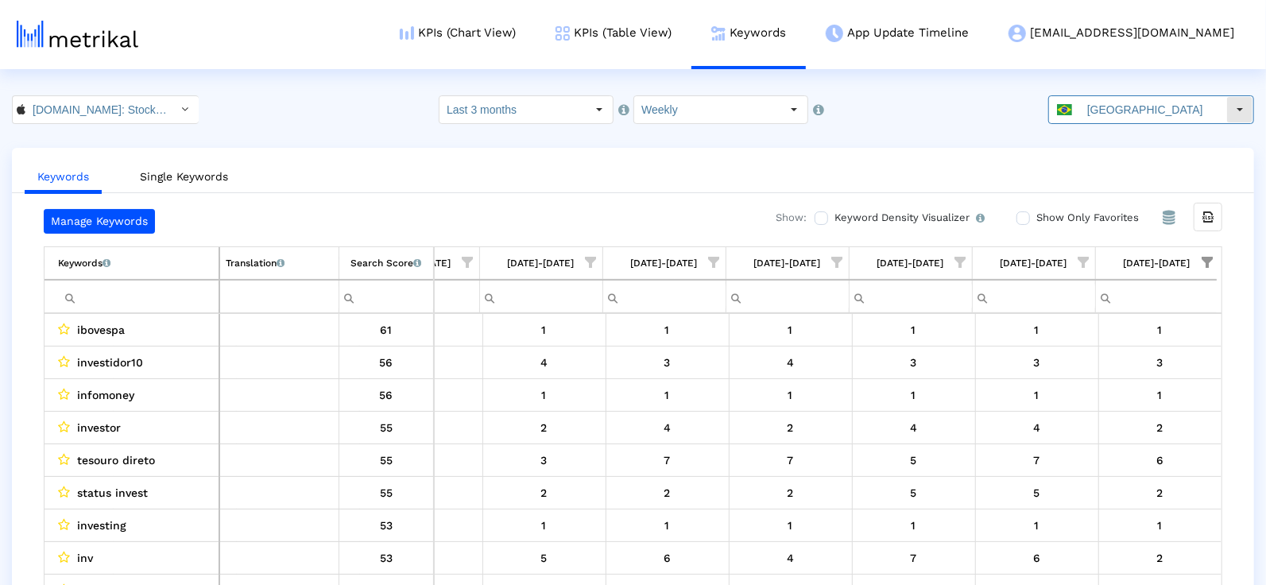
click at [1107, 116] on input "[GEOGRAPHIC_DATA]" at bounding box center [1153, 109] width 146 height 27
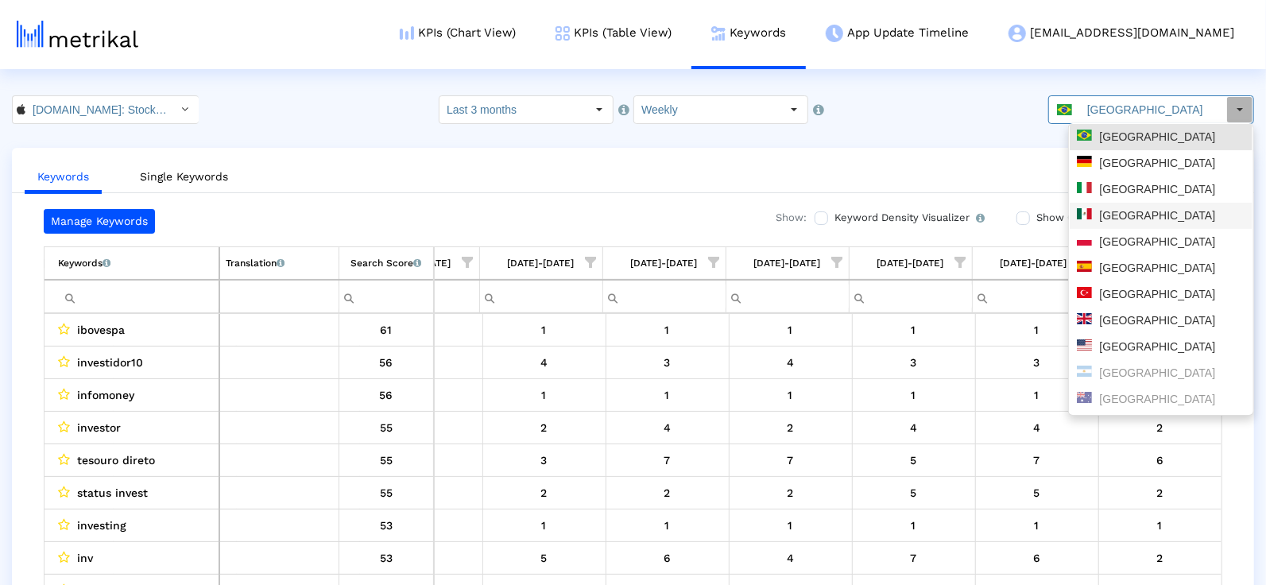
click at [1136, 223] on div "[GEOGRAPHIC_DATA]" at bounding box center [1161, 216] width 183 height 26
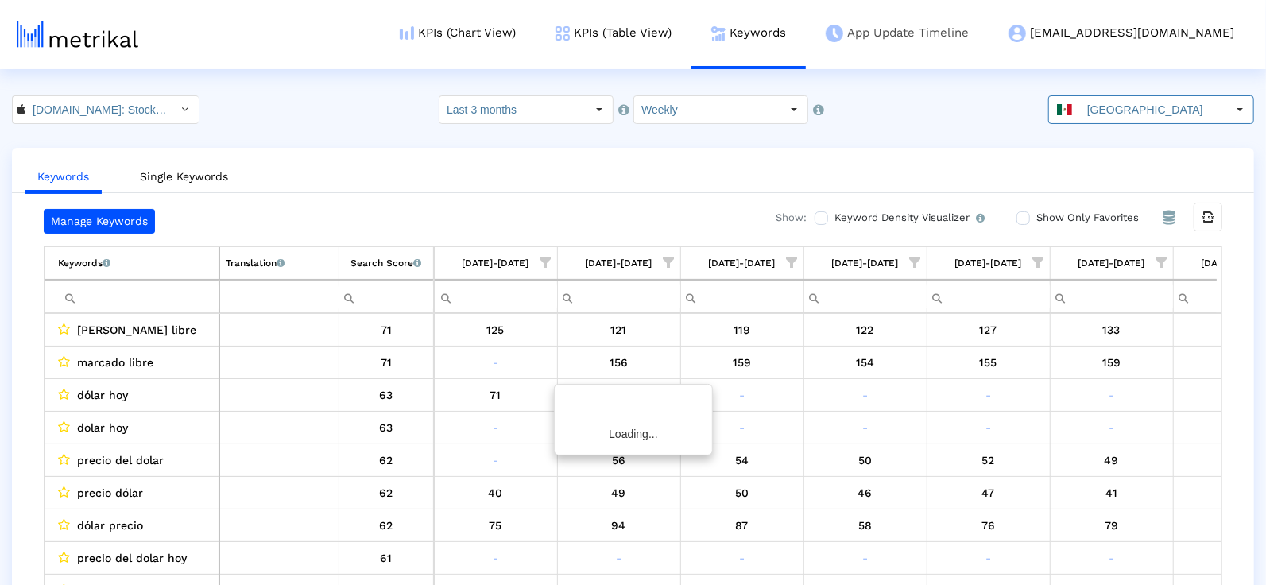
scroll to position [0, 817]
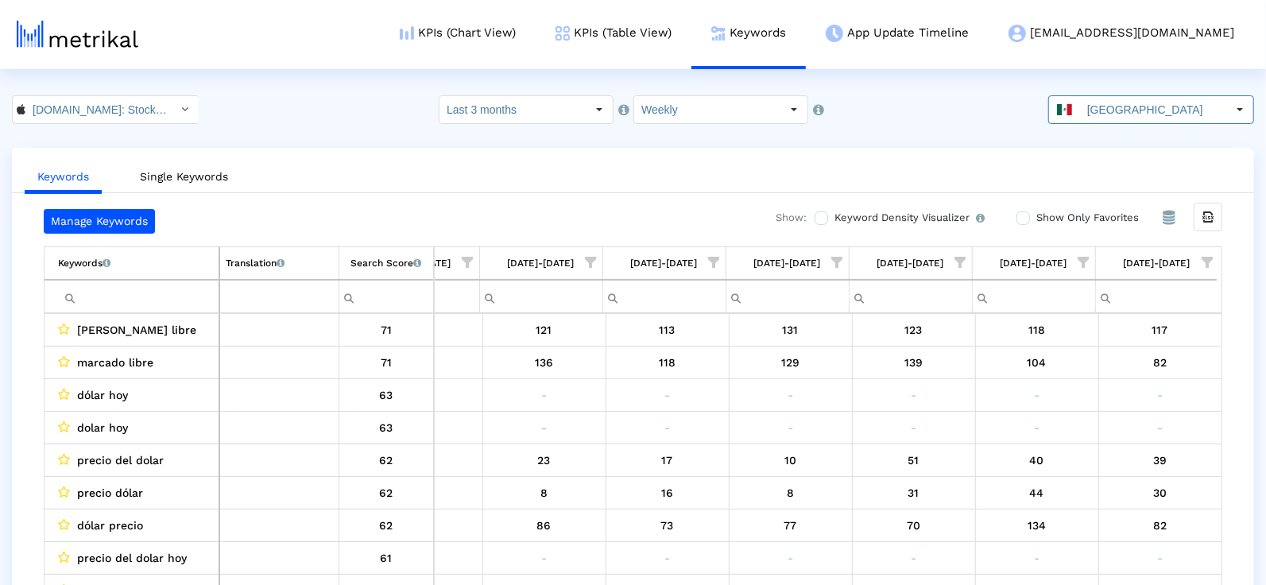
click at [1212, 262] on span "Show filter options for column '08/03/25-08/09/25'" at bounding box center [1207, 262] width 11 height 11
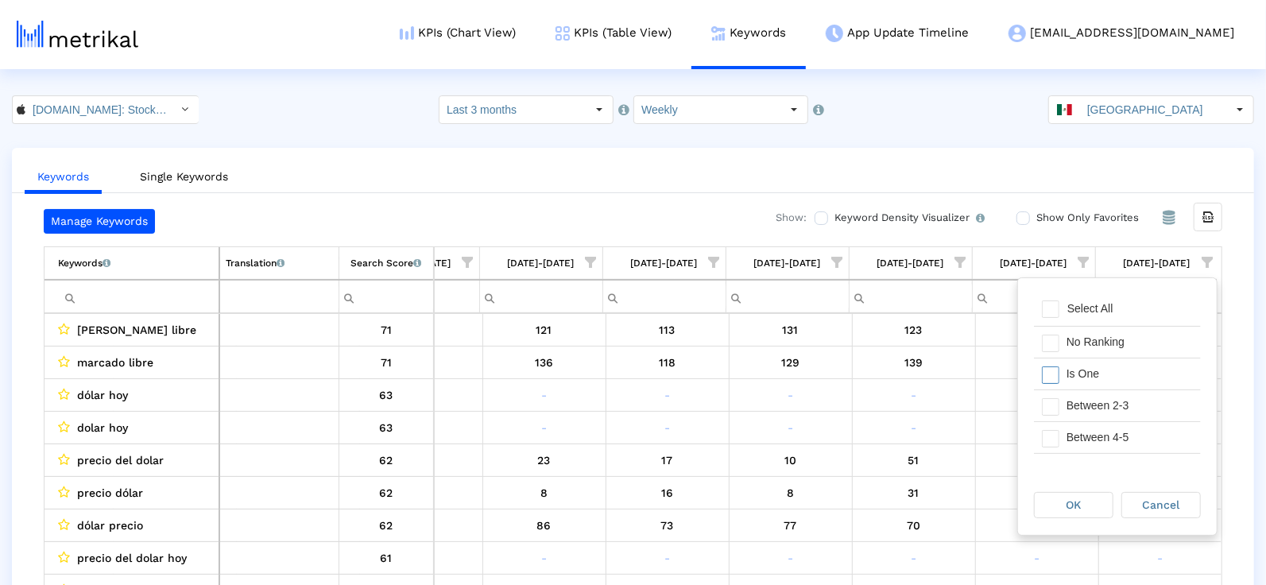
click at [1110, 374] on div "Is One" at bounding box center [1130, 374] width 142 height 31
click at [1110, 396] on div "Between 2-3" at bounding box center [1130, 405] width 142 height 31
click at [1107, 454] on div "Between 6-10" at bounding box center [1130, 469] width 142 height 31
click at [1083, 387] on div "Between 4-5" at bounding box center [1130, 400] width 142 height 31
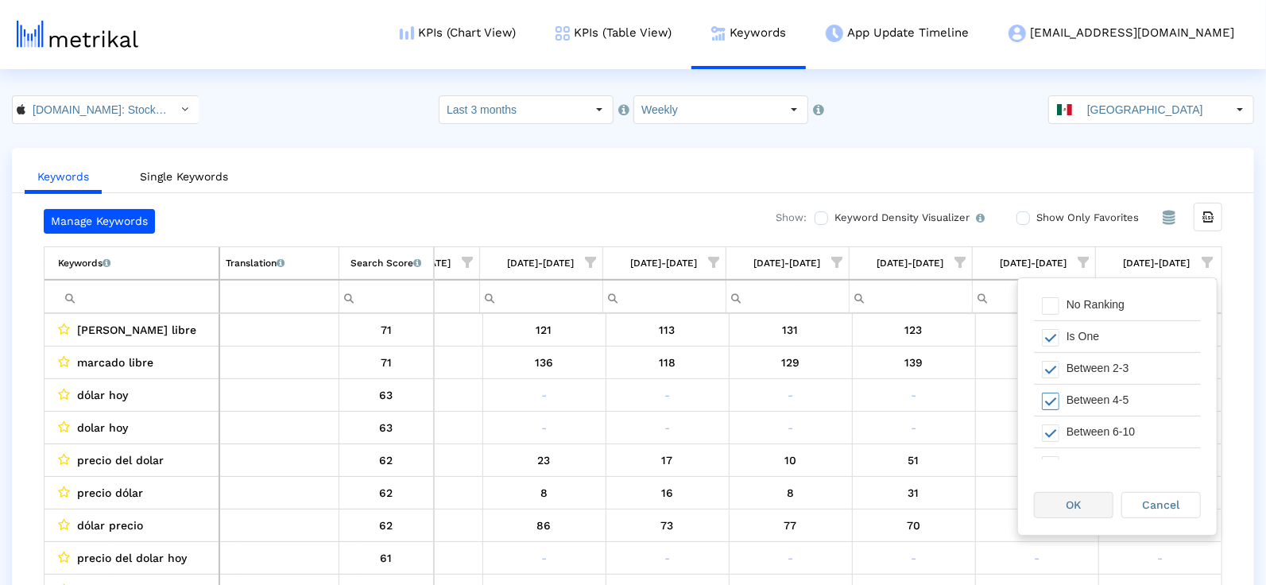
click at [1083, 502] on div "OK" at bounding box center [1074, 505] width 78 height 25
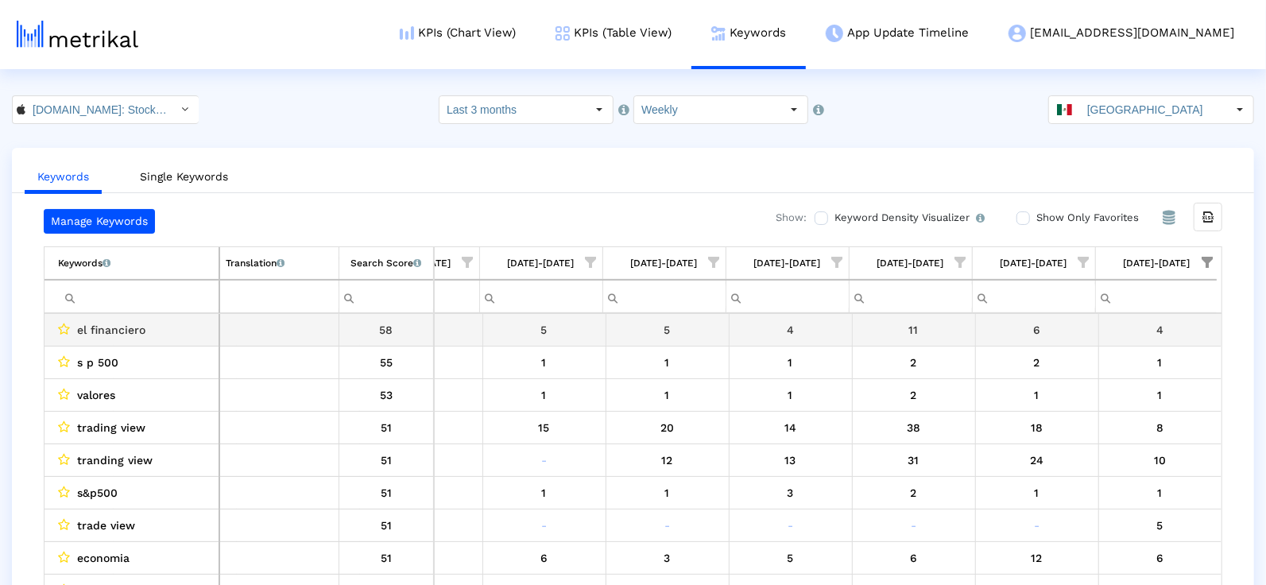
click at [136, 328] on span "el financiero" at bounding box center [111, 330] width 68 height 21
copy span "el financiero"
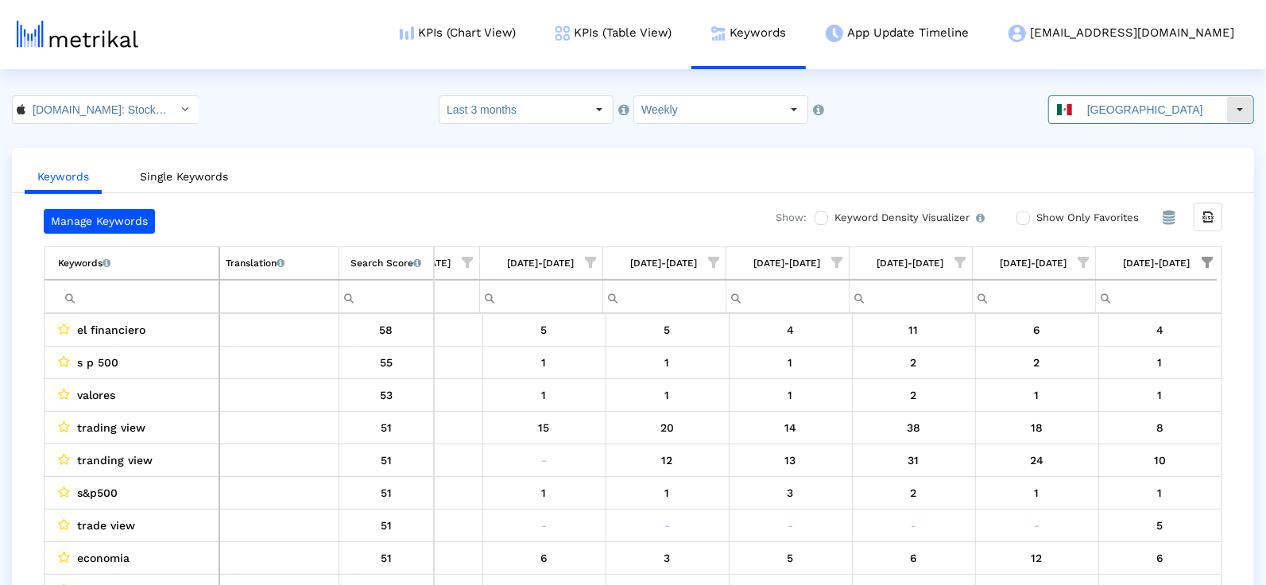
click at [1072, 114] on span at bounding box center [1064, 109] width 15 height 11
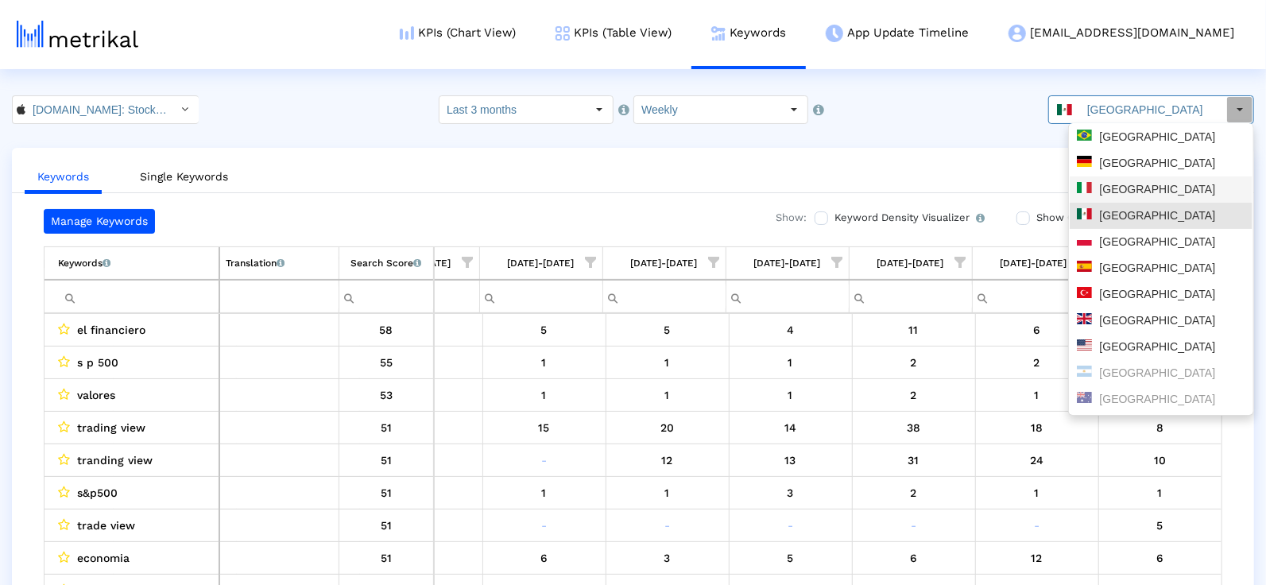
click at [1132, 170] on div "[GEOGRAPHIC_DATA]" at bounding box center [1161, 163] width 169 height 15
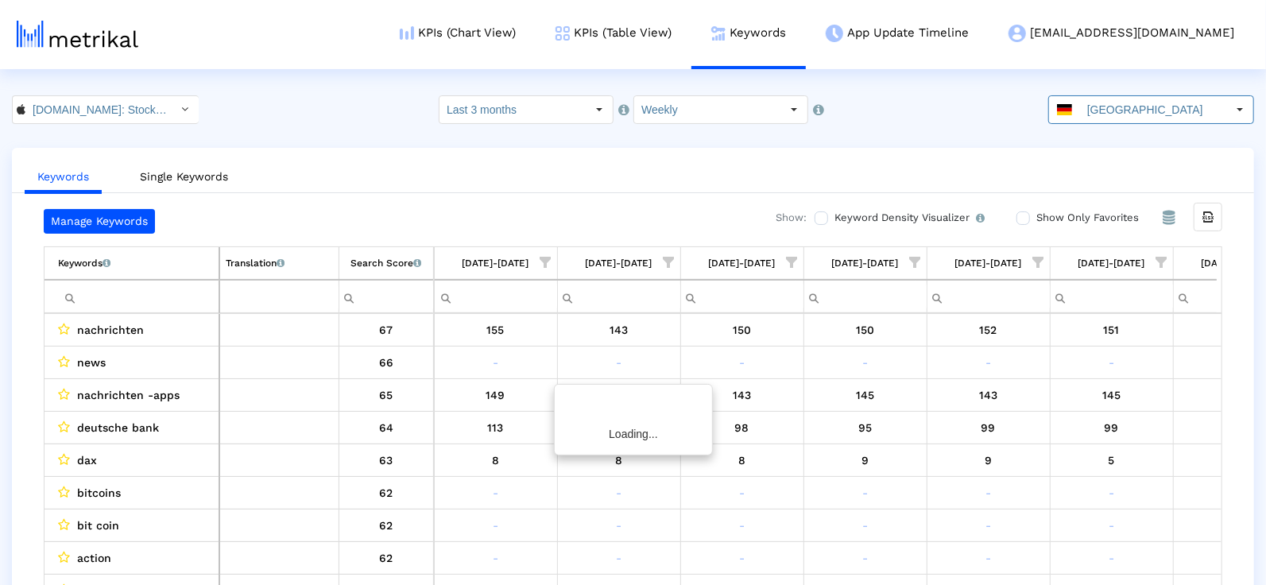
scroll to position [0, 817]
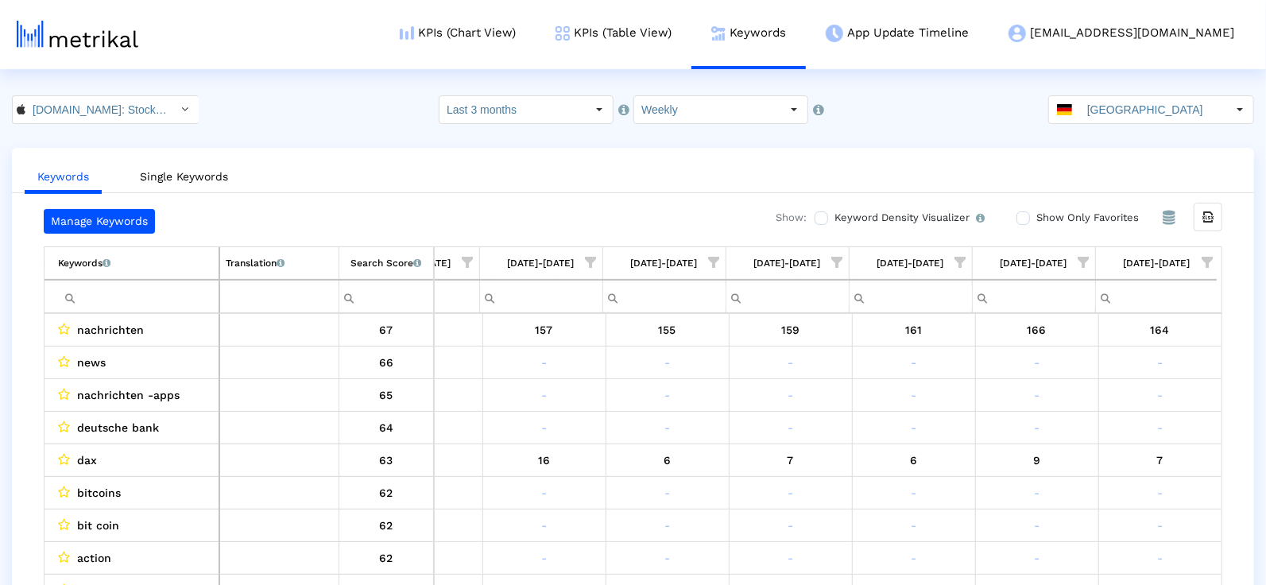
click at [1208, 263] on span "Show filter options for column '08/03/25-08/09/25'" at bounding box center [1207, 262] width 11 height 11
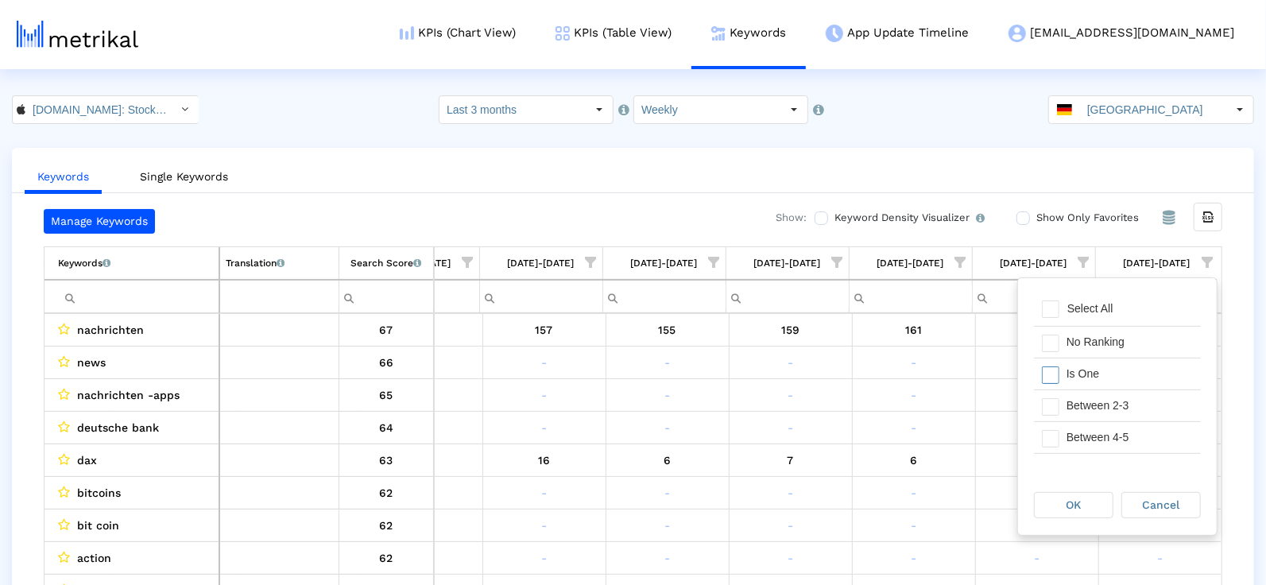
click at [1115, 383] on div "Is One" at bounding box center [1130, 374] width 142 height 31
click at [1115, 393] on div "Between 2-3" at bounding box center [1130, 405] width 142 height 31
click at [1109, 424] on div "Between 4-5" at bounding box center [1130, 437] width 142 height 31
click at [1101, 430] on div "Between 6-10" at bounding box center [1130, 424] width 142 height 31
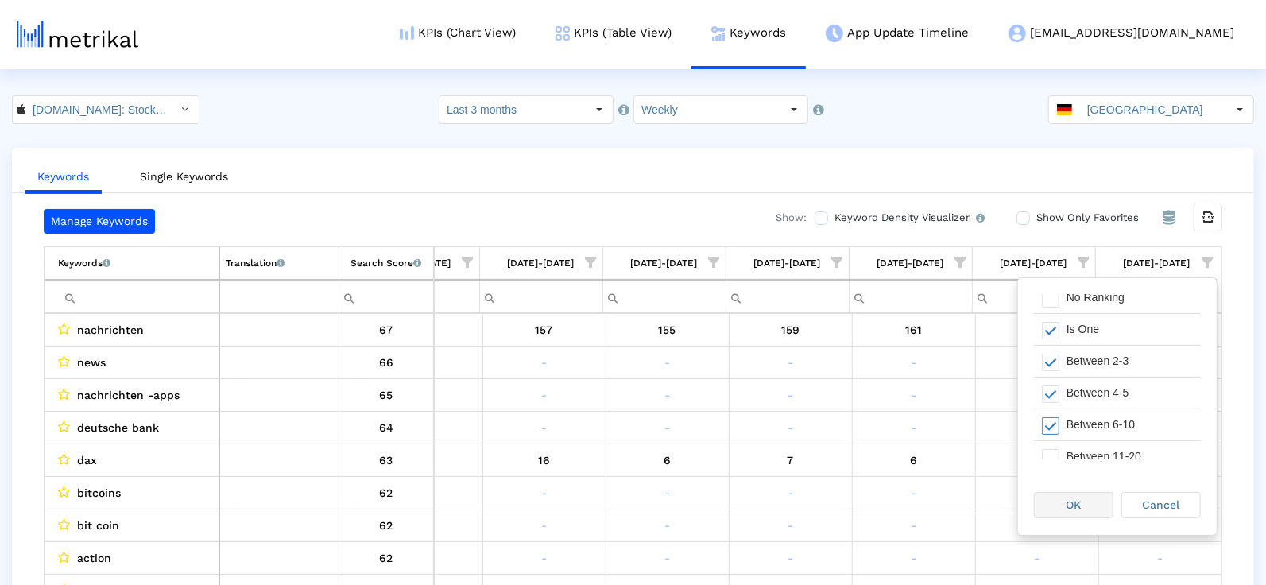
click at [1081, 505] on span "OK" at bounding box center [1074, 504] width 15 height 13
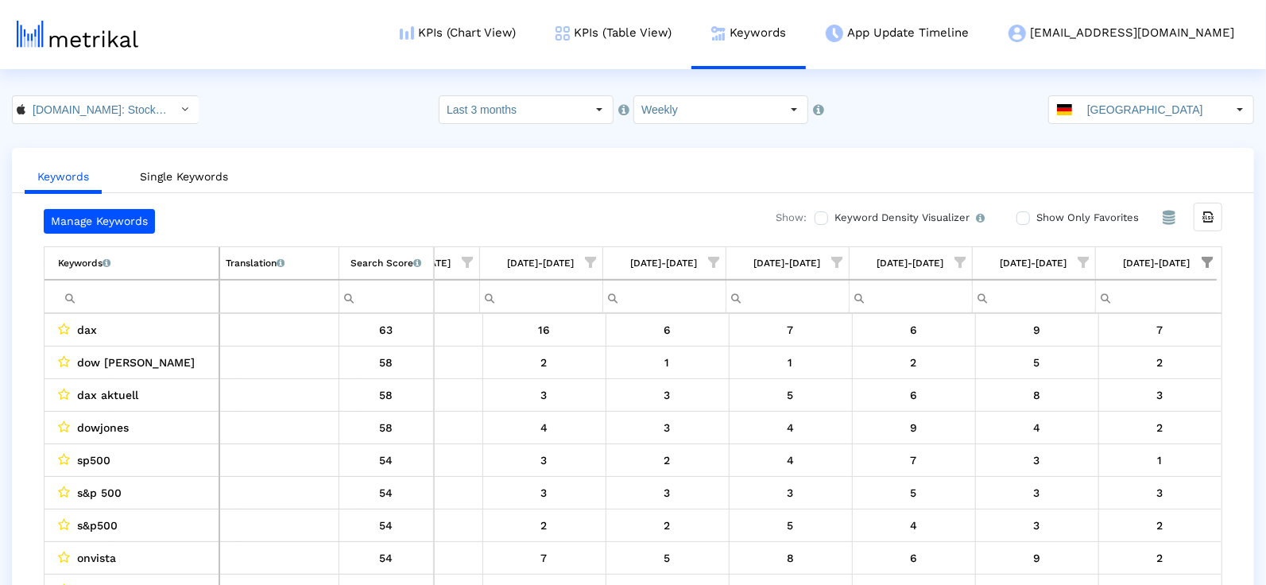
click at [1079, 258] on span "Show filter options for column '07/27/25-08/02/25'" at bounding box center [1084, 262] width 11 height 11
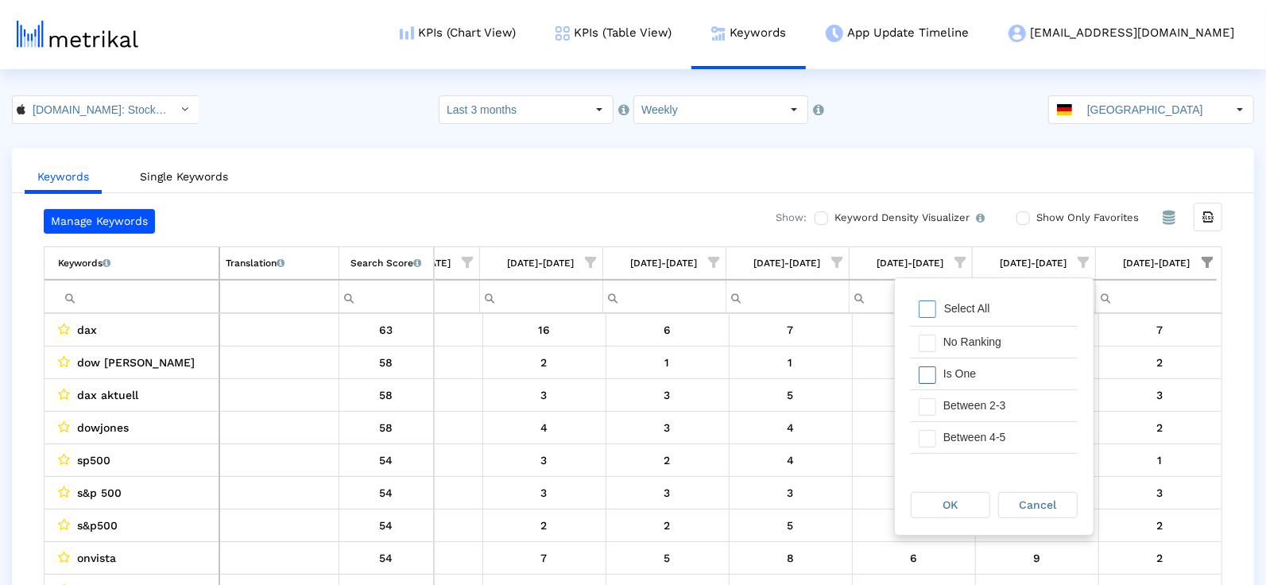
click at [946, 369] on div "Is One" at bounding box center [1007, 374] width 142 height 31
click at [947, 506] on span "OK" at bounding box center [951, 504] width 15 height 13
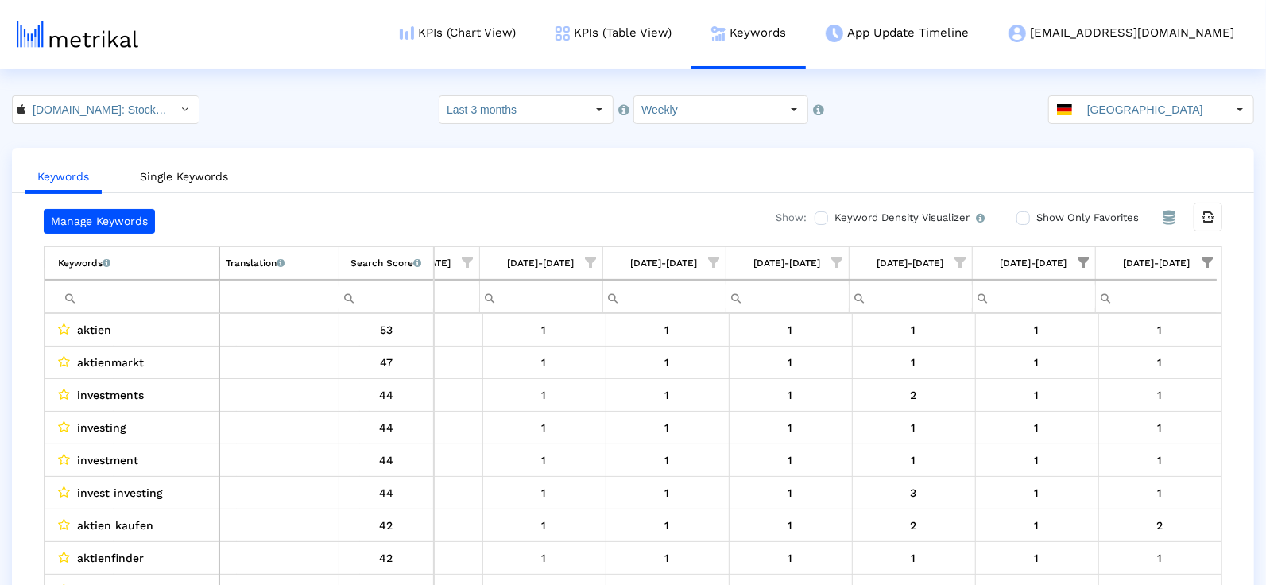
click at [1191, 262] on div "[DATE]-[DATE]" at bounding box center [1157, 263] width 67 height 21
click at [1191, 259] on span "Column 08/03/25-08/09/25" at bounding box center [1196, 263] width 11 height 12
click at [380, 269] on div "Search Score An estimate of relative search volume of each keyword. It is on a …" at bounding box center [386, 263] width 71 height 21
click at [1202, 258] on span "Show filter options for column '08/03/25-08/09/25'" at bounding box center [1207, 262] width 11 height 11
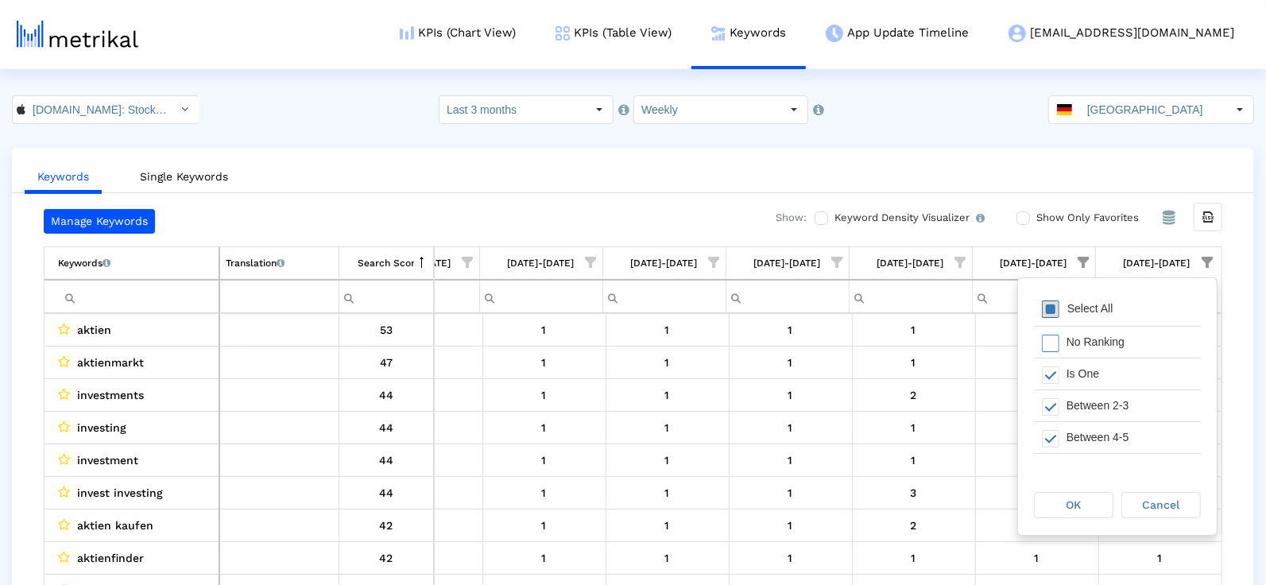
click at [1054, 316] on span "Filter options" at bounding box center [1050, 308] width 17 height 17
click at [1054, 359] on div "Filter options" at bounding box center [1046, 374] width 25 height 31
click at [1054, 366] on span "Filter options" at bounding box center [1050, 374] width 17 height 17
click at [1053, 311] on span "Filter options" at bounding box center [1050, 308] width 17 height 17
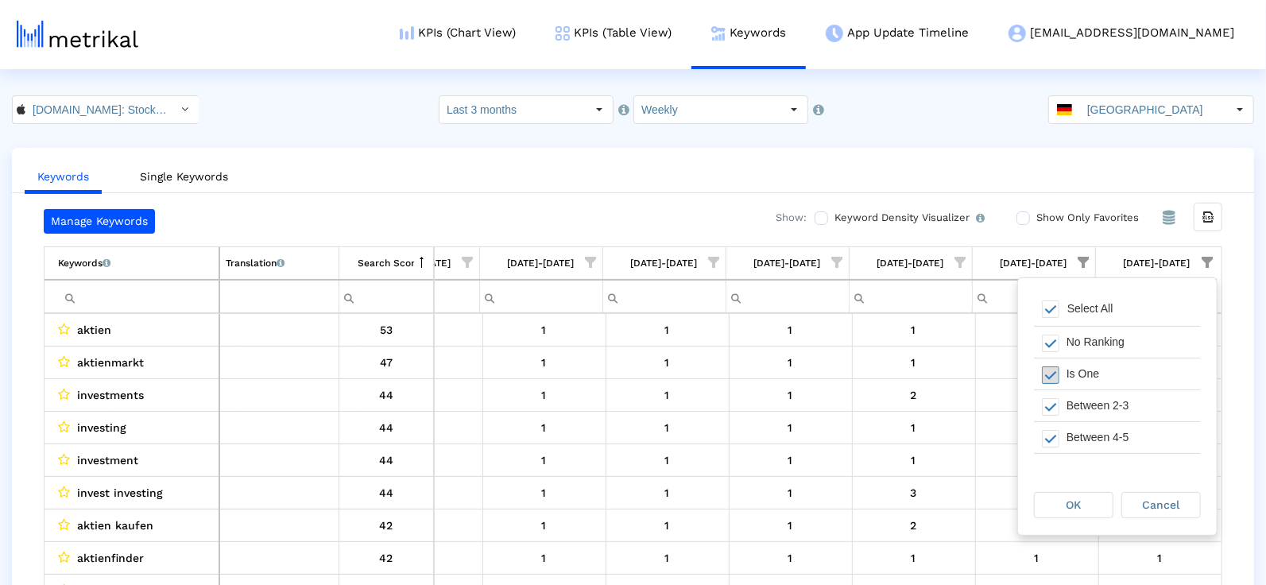
click at [1051, 367] on span "Filter options" at bounding box center [1050, 374] width 17 height 17
click at [1067, 510] on span "OK" at bounding box center [1074, 504] width 15 height 13
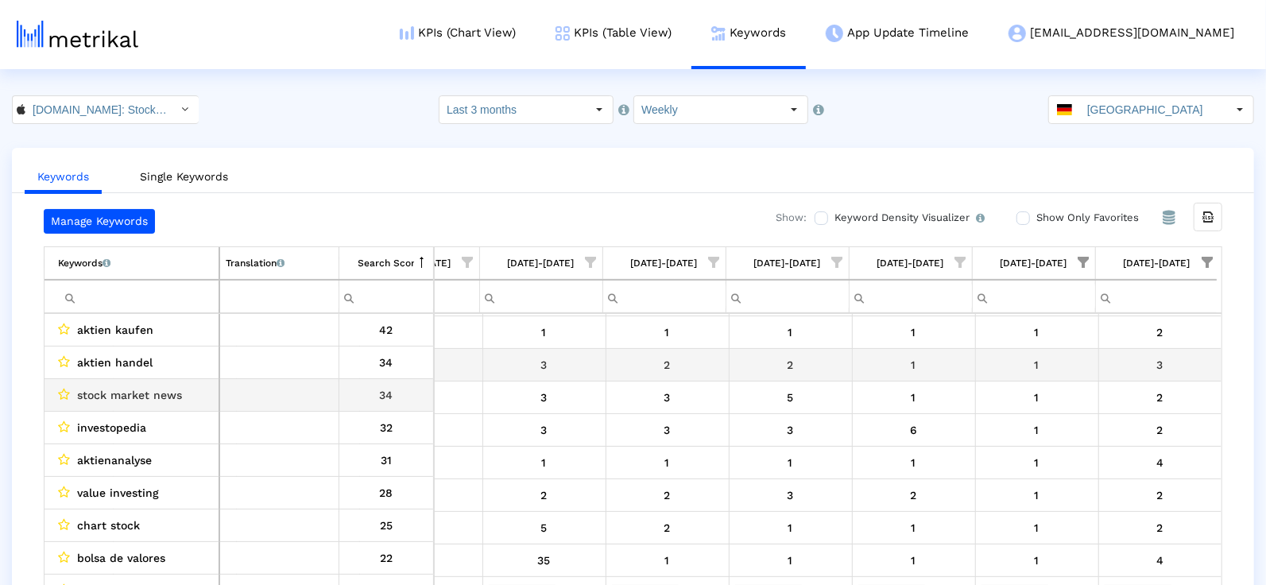
scroll to position [0, 817]
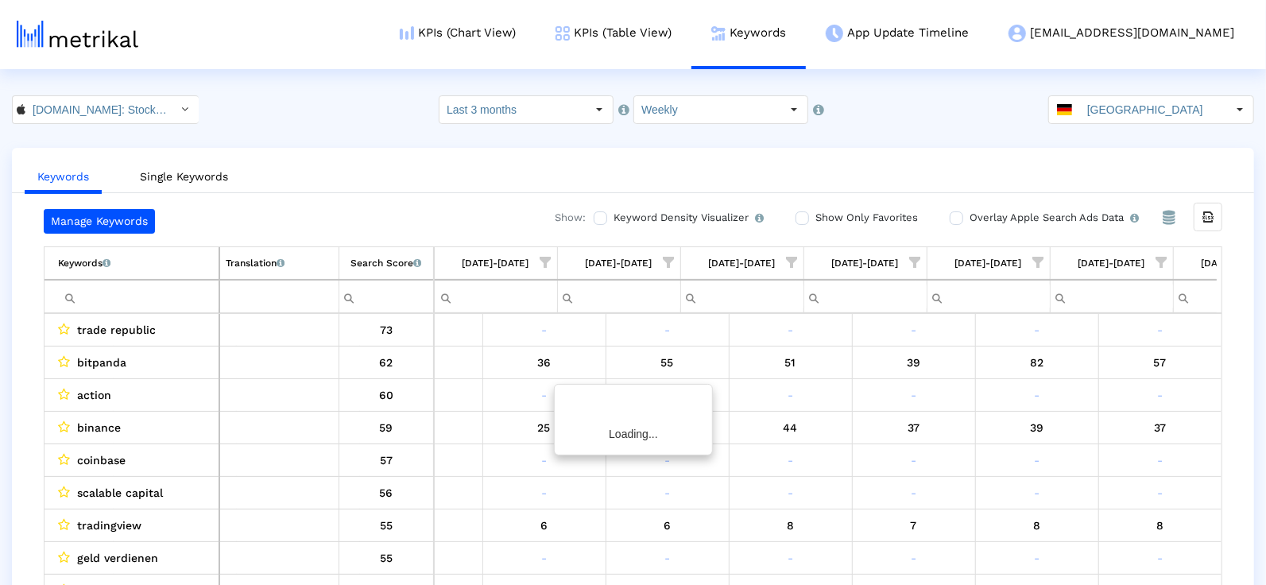
scroll to position [0, 817]
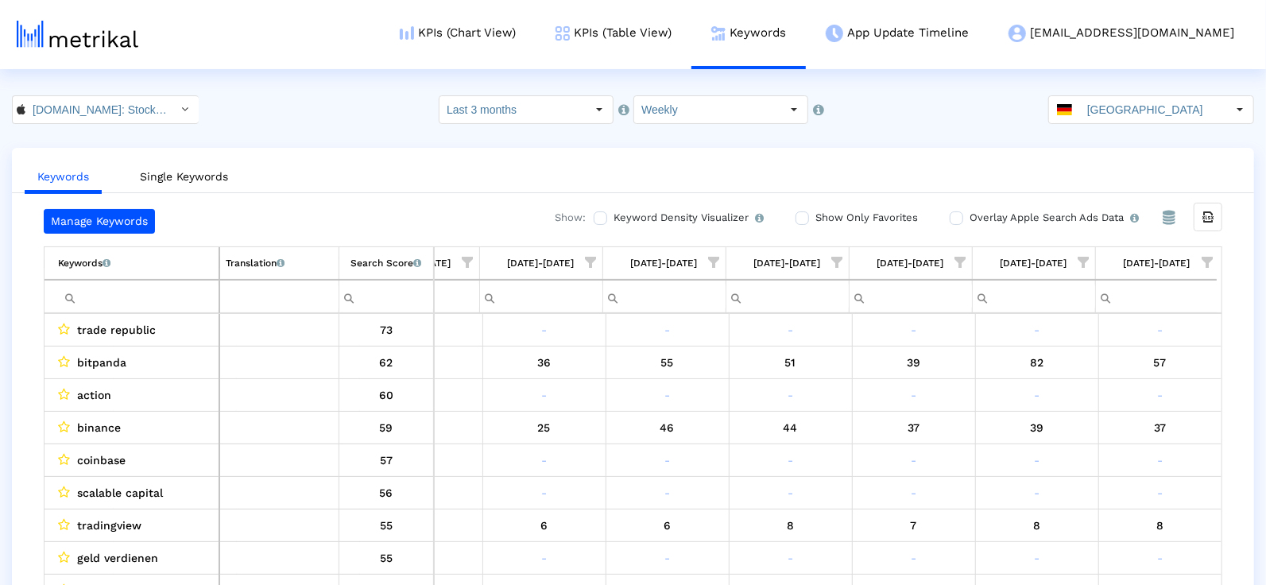
click at [1090, 258] on span "Show filter options for column '07/27/25-08/02/25'" at bounding box center [1084, 262] width 11 height 11
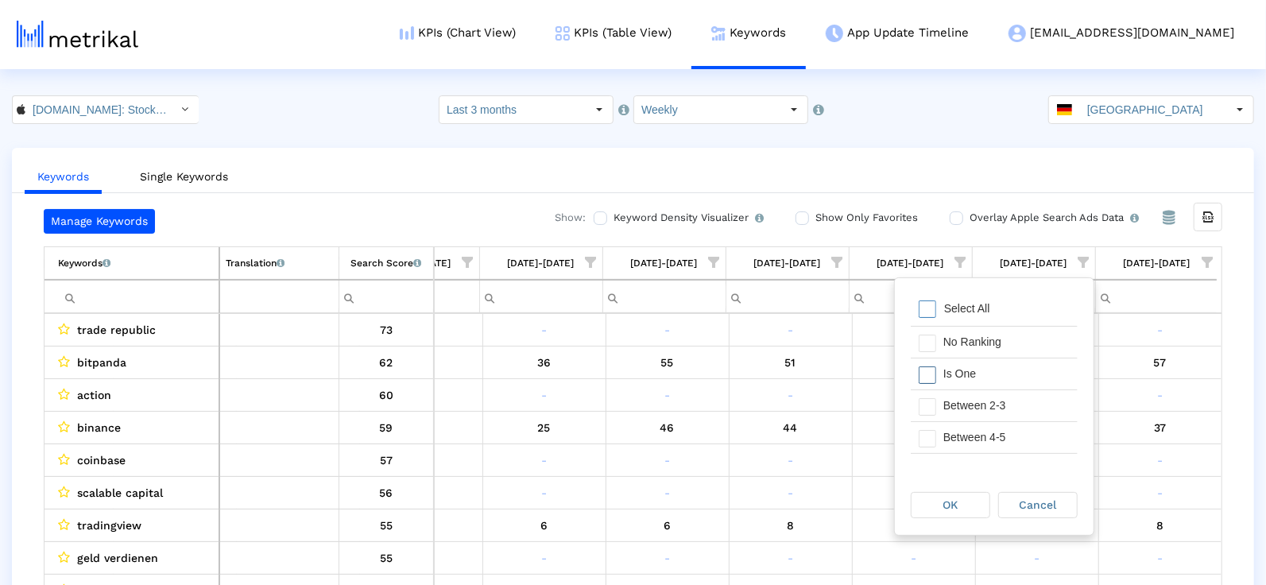
click at [959, 374] on div "Is One" at bounding box center [1007, 374] width 142 height 31
click at [952, 506] on span "OK" at bounding box center [951, 504] width 15 height 13
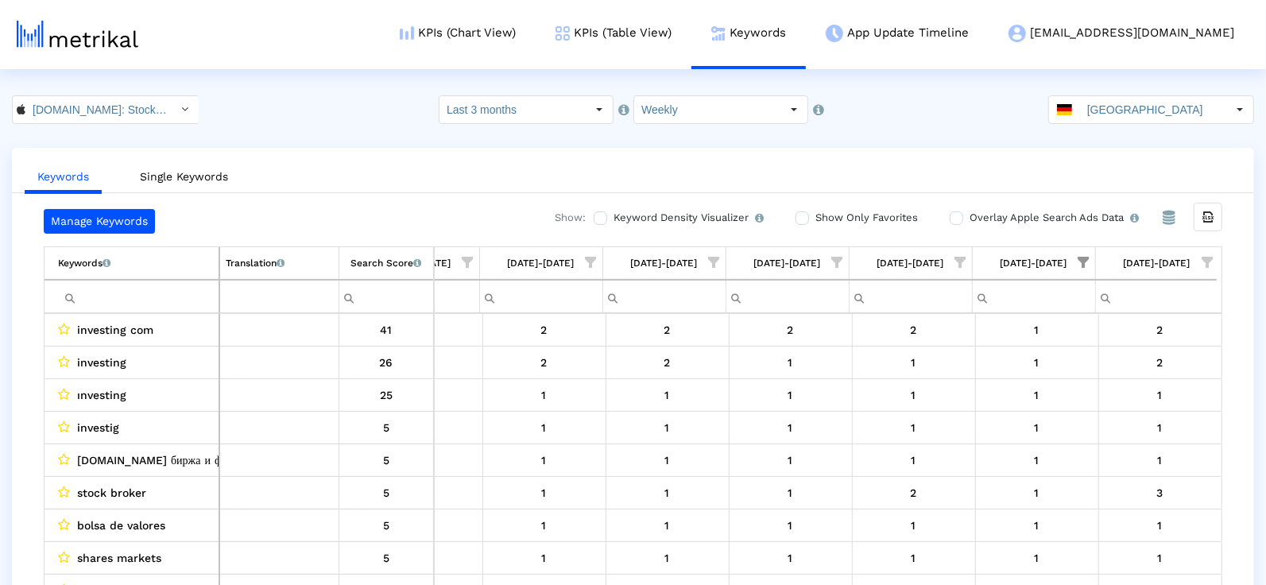
click at [1202, 261] on span "Show filter options for column '08/03/25-08/09/25'" at bounding box center [1207, 262] width 11 height 11
click at [959, 201] on div "Keywords Single Keywords Manage Keywords Show: Keyword Density Visualizer Turn …" at bounding box center [633, 382] width 1242 height 469
click at [127, 110] on input "Investing.com: Stock Market < 909998122 >" at bounding box center [96, 109] width 143 height 27
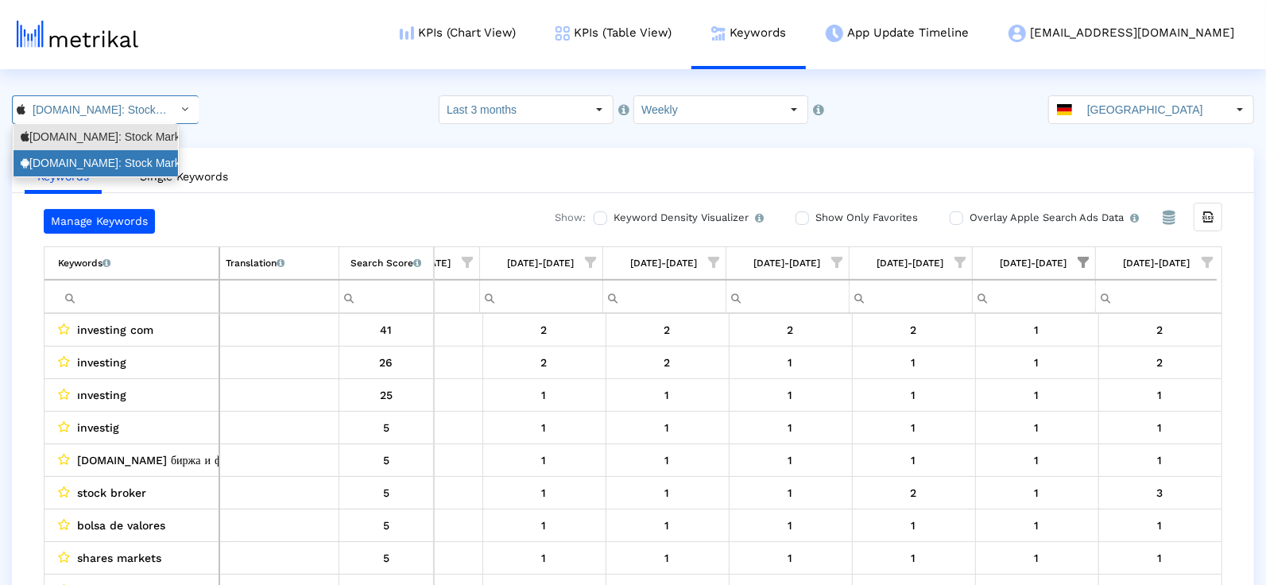
click at [126, 159] on div "Investing.com: Stock Market <com.fusionmedia.investing>" at bounding box center [96, 163] width 150 height 15
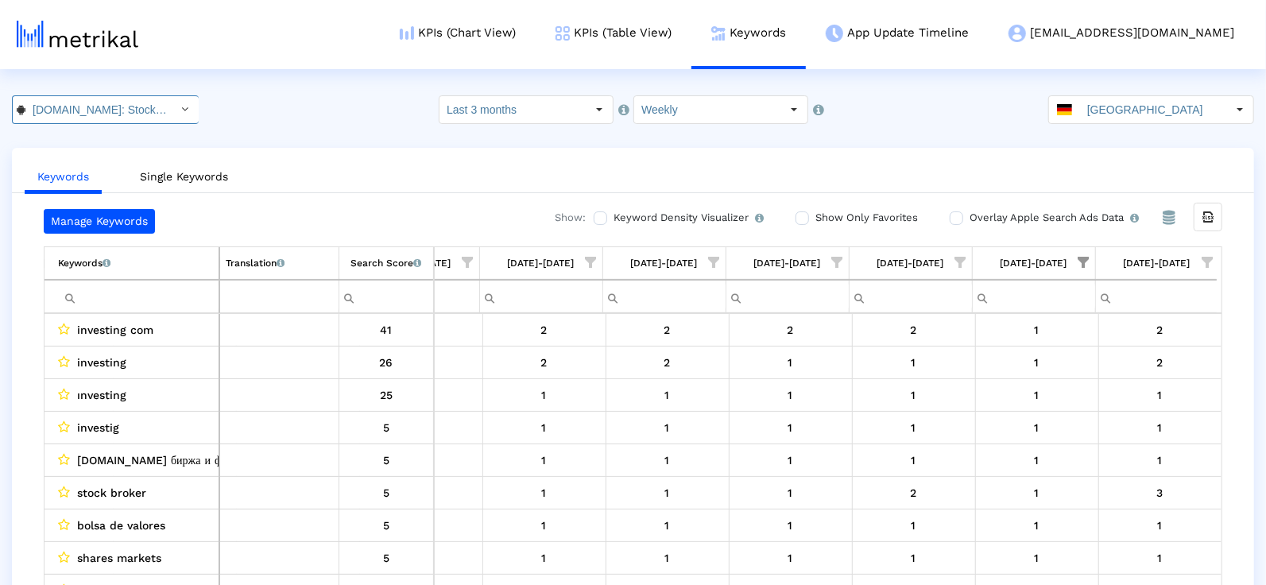
scroll to position [0, 181]
click at [1176, 115] on input "[GEOGRAPHIC_DATA]" at bounding box center [1153, 109] width 146 height 27
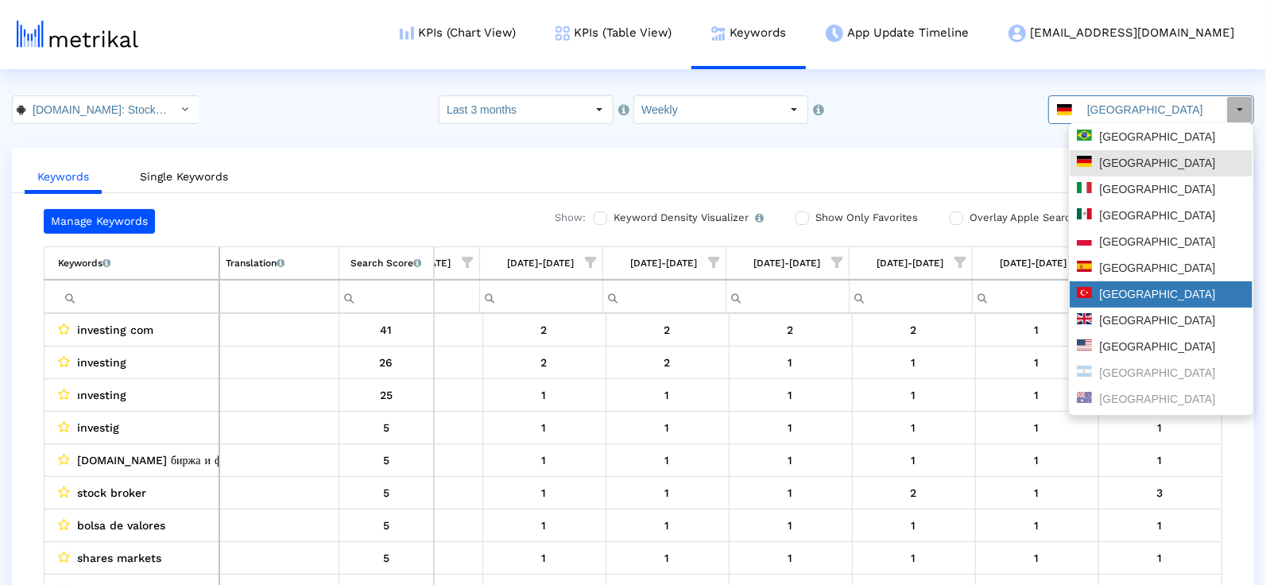
click at [1122, 300] on div "[GEOGRAPHIC_DATA]" at bounding box center [1161, 294] width 169 height 15
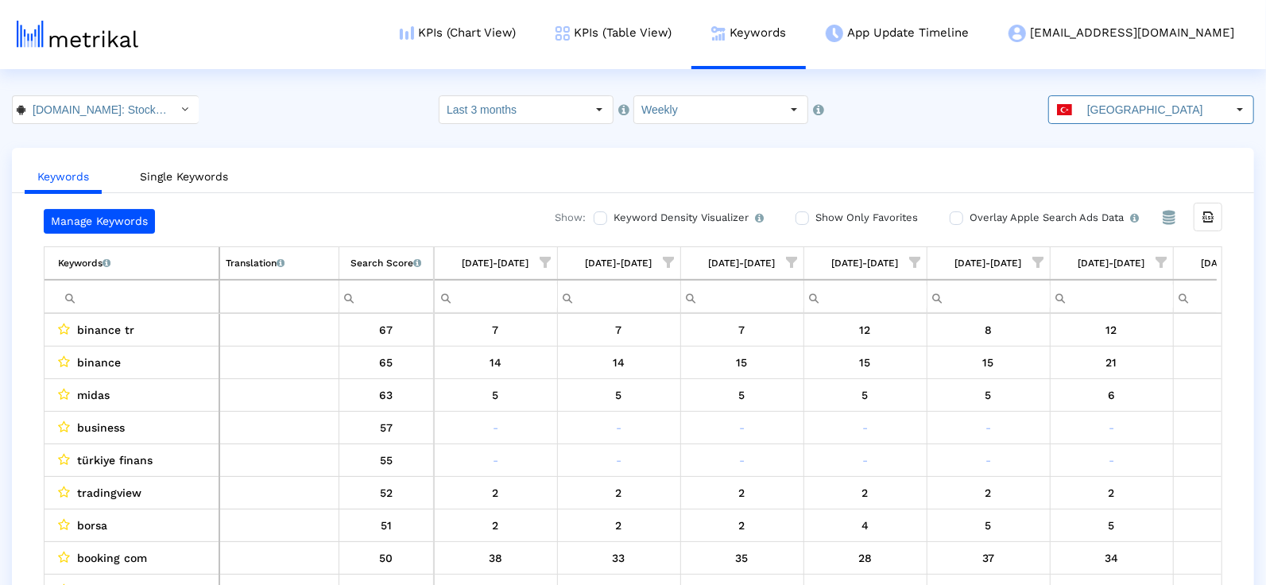
scroll to position [0, 817]
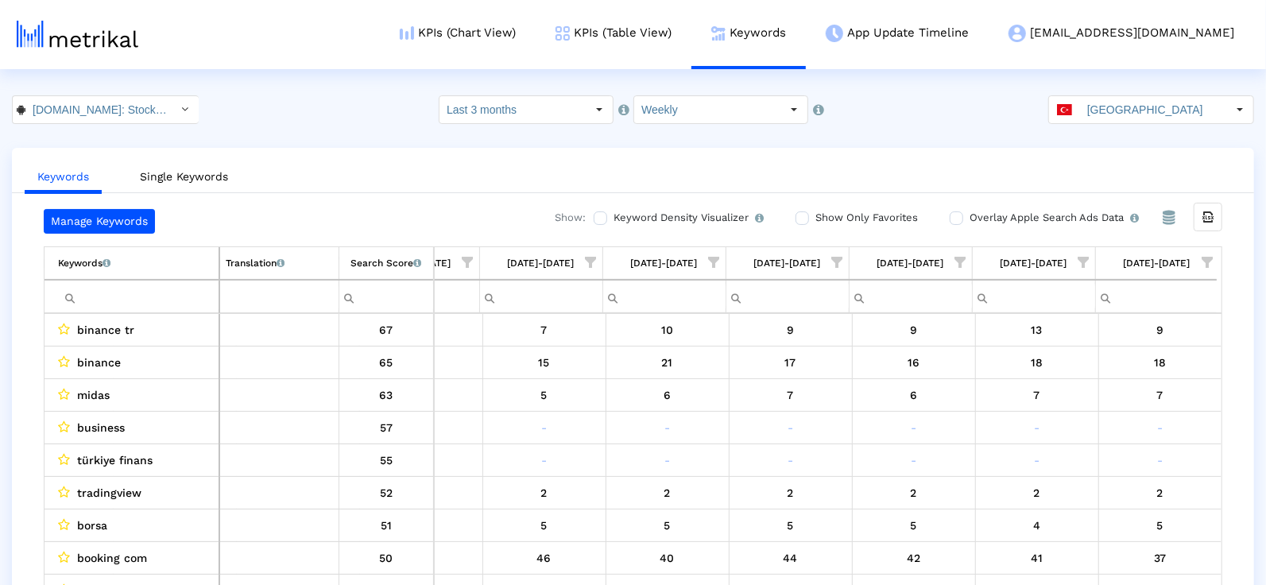
click at [1202, 258] on span "Show filter options for column '08/03/25-08/09/25'" at bounding box center [1207, 262] width 11 height 11
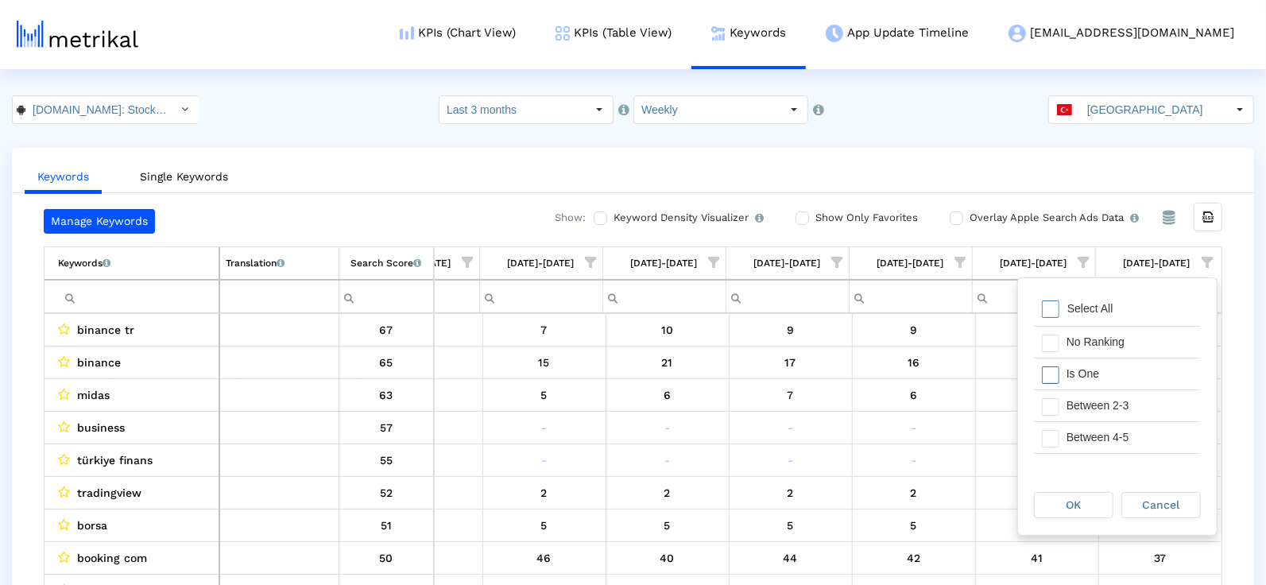
click at [1098, 370] on div "Is One" at bounding box center [1130, 374] width 142 height 31
click at [1098, 408] on div "Between 2-3" at bounding box center [1130, 405] width 142 height 31
click at [1098, 436] on div "Between 4-5" at bounding box center [1130, 437] width 142 height 31
click at [1072, 509] on span "OK" at bounding box center [1074, 504] width 15 height 13
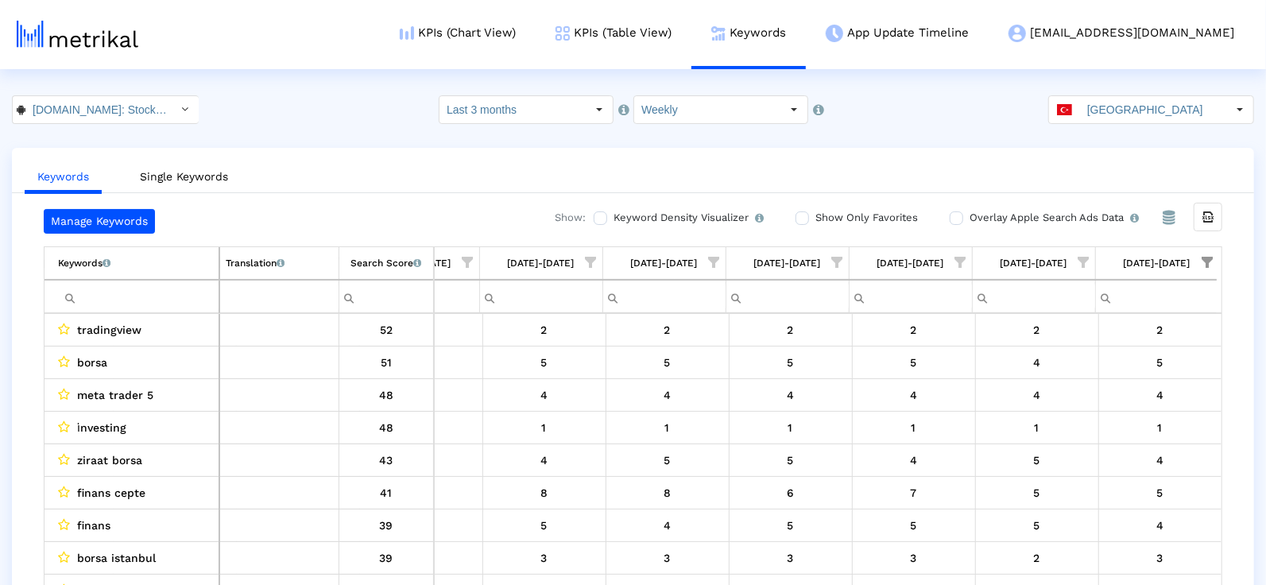
click at [1183, 256] on div "[DATE]-[DATE]" at bounding box center [1157, 263] width 67 height 21
click at [1154, 257] on div "[DATE]-[DATE]" at bounding box center [1157, 263] width 63 height 21
click at [1204, 258] on span "Show filter options for column '08/03/25-08/09/25'" at bounding box center [1207, 262] width 11 height 11
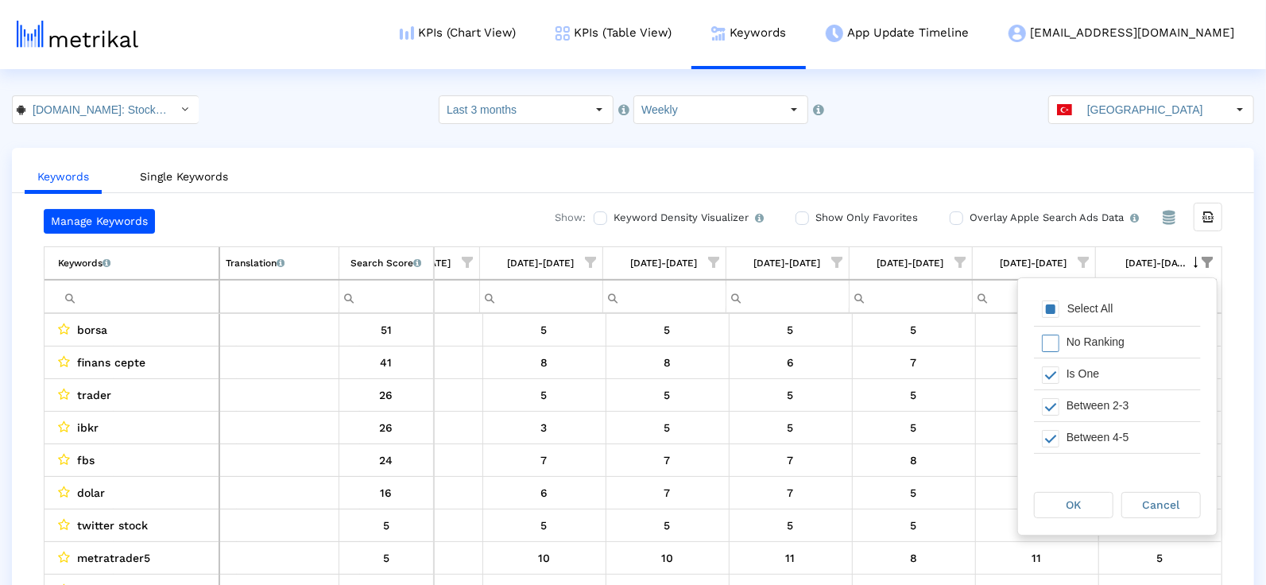
click at [1084, 308] on div "Select All" at bounding box center [1091, 309] width 62 height 14
click at [1064, 353] on div "No Ranking" at bounding box center [1130, 342] width 142 height 31
drag, startPoint x: 1056, startPoint y: 334, endPoint x: 1056, endPoint y: 345, distance: 11.1
click at [1056, 335] on span "Filter options" at bounding box center [1050, 343] width 17 height 17
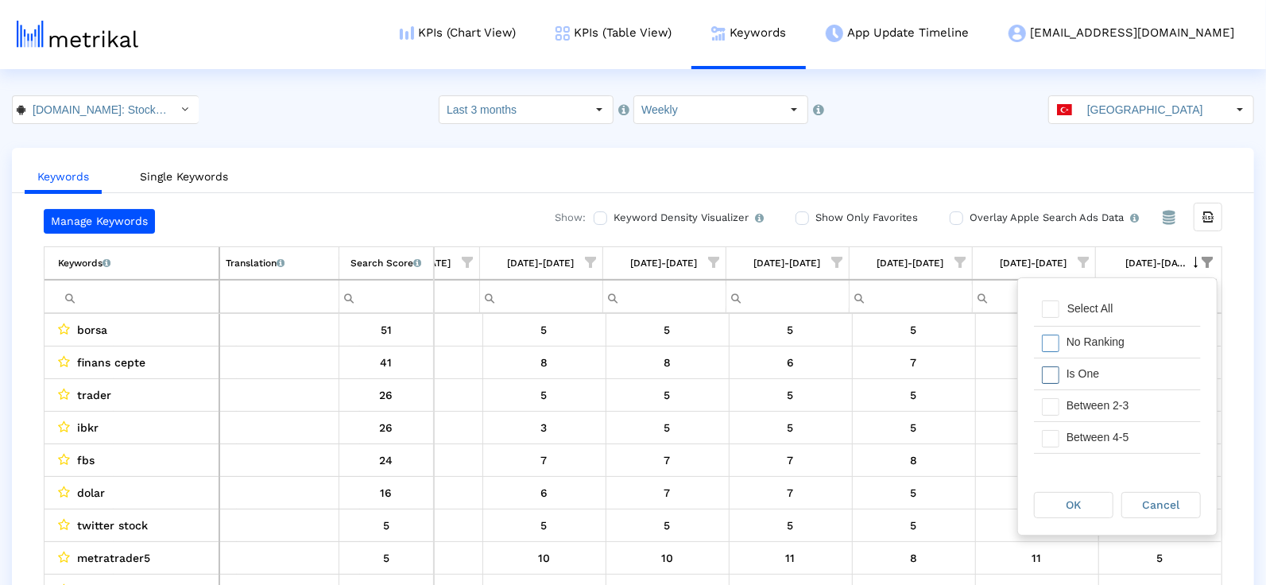
click at [1056, 367] on span "Filter options" at bounding box center [1050, 374] width 17 height 17
click at [1056, 508] on div "OK" at bounding box center [1074, 505] width 78 height 25
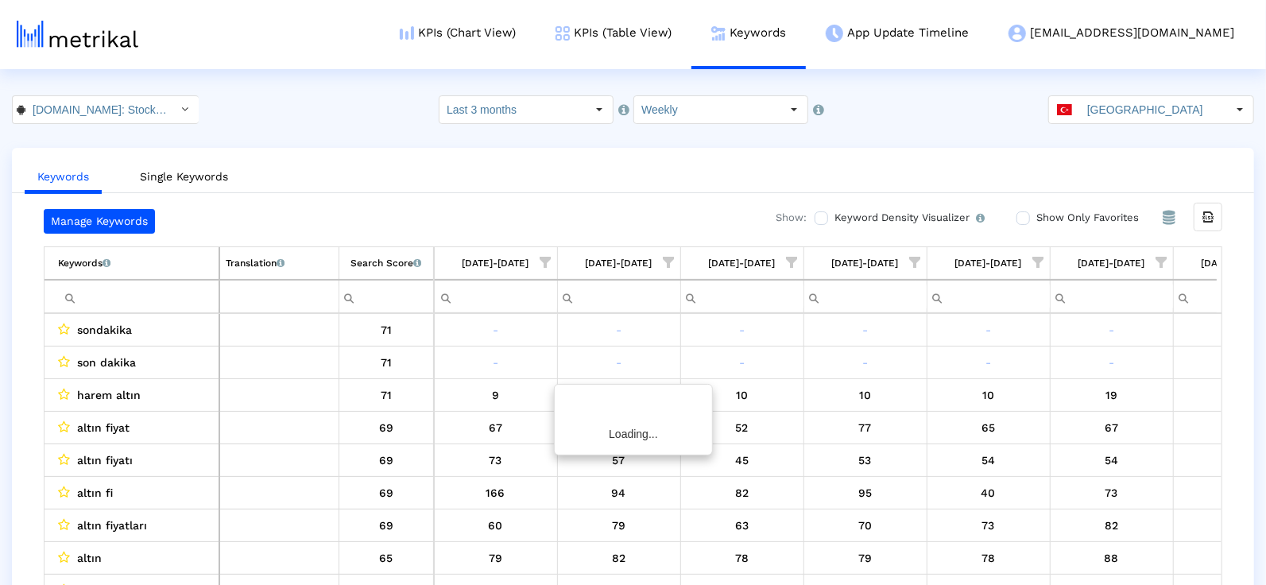
scroll to position [0, 817]
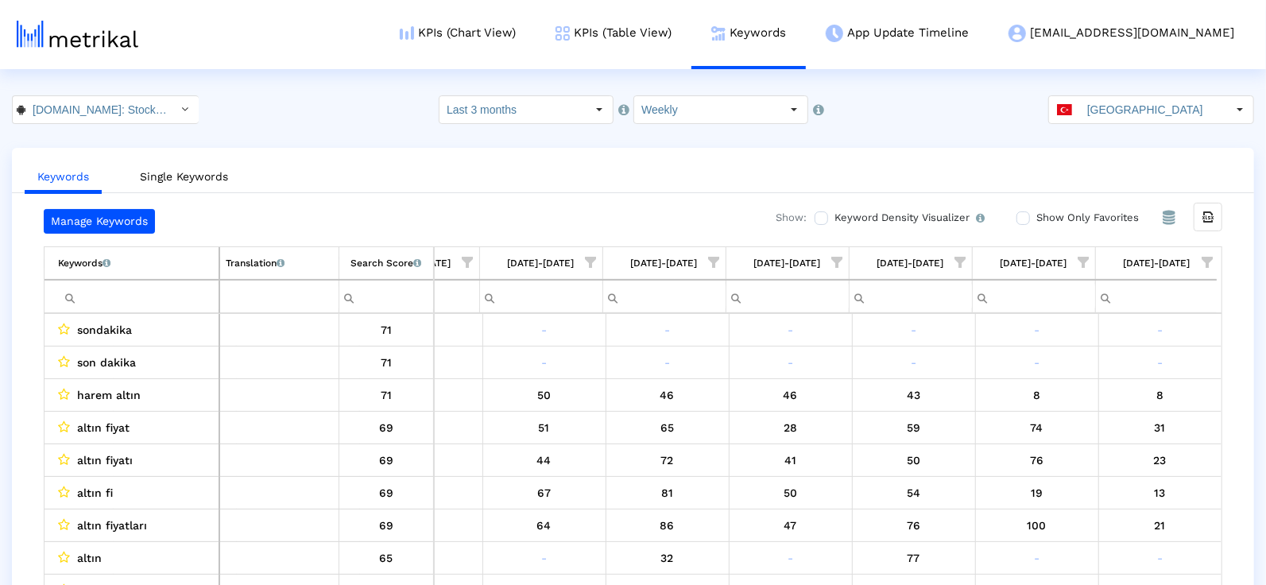
click at [1212, 258] on span "Show filter options for column '08/03/25-08/09/25'" at bounding box center [1207, 262] width 11 height 11
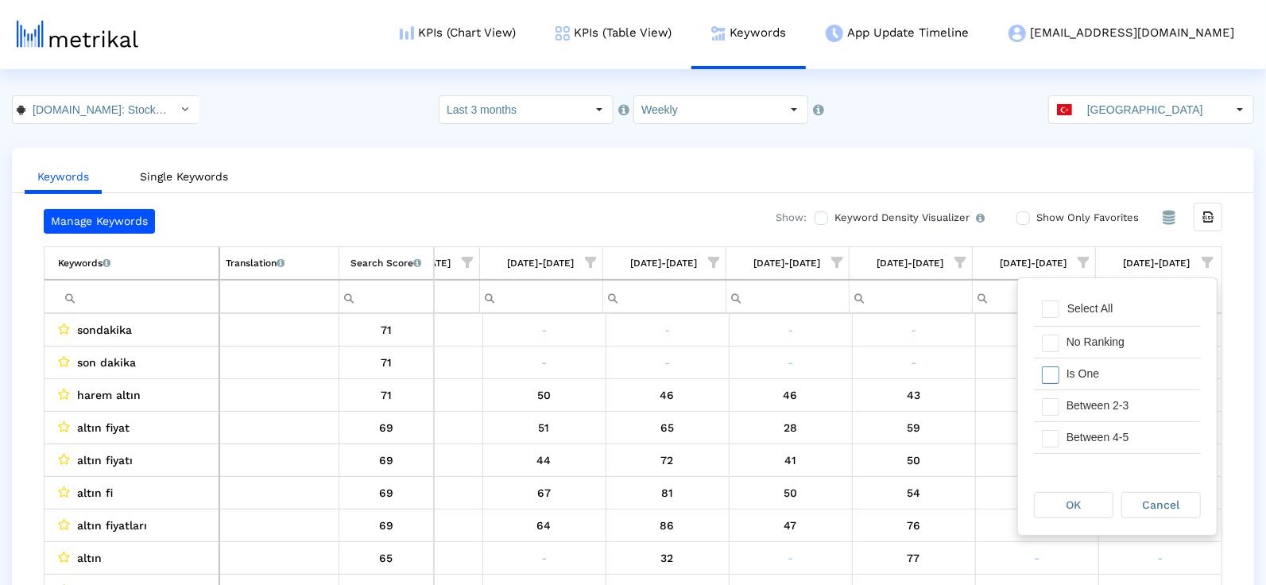
click at [1054, 363] on div "Filter options" at bounding box center [1046, 374] width 25 height 31
click at [1043, 500] on div "OK" at bounding box center [1074, 505] width 78 height 25
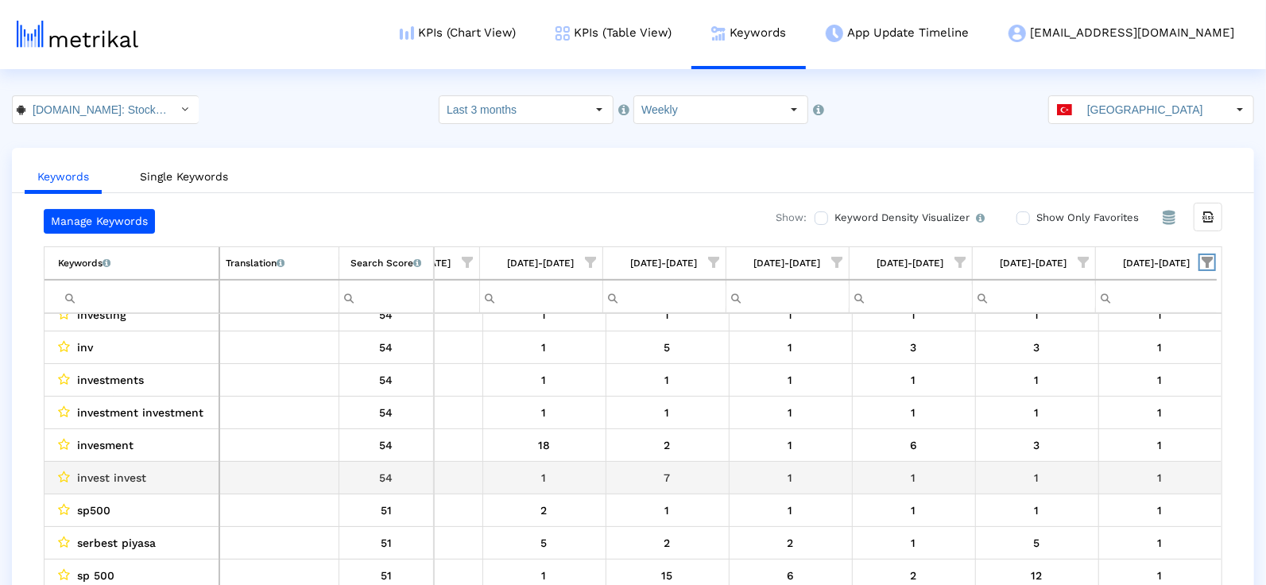
scroll to position [272, 0]
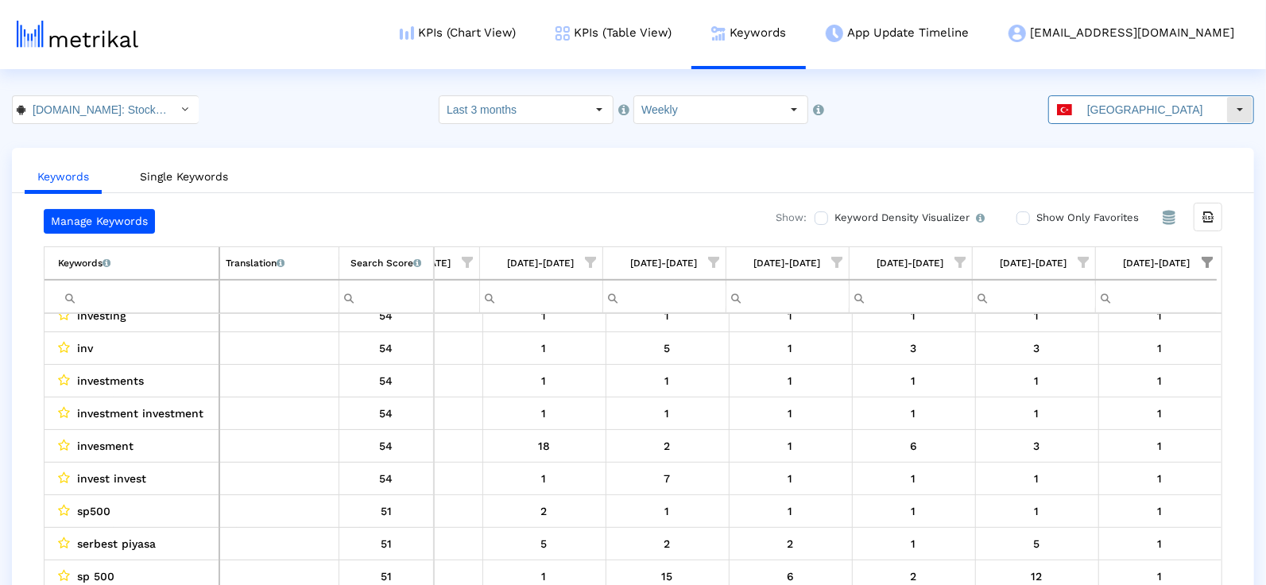
click at [1148, 118] on input "[GEOGRAPHIC_DATA]" at bounding box center [1153, 109] width 146 height 27
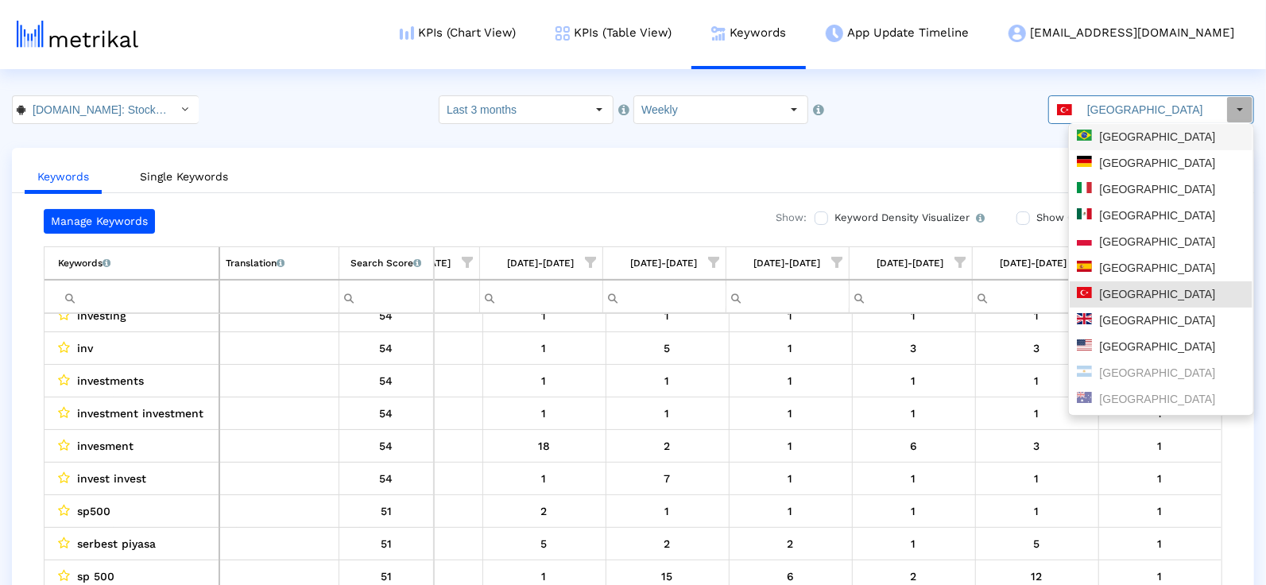
click at [1121, 132] on div "[GEOGRAPHIC_DATA]" at bounding box center [1161, 137] width 169 height 15
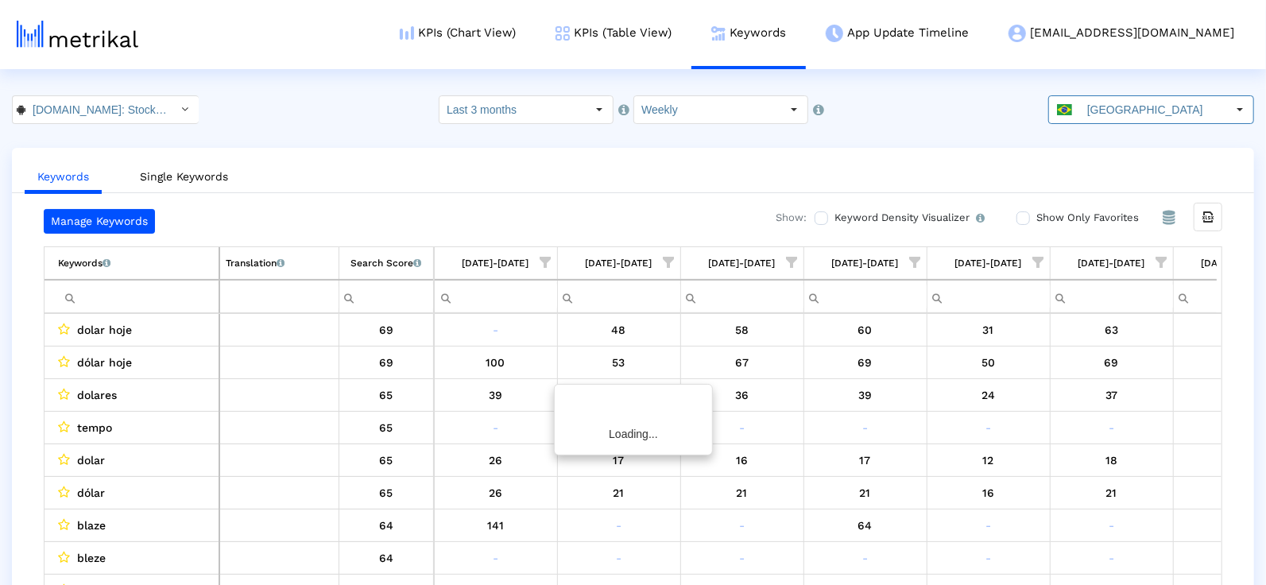
scroll to position [0, 817]
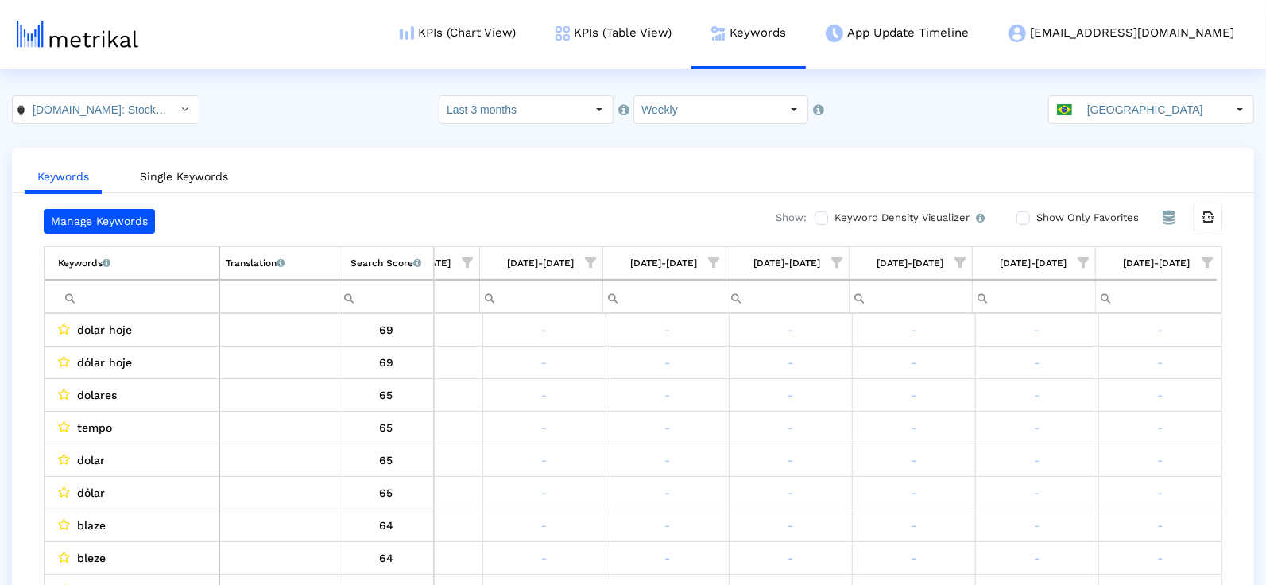
click at [1213, 261] on span "Show filter options for column '08/03/25-08/09/25'" at bounding box center [1207, 262] width 11 height 11
click at [1107, 369] on div "Is One" at bounding box center [1130, 374] width 142 height 31
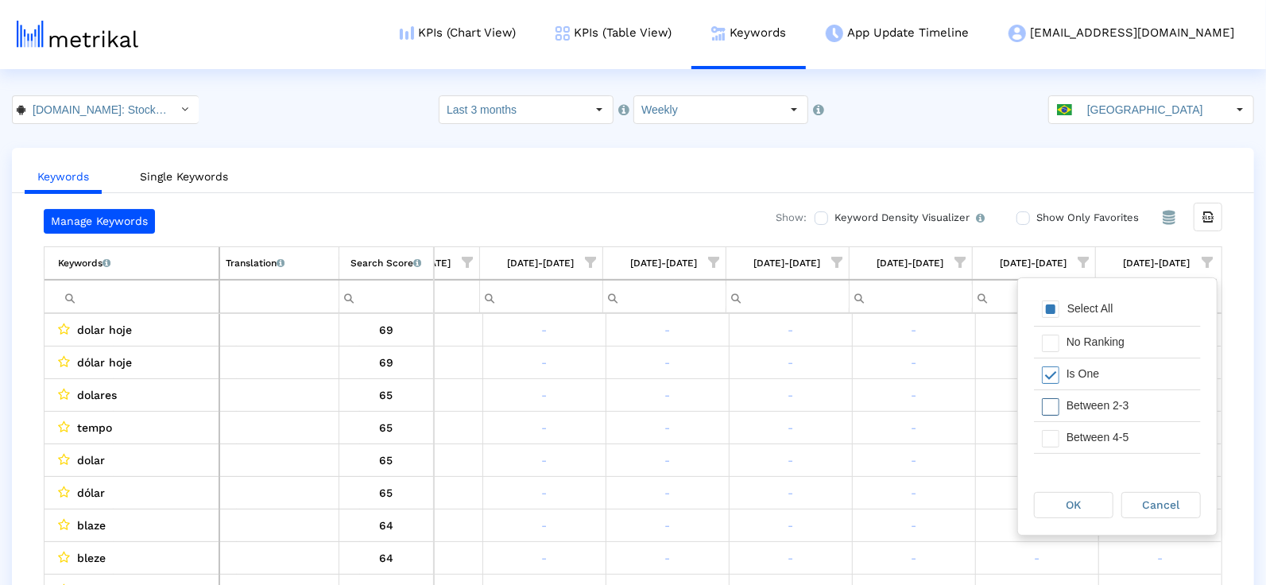
click at [1103, 401] on div "Between 2-3" at bounding box center [1130, 405] width 142 height 31
click at [1097, 439] on div "Between 4-5" at bounding box center [1130, 437] width 142 height 31
click at [1097, 439] on div "Between 6-10" at bounding box center [1130, 444] width 142 height 31
click at [1080, 503] on span "OK" at bounding box center [1074, 504] width 15 height 13
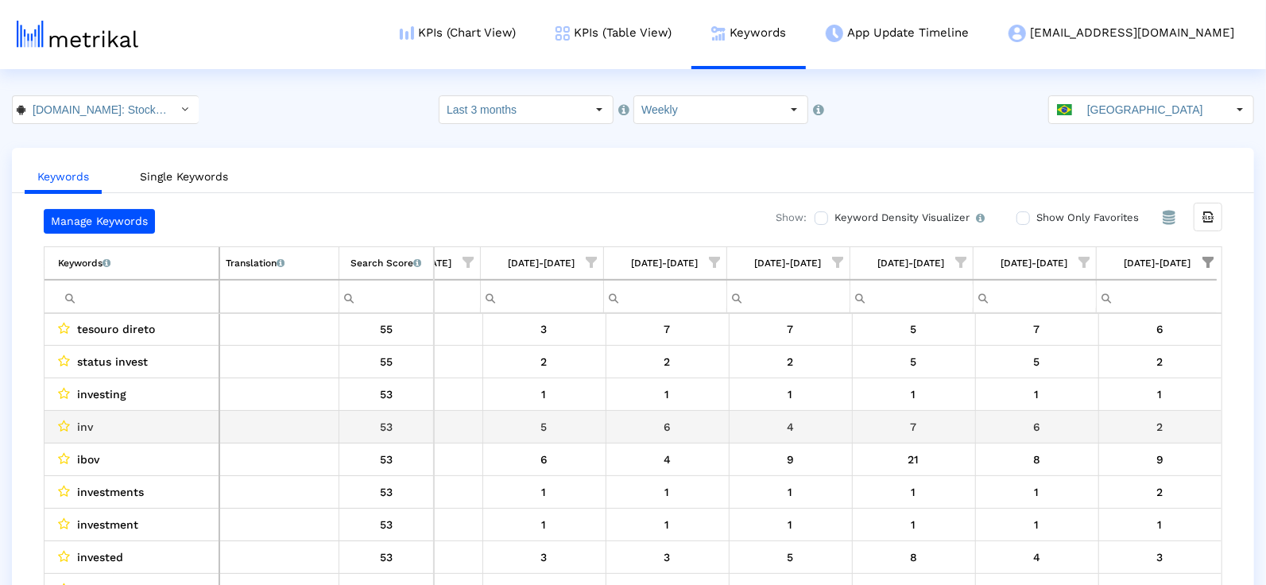
scroll to position [136, 0]
click at [92, 426] on span "s&p500" at bounding box center [97, 427] width 41 height 21
copy span "s&p500"
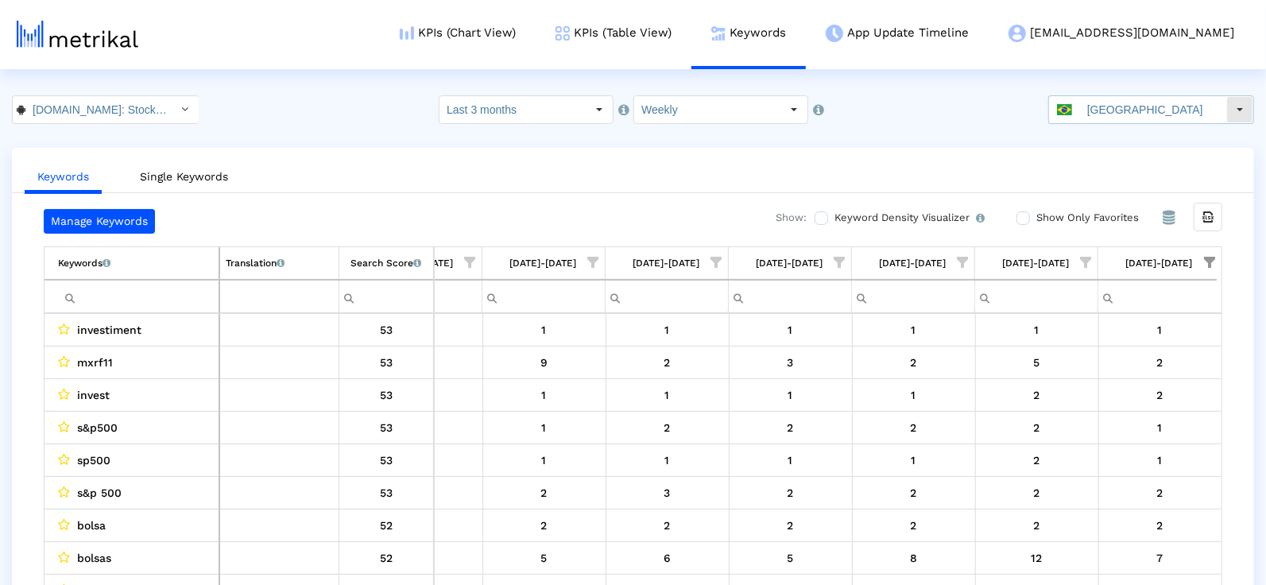
click at [1118, 117] on input "[GEOGRAPHIC_DATA]" at bounding box center [1153, 109] width 146 height 27
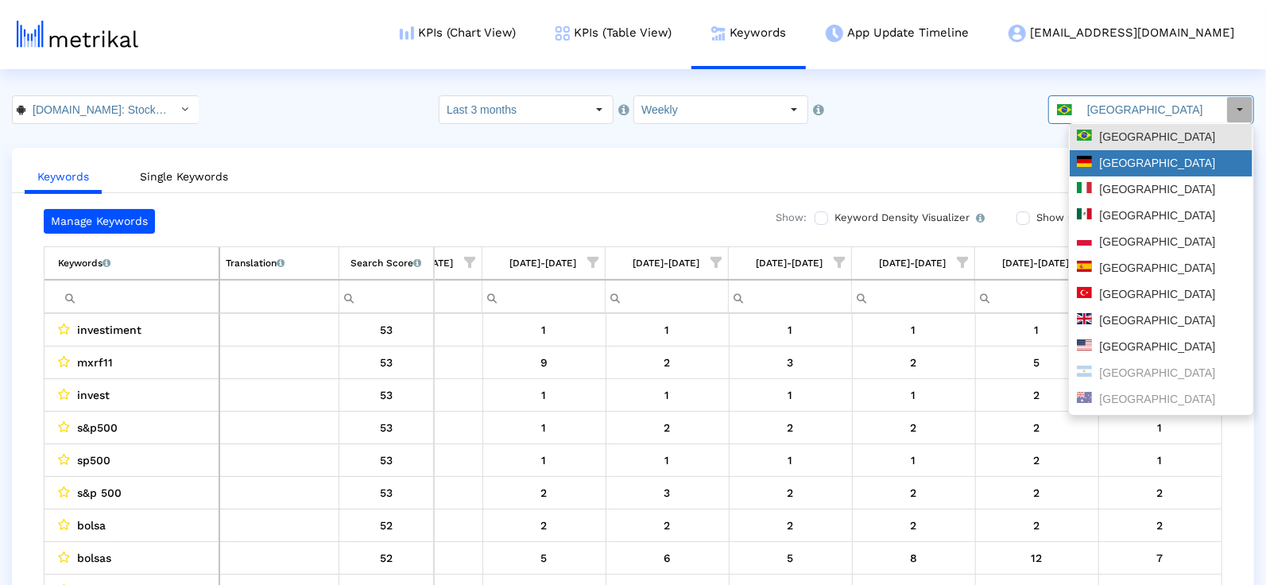
click at [1125, 170] on div "[GEOGRAPHIC_DATA]" at bounding box center [1161, 163] width 169 height 15
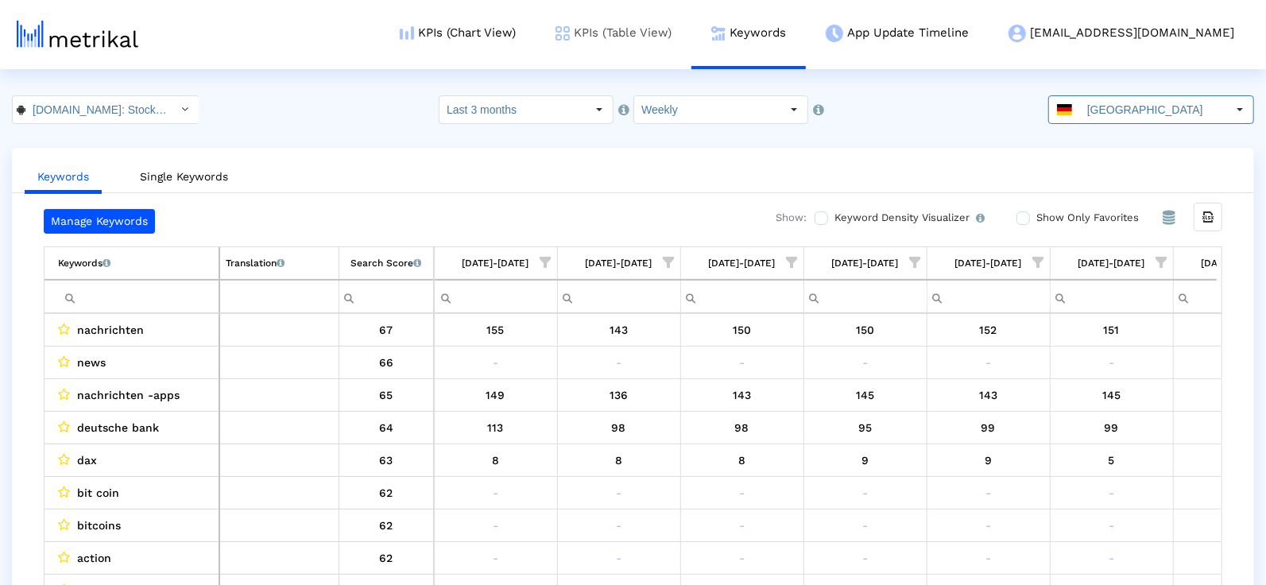
scroll to position [0, 817]
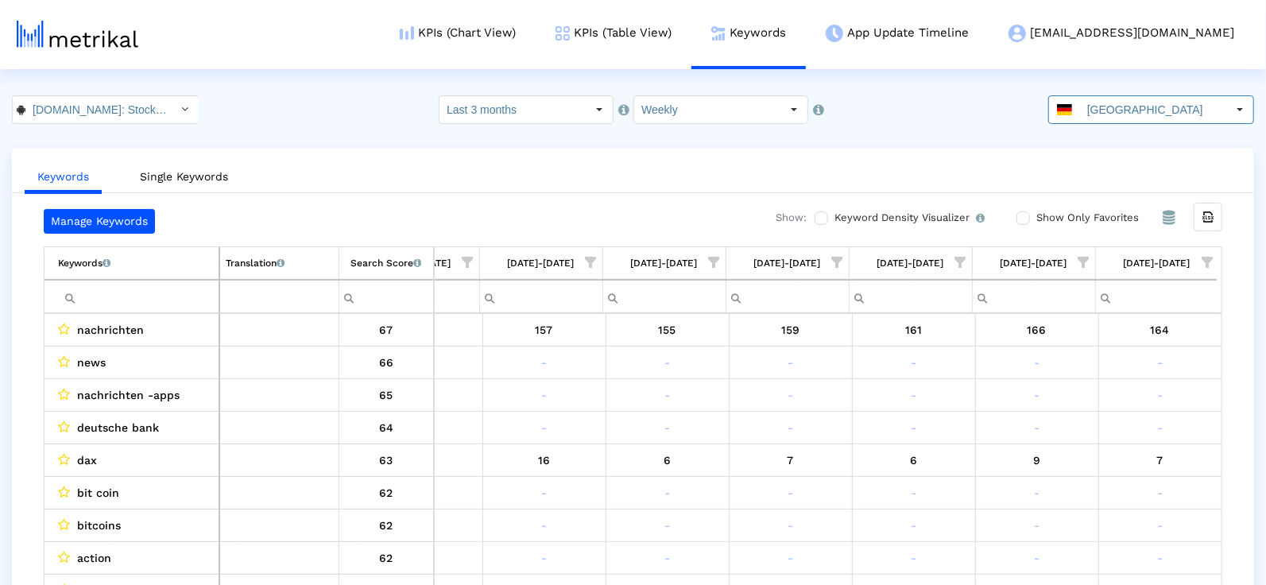
click at [1207, 264] on span "Show filter options for column '08/03/25-08/09/25'" at bounding box center [1207, 262] width 11 height 11
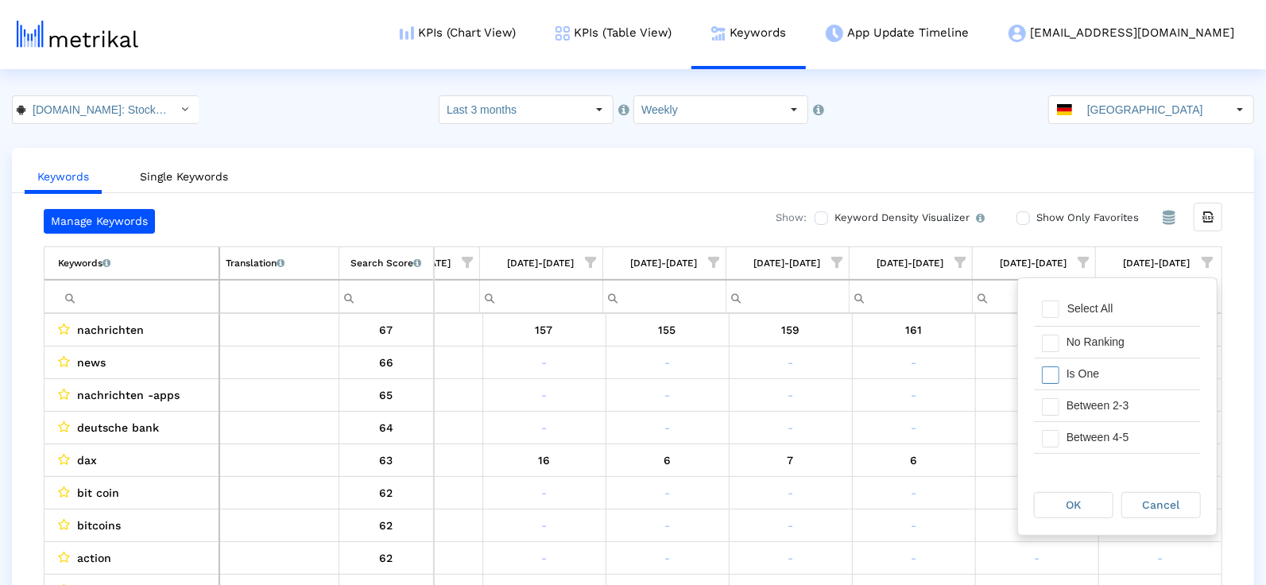
click at [1143, 361] on div "Is One" at bounding box center [1130, 374] width 142 height 31
click at [1142, 400] on div "Between 2-3" at bounding box center [1130, 405] width 142 height 31
click at [1130, 422] on div "Between 4-5" at bounding box center [1130, 437] width 142 height 31
click at [1124, 425] on div "Between 6-10" at bounding box center [1130, 429] width 142 height 31
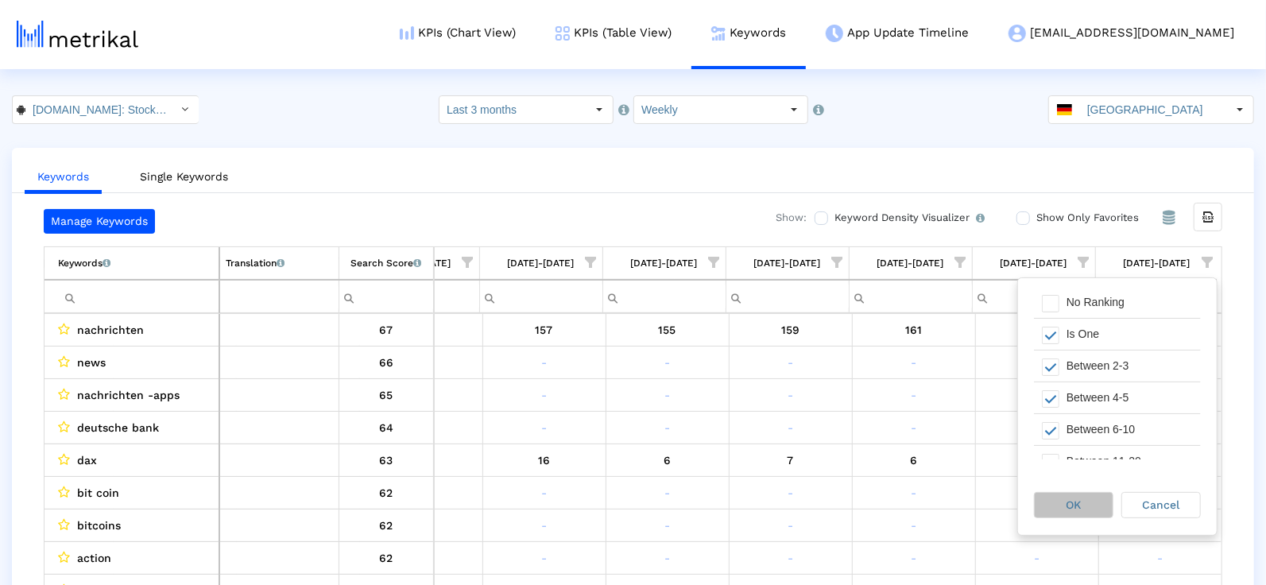
click at [1080, 498] on div "OK" at bounding box center [1074, 505] width 78 height 25
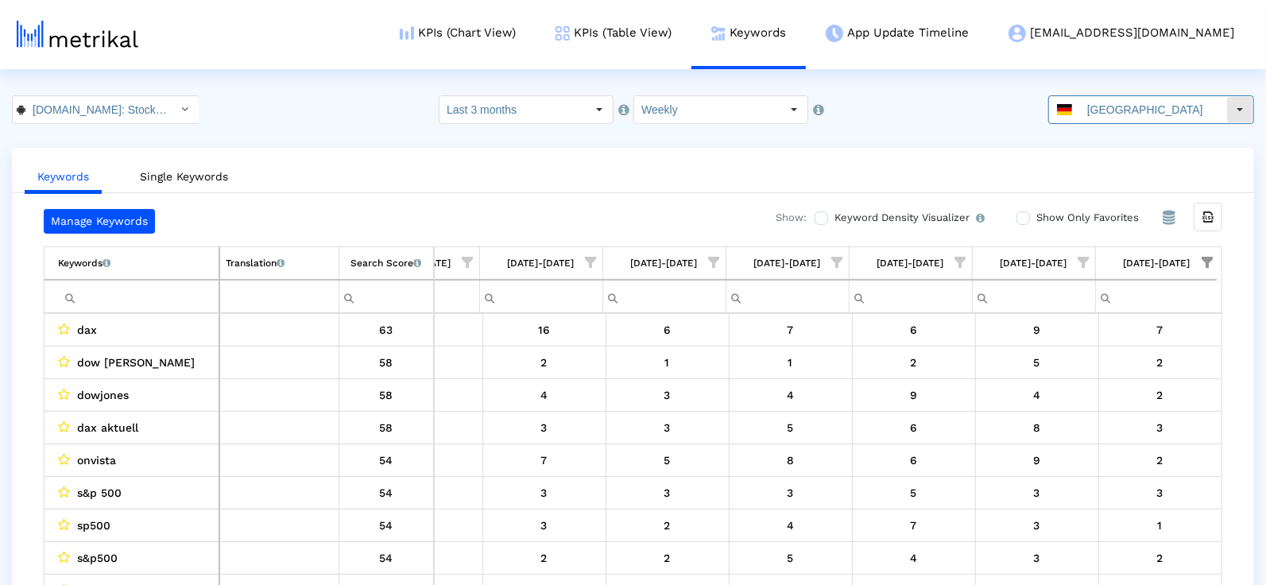
click at [1131, 104] on input "[GEOGRAPHIC_DATA]" at bounding box center [1153, 109] width 146 height 27
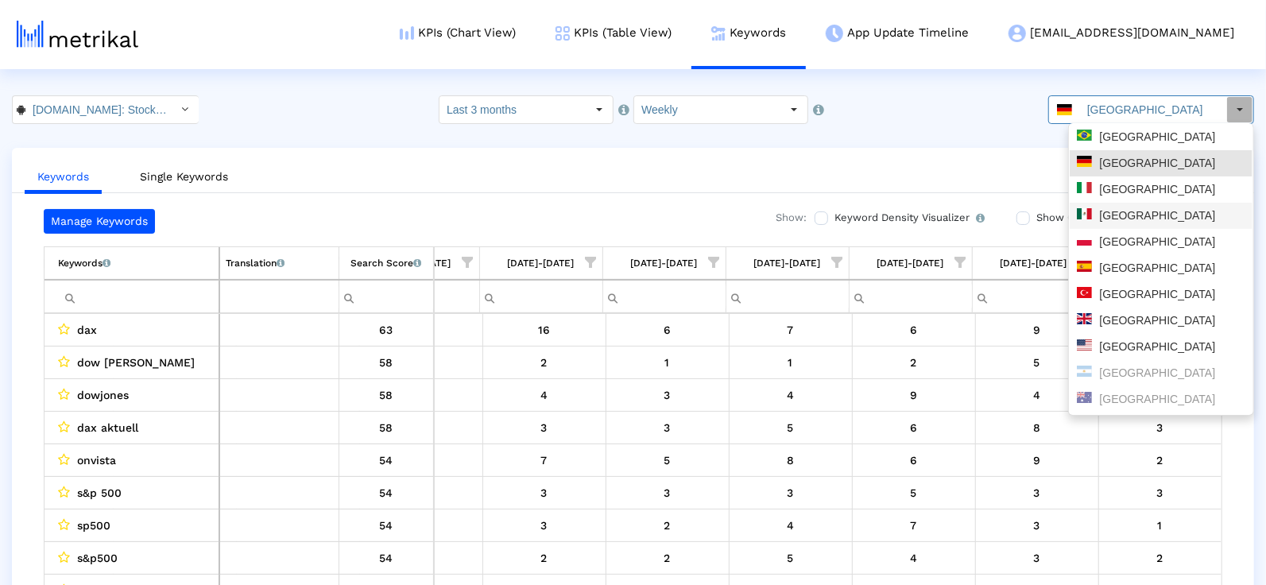
click at [1137, 220] on div "[GEOGRAPHIC_DATA]" at bounding box center [1161, 215] width 169 height 15
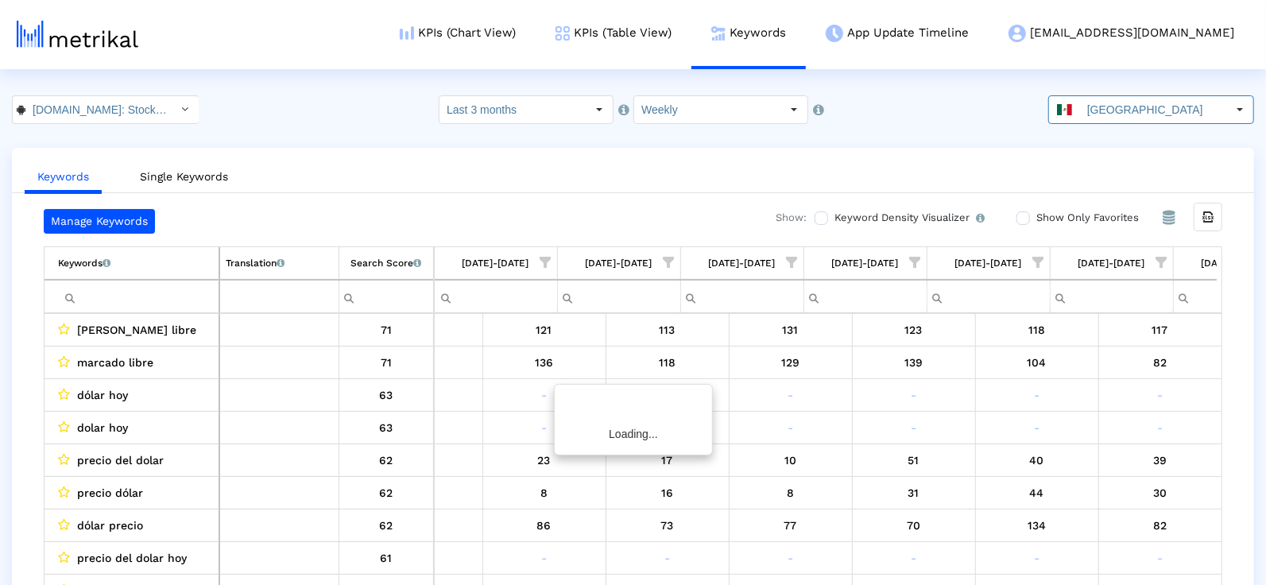
scroll to position [0, 817]
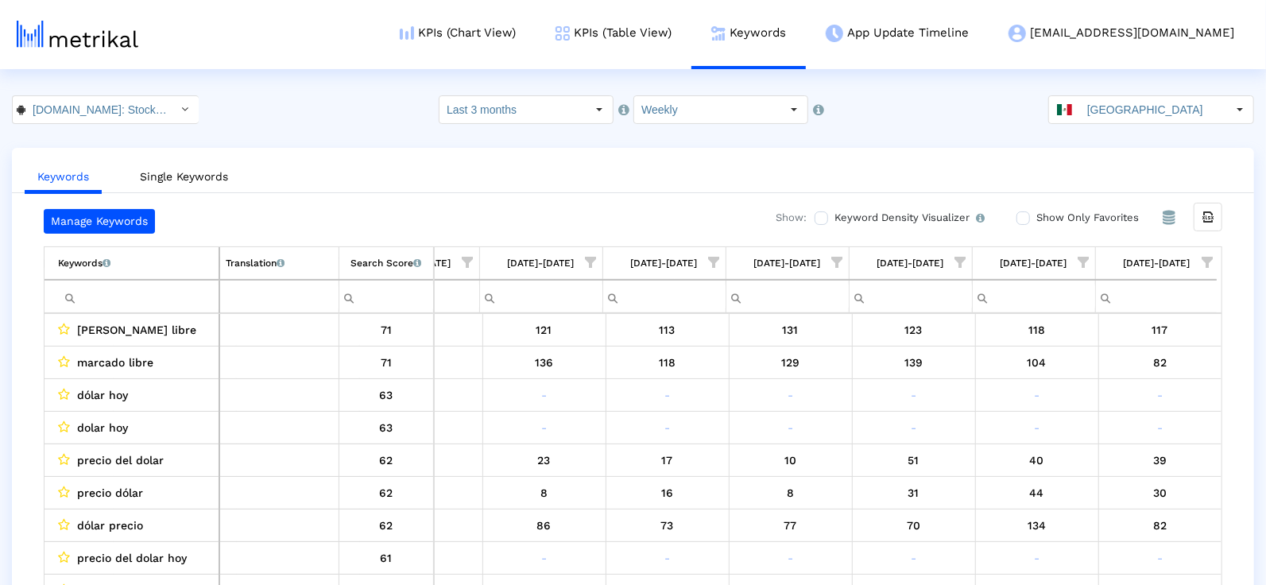
click at [1204, 257] on span "Show filter options for column '08/03/25-08/09/25'" at bounding box center [1207, 262] width 11 height 11
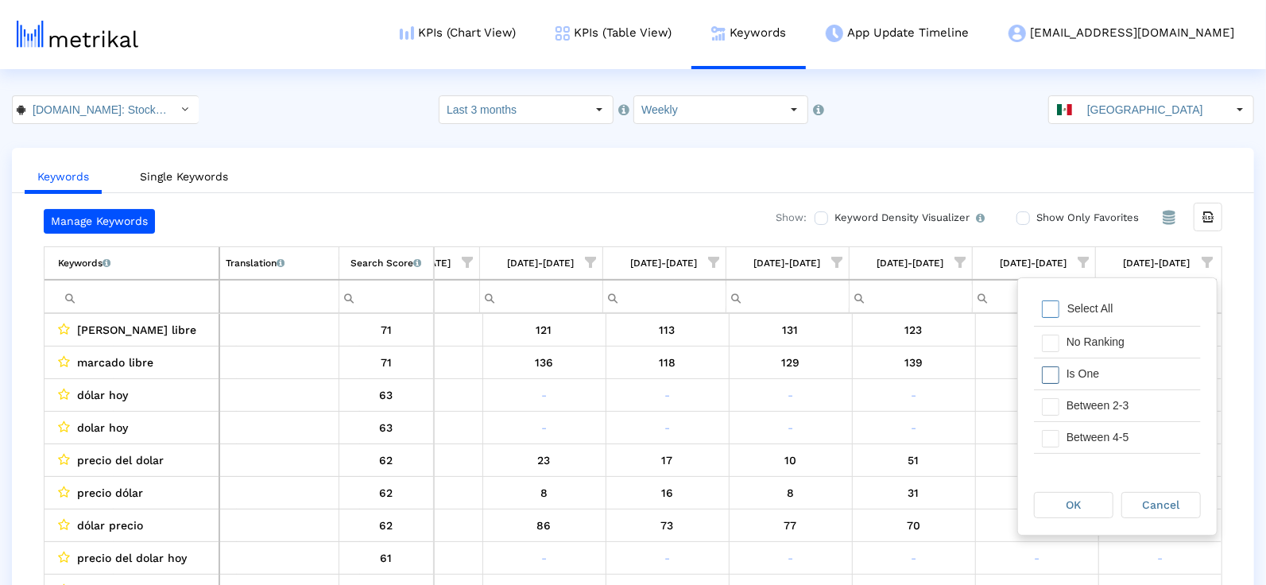
click at [1136, 370] on div "Is One" at bounding box center [1130, 374] width 142 height 31
click at [1123, 409] on div "Between 2-3" at bounding box center [1130, 405] width 142 height 31
click at [1123, 430] on div "Between 4-5" at bounding box center [1130, 437] width 142 height 31
click at [1130, 444] on div "Between 6-10" at bounding box center [1130, 448] width 142 height 31
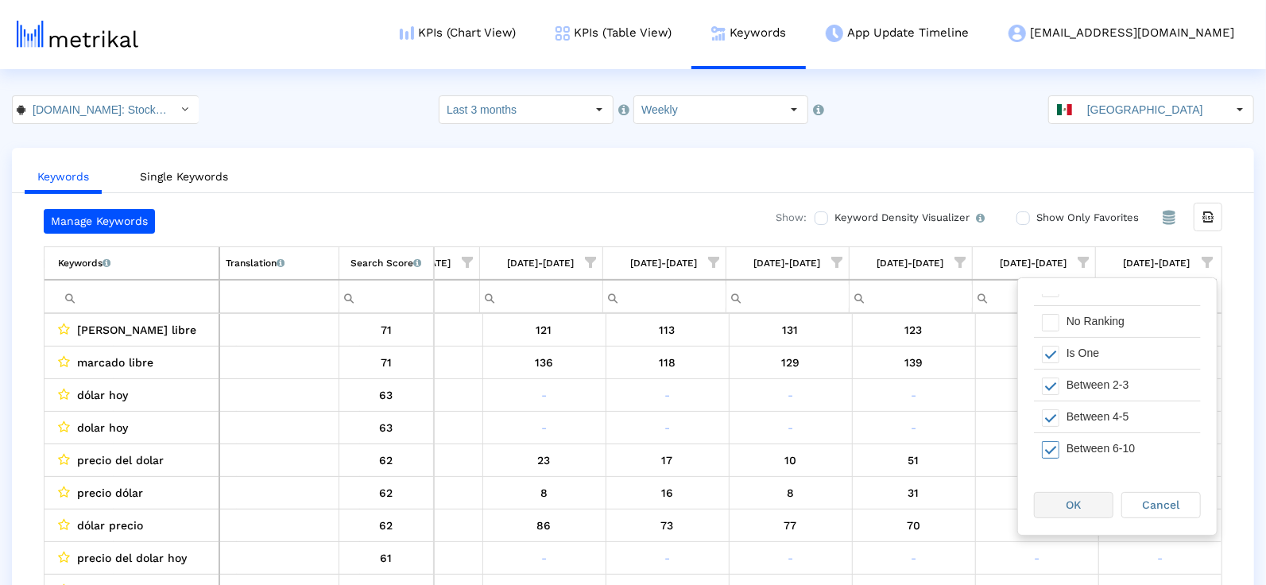
click at [1087, 506] on div "OK" at bounding box center [1074, 505] width 78 height 25
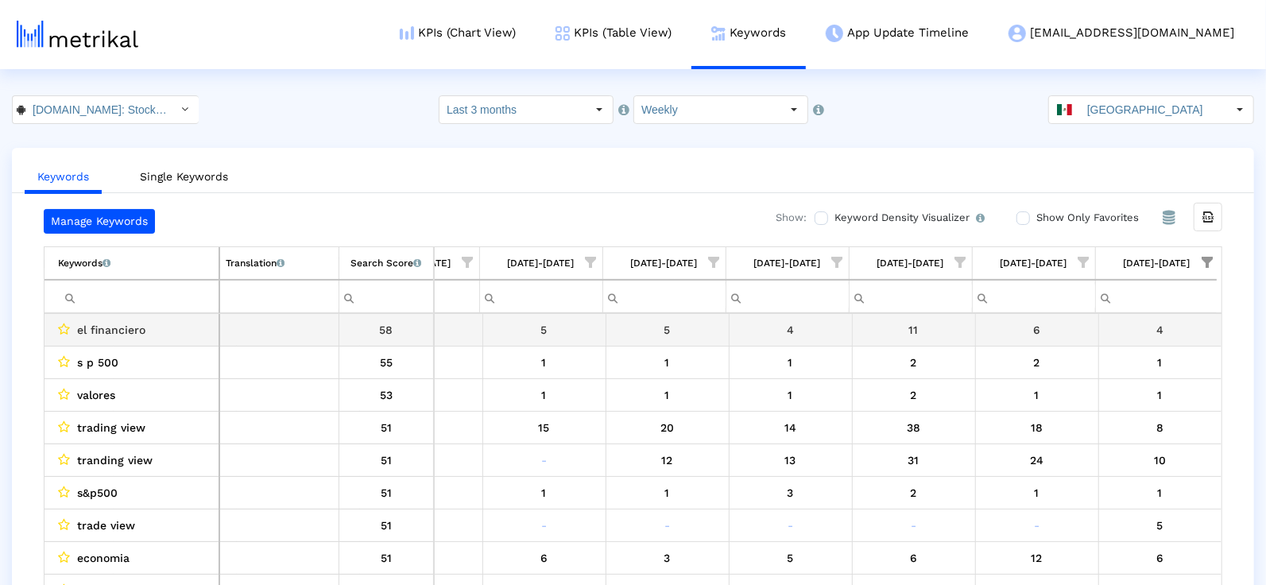
click at [103, 330] on span "el financiero" at bounding box center [111, 330] width 68 height 21
copy span "el financiero"
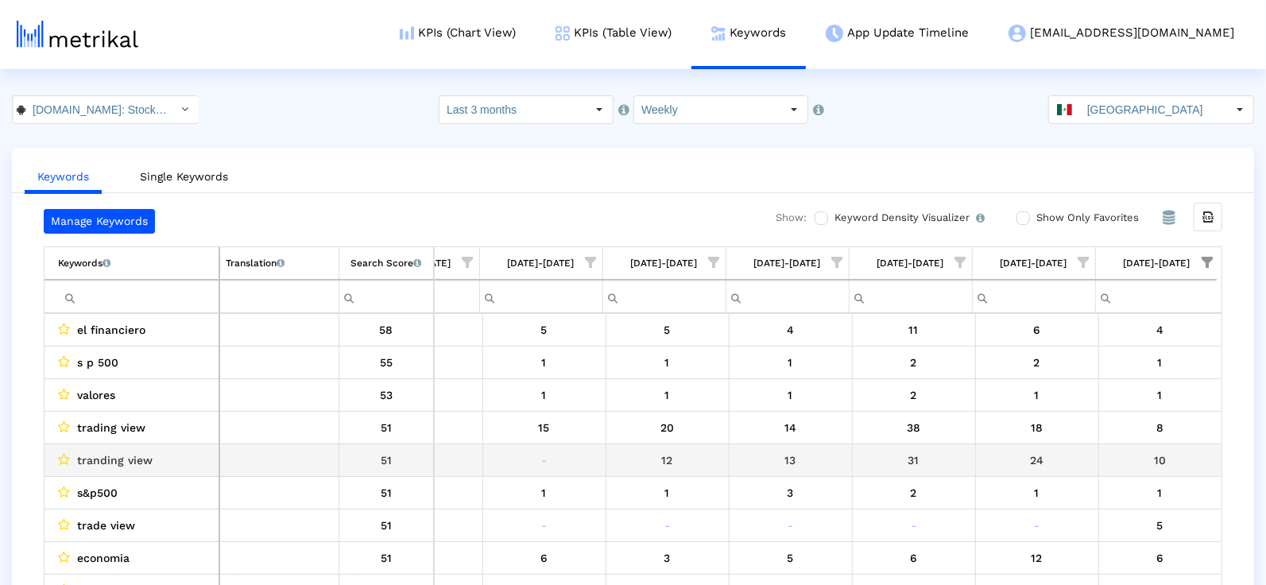
click at [77, 452] on span "tranding view" at bounding box center [115, 460] width 76 height 21
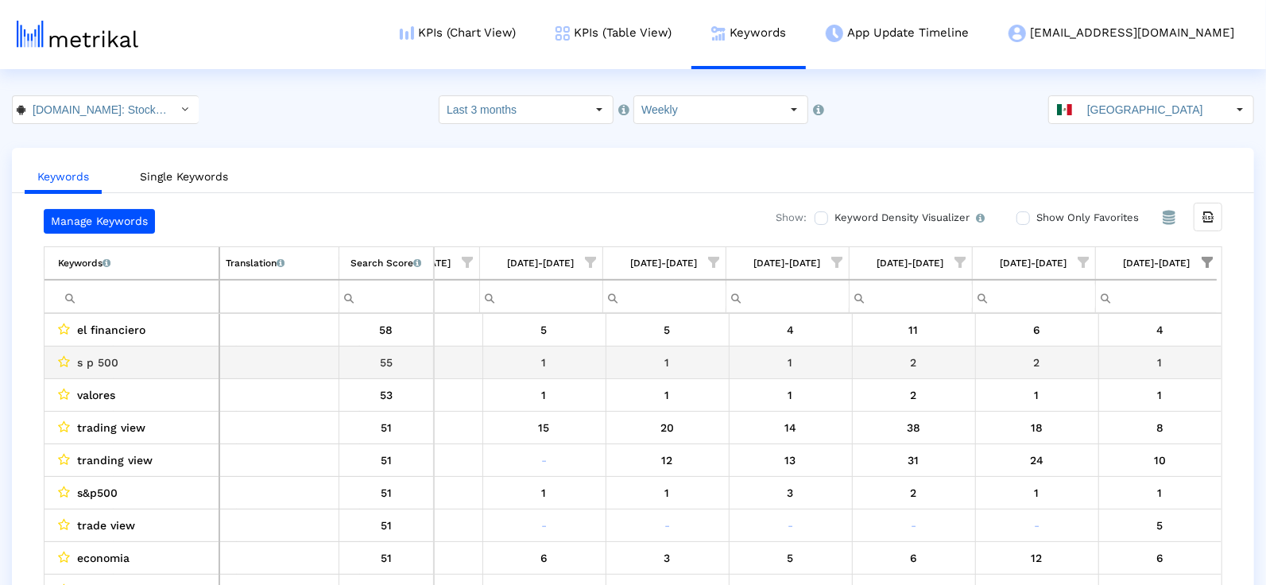
click at [83, 363] on span "s p 500" at bounding box center [97, 362] width 41 height 21
copy span "s p 500"
